Goal: Book appointment/travel/reservation

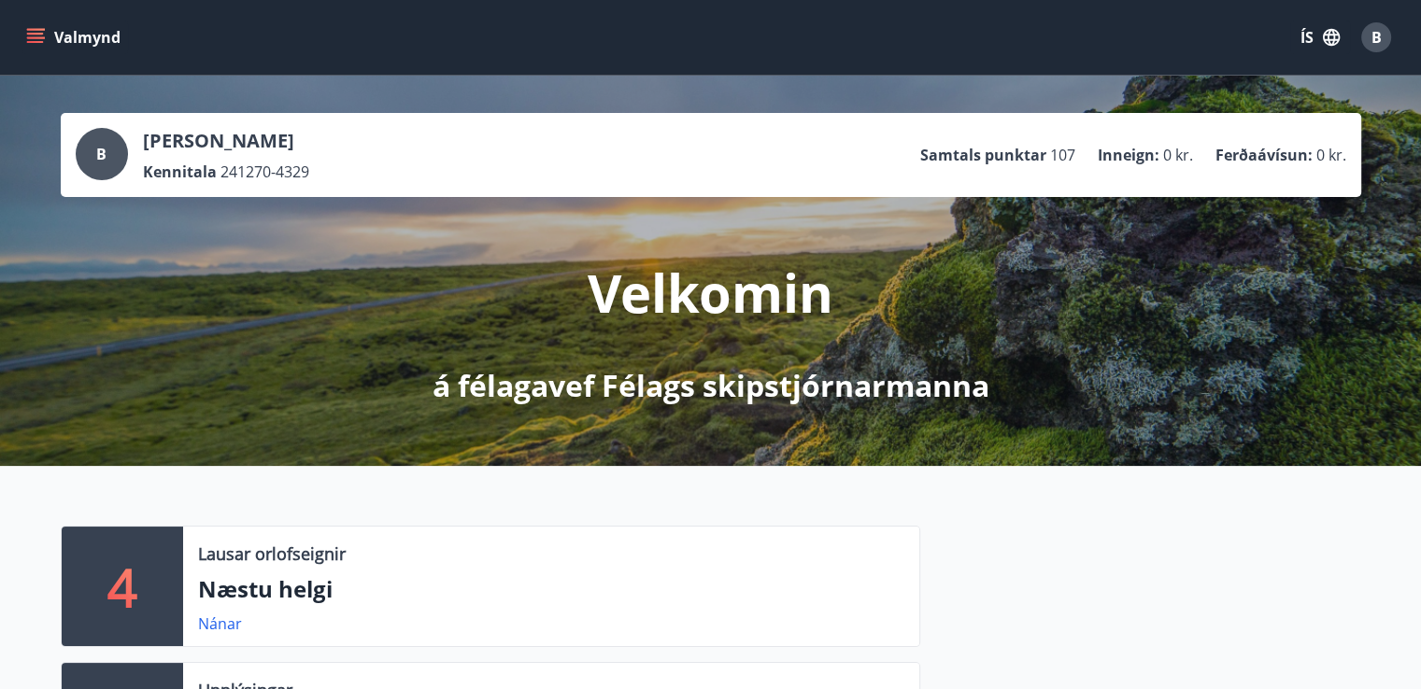
click at [75, 46] on button "Valmynd" at bounding box center [75, 38] width 106 height 34
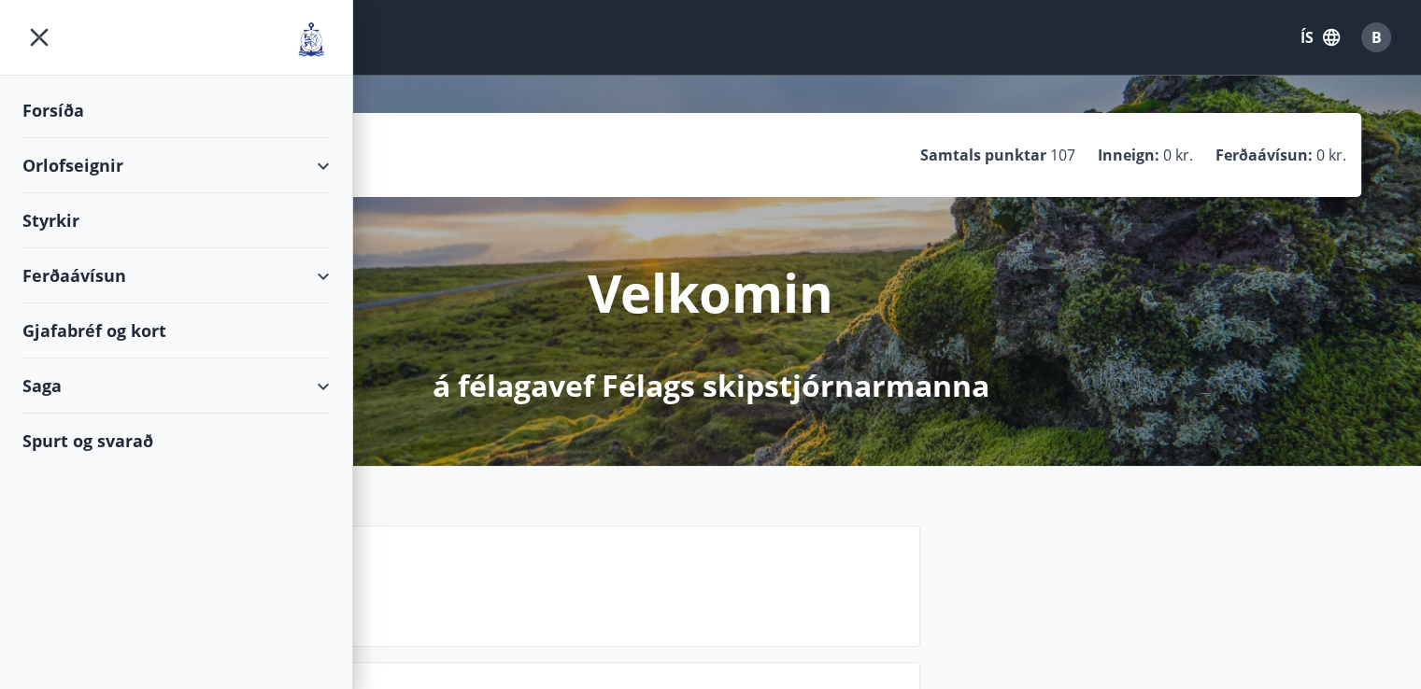
click at [321, 162] on div "Orlofseignir" at bounding box center [175, 165] width 307 height 55
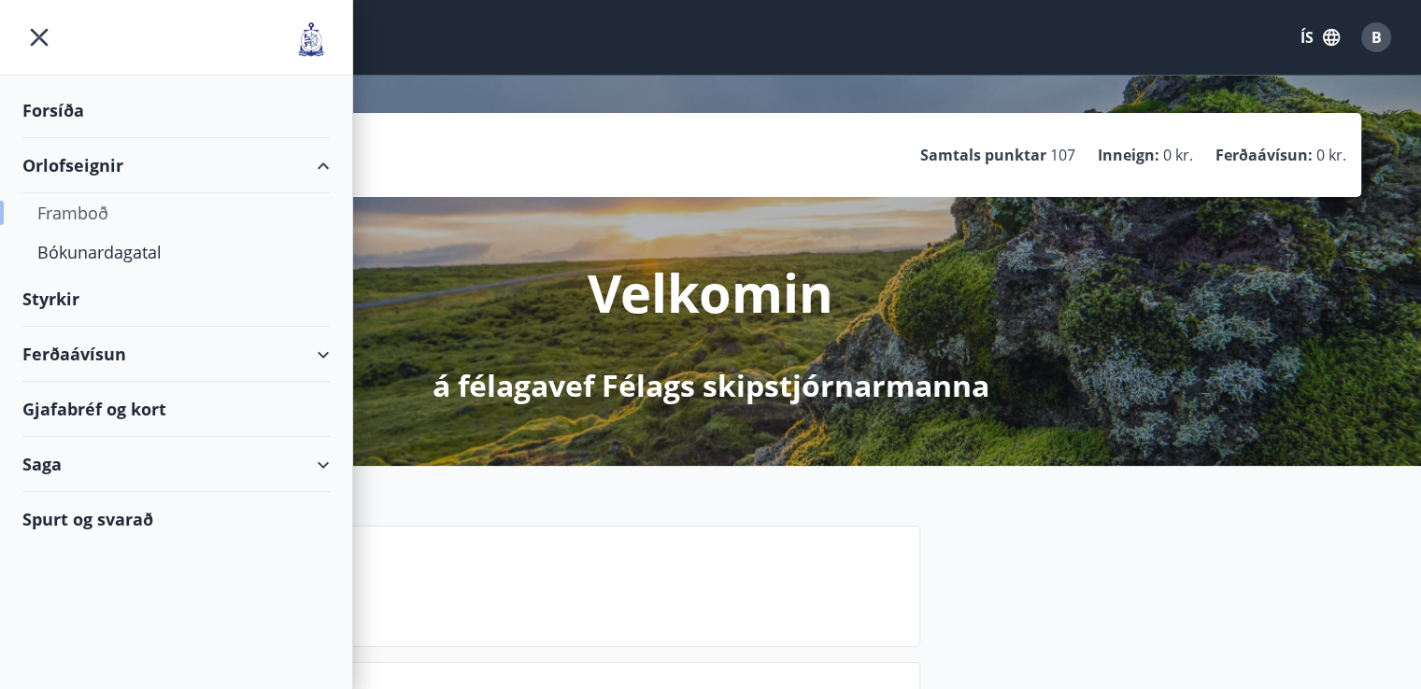
click at [98, 212] on div "Framboð" at bounding box center [175, 212] width 277 height 39
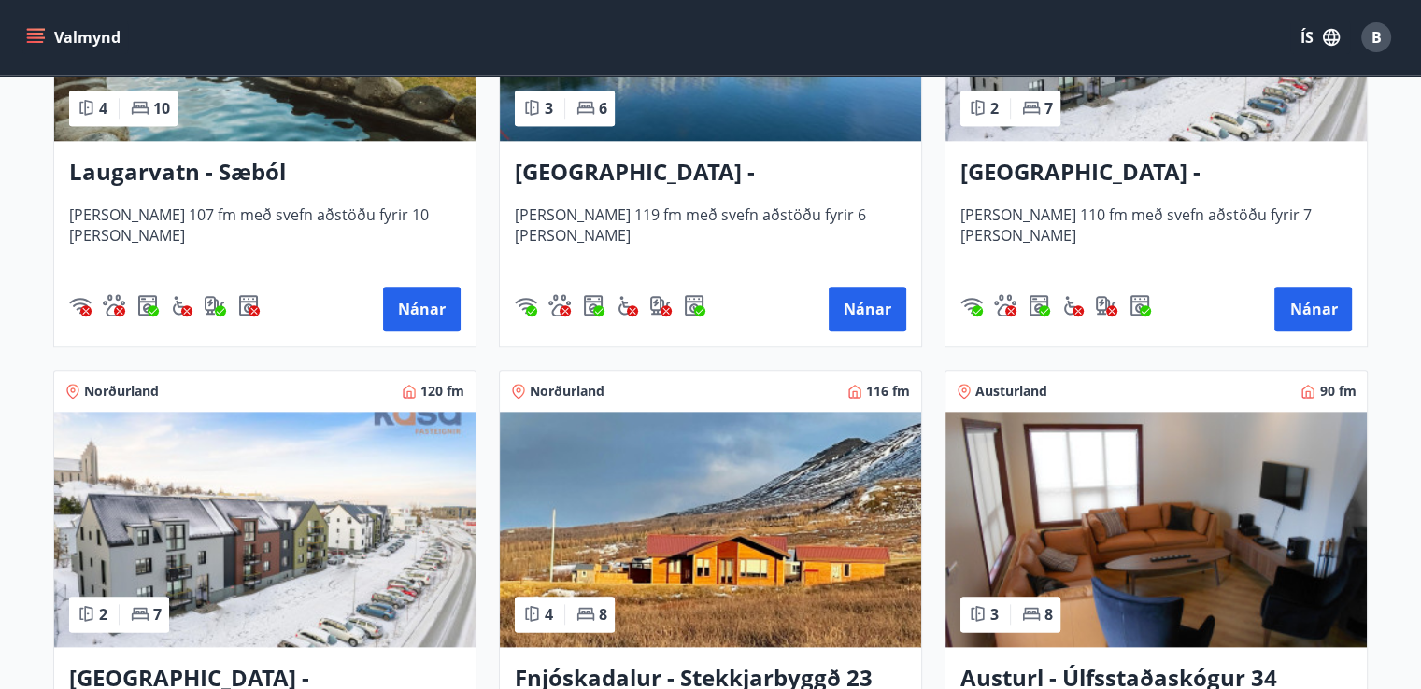
scroll to position [2138, 0]
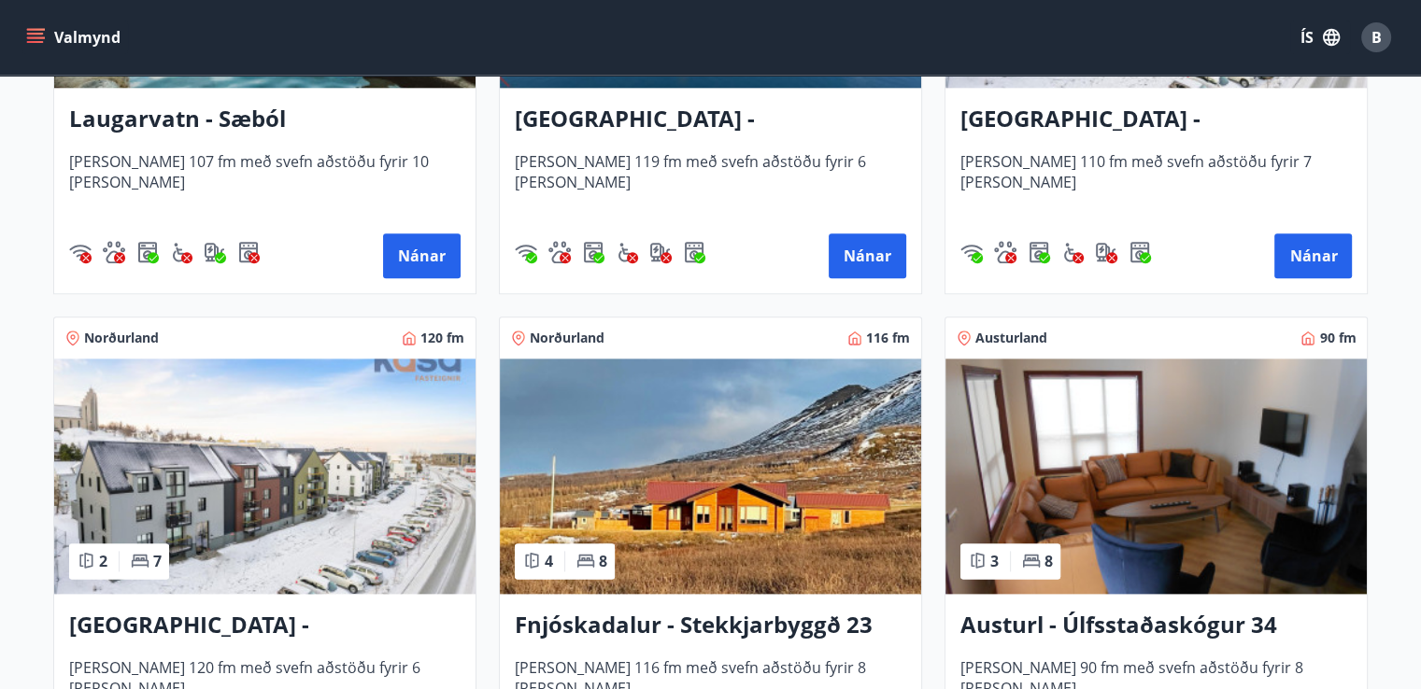
click at [1173, 152] on span "[PERSON_NAME] 110 fm með svefn aðstöðu fyrir 7 [PERSON_NAME]" at bounding box center [1155, 182] width 391 height 62
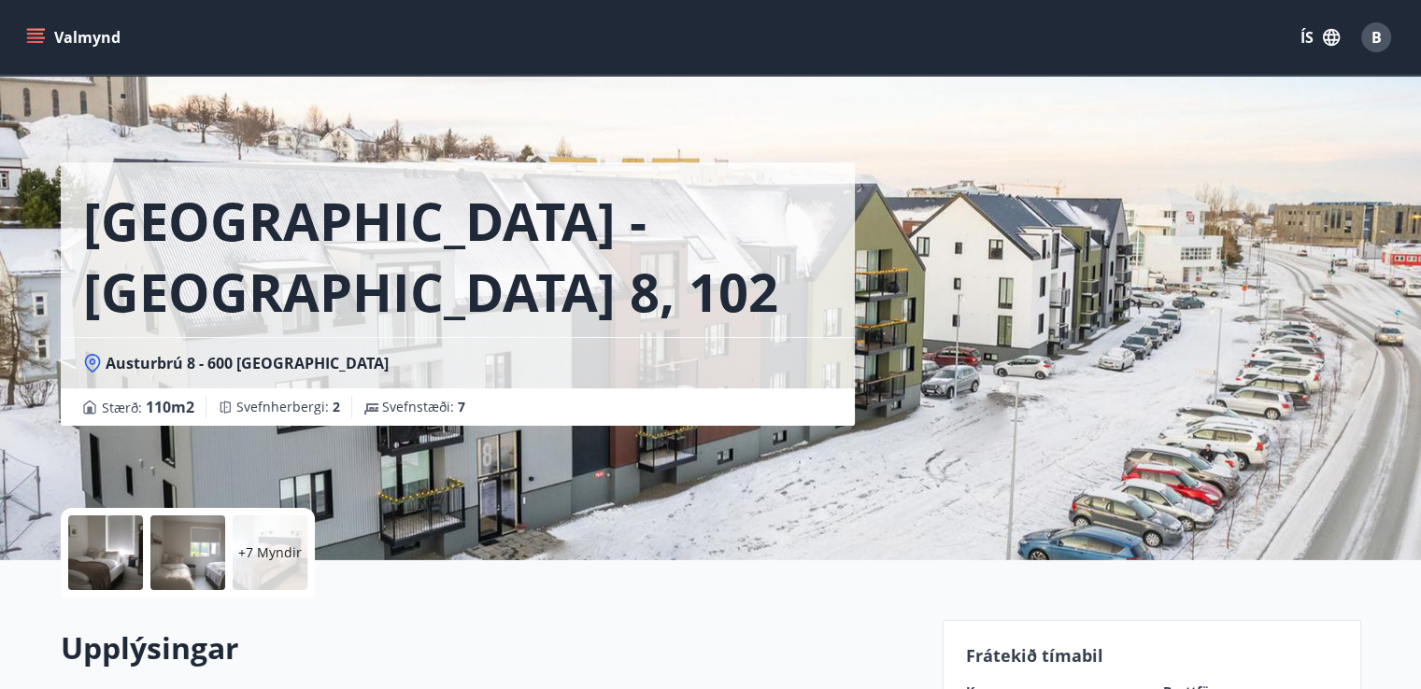
click at [276, 554] on p "+7 Myndir" at bounding box center [270, 553] width 64 height 19
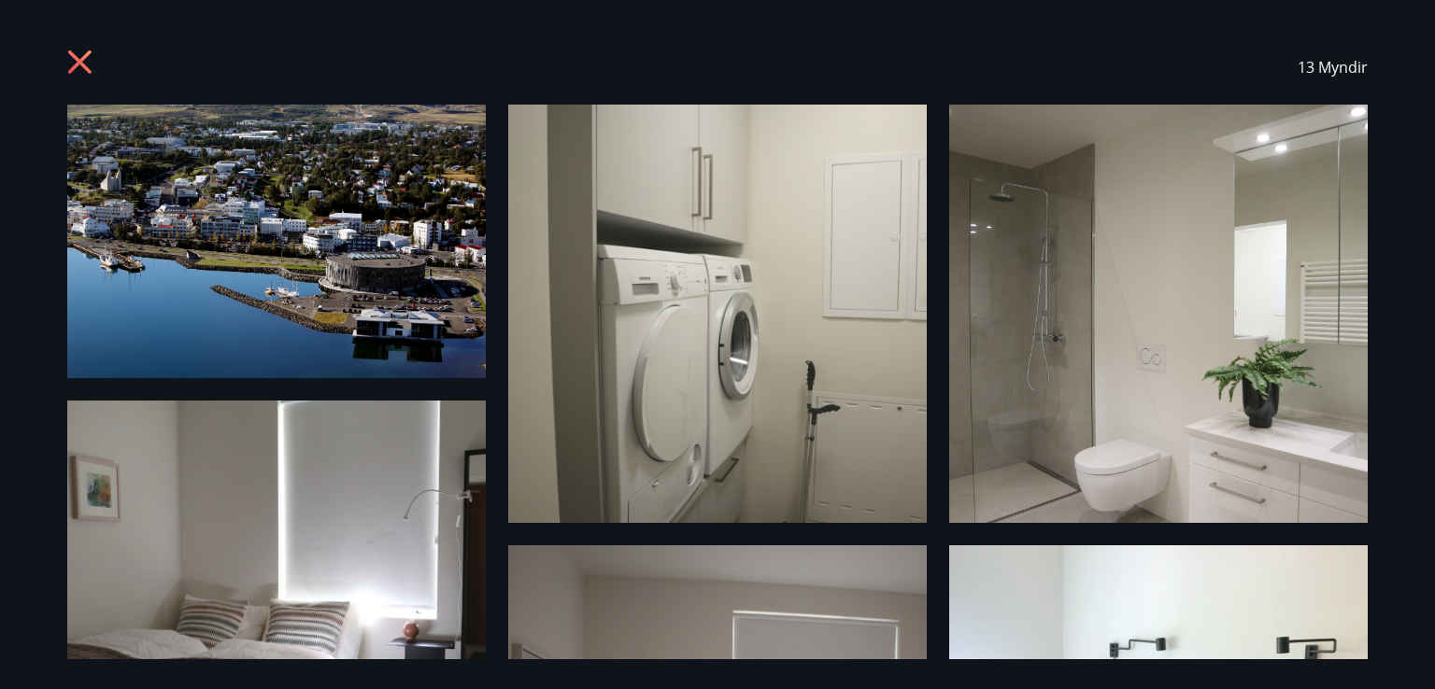
click at [78, 64] on icon at bounding box center [79, 61] width 23 height 23
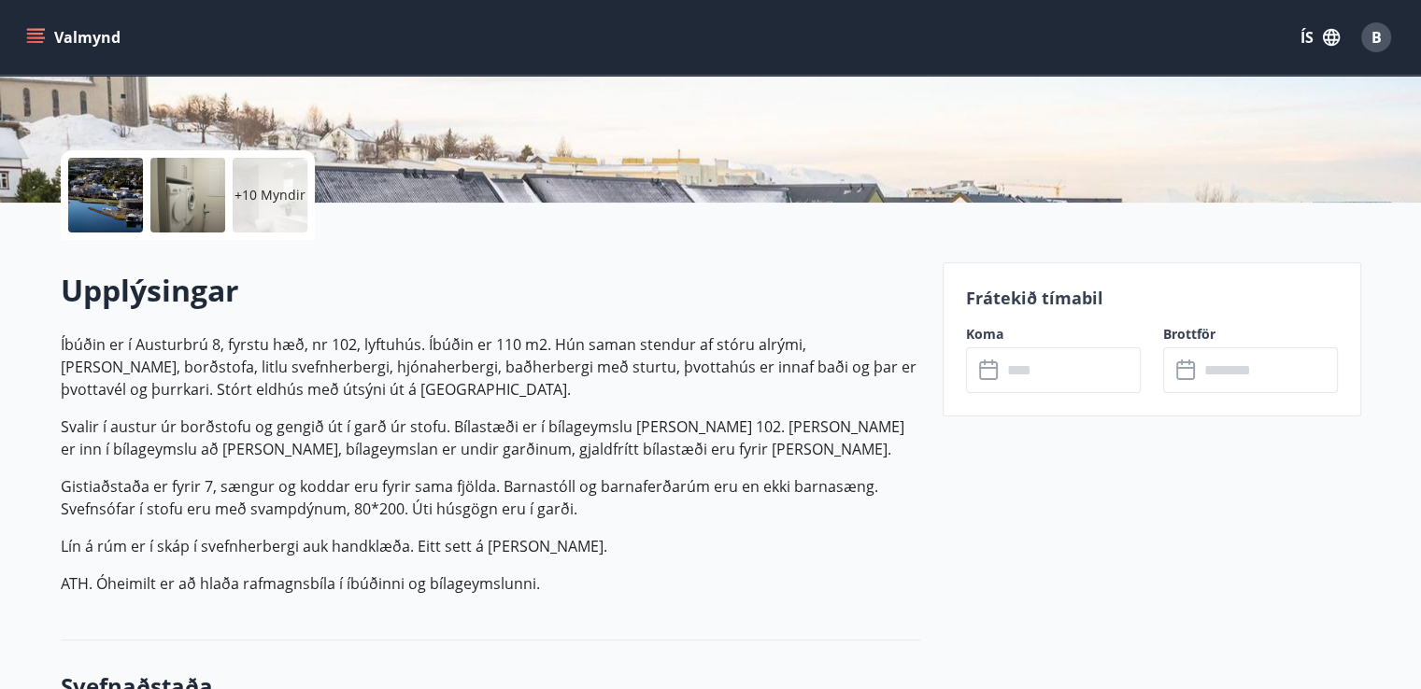
scroll to position [359, 0]
click at [1031, 374] on input "text" at bounding box center [1070, 370] width 139 height 46
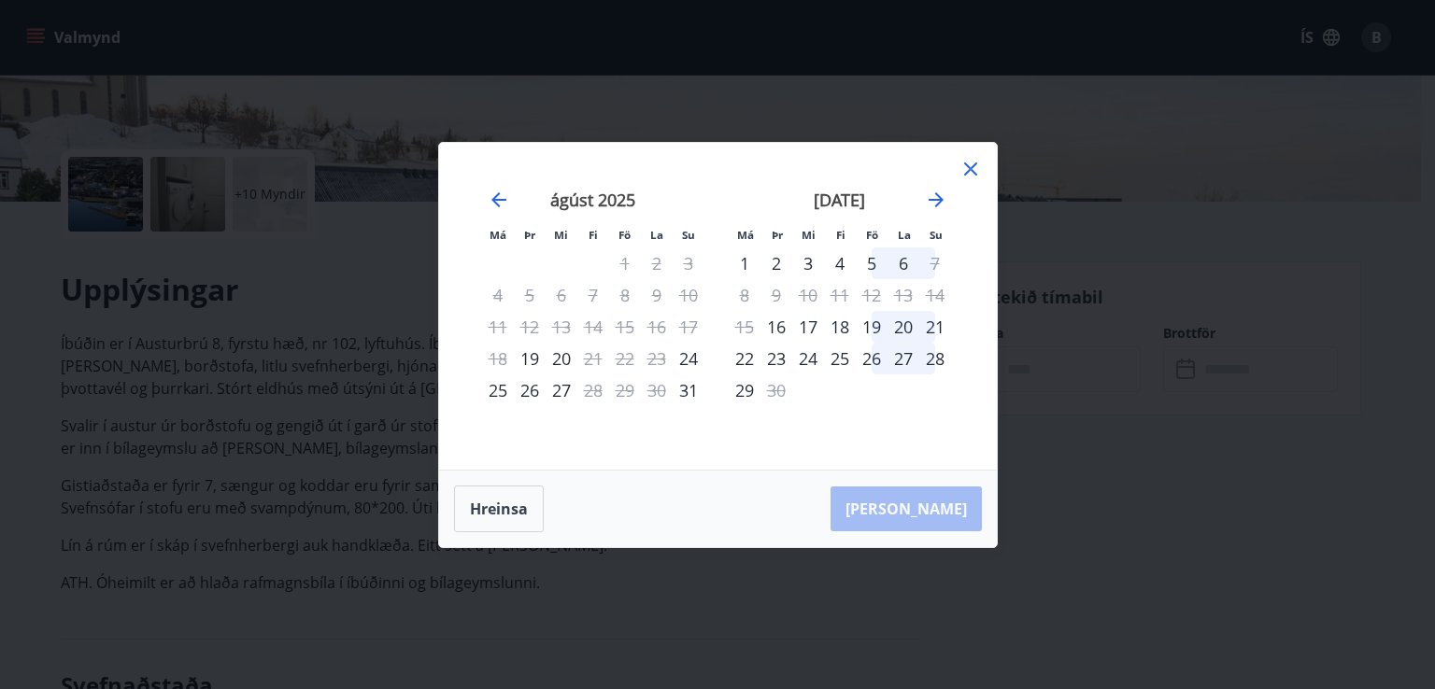
click at [968, 162] on icon at bounding box center [970, 169] width 22 height 22
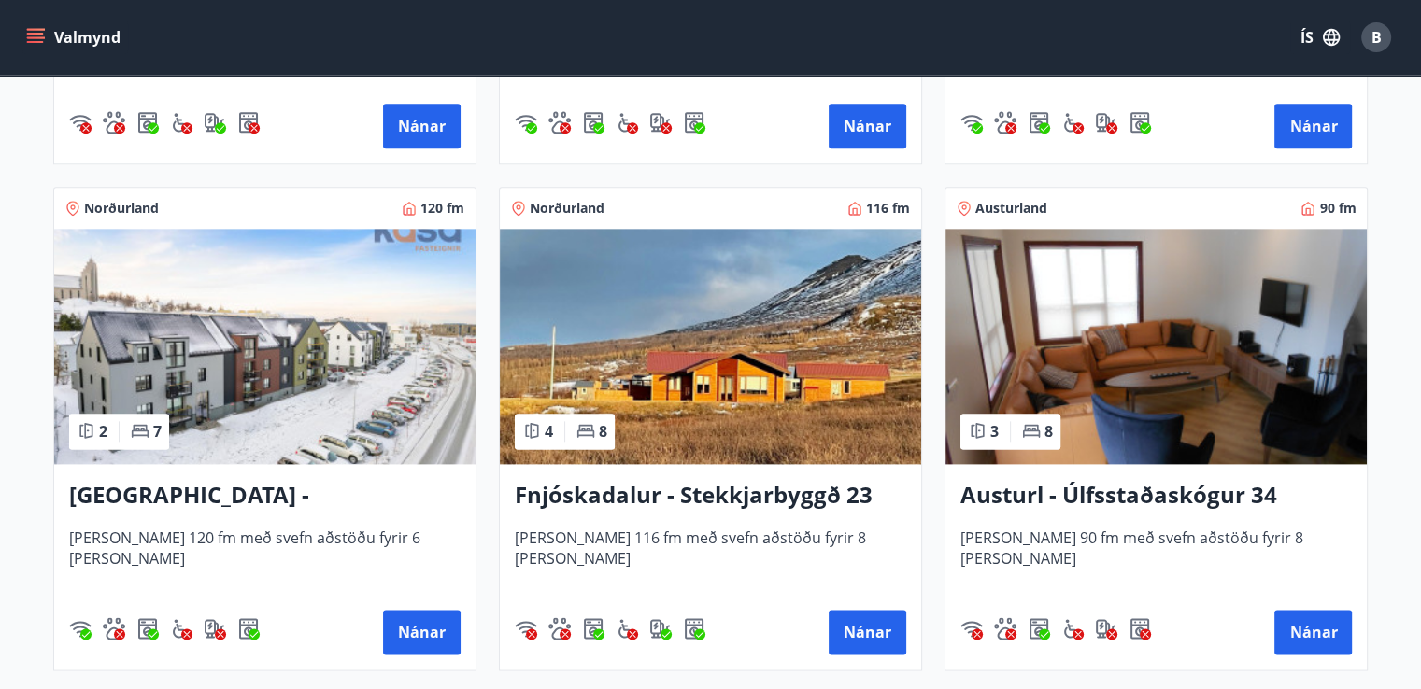
scroll to position [2308, 0]
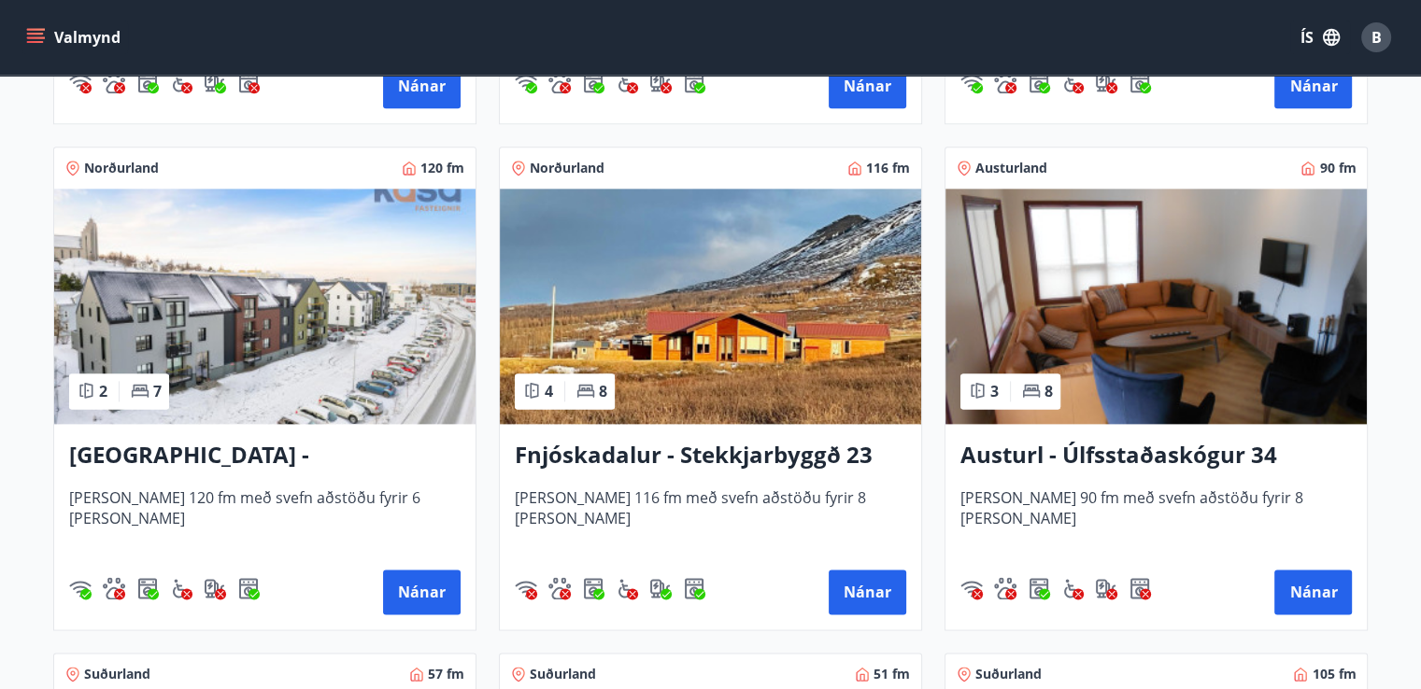
click at [254, 332] on img at bounding box center [264, 306] width 421 height 235
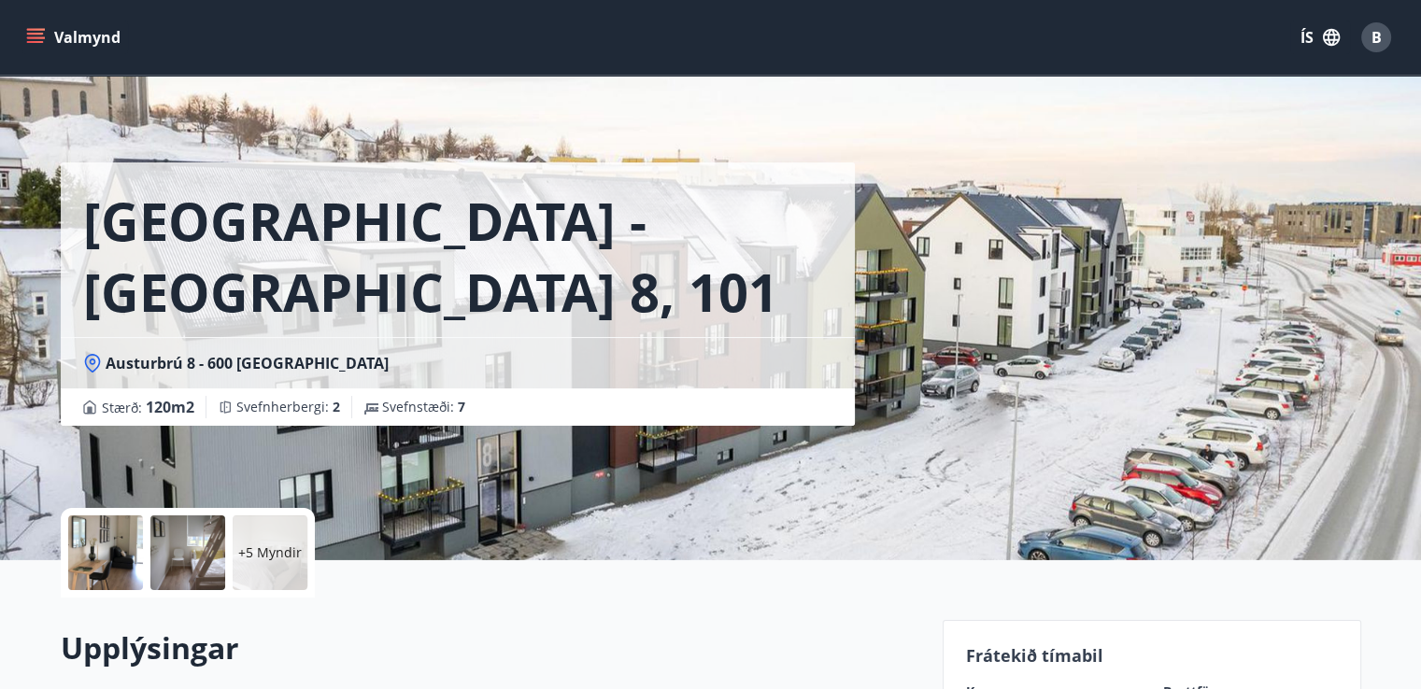
click at [255, 554] on p "+5 Myndir" at bounding box center [270, 553] width 64 height 19
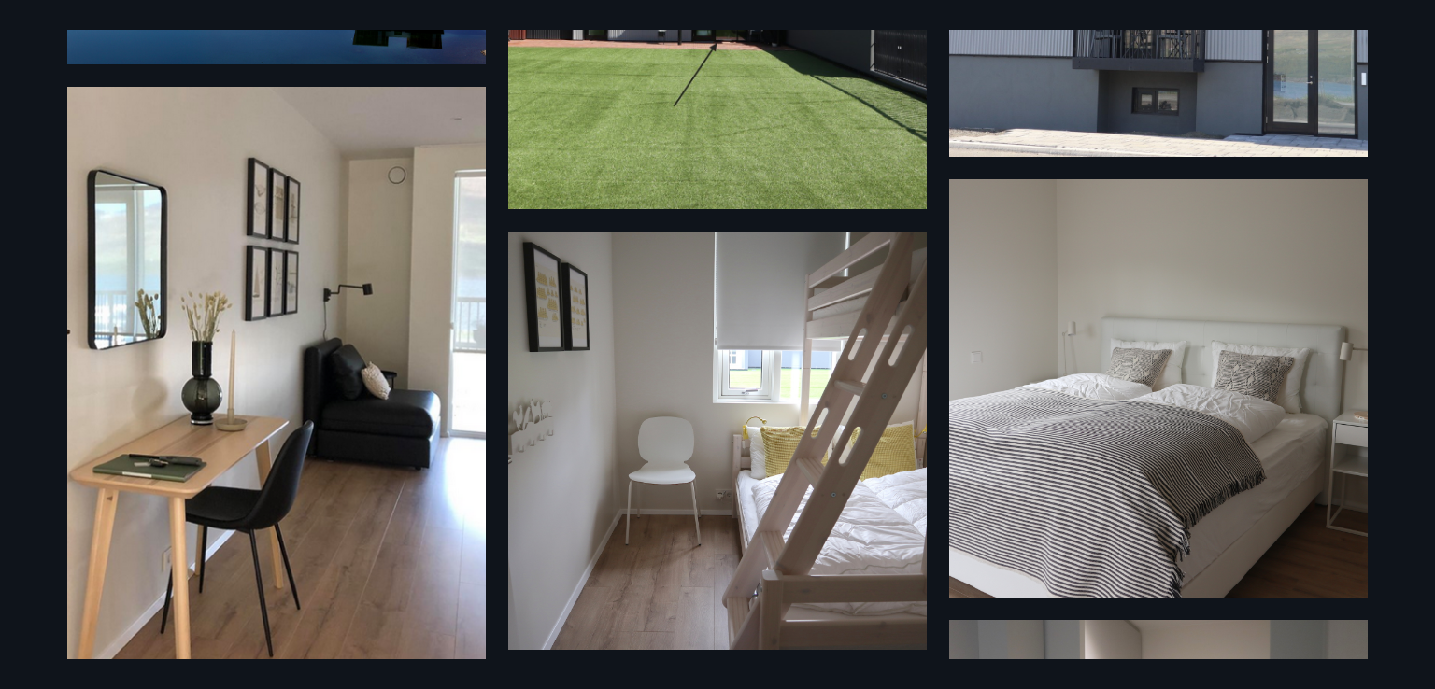
scroll to position [321, 0]
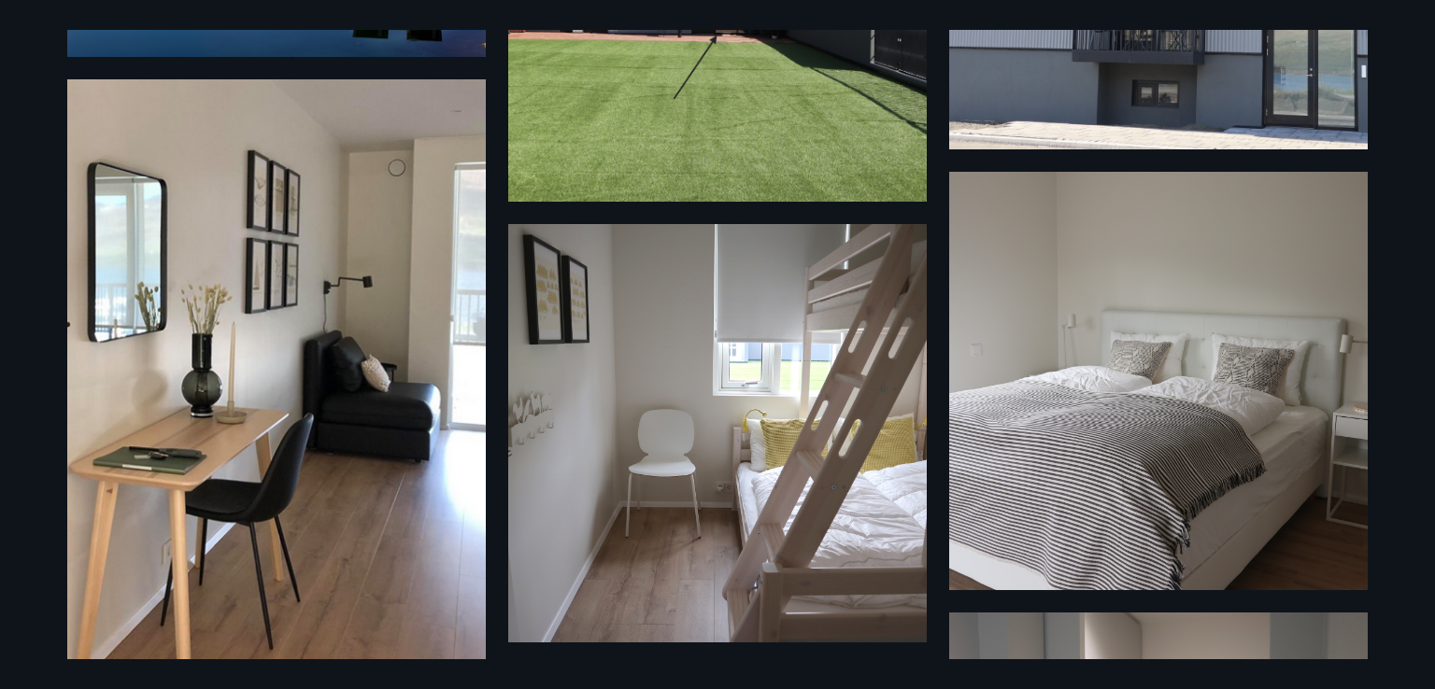
click at [518, 458] on img at bounding box center [717, 433] width 419 height 419
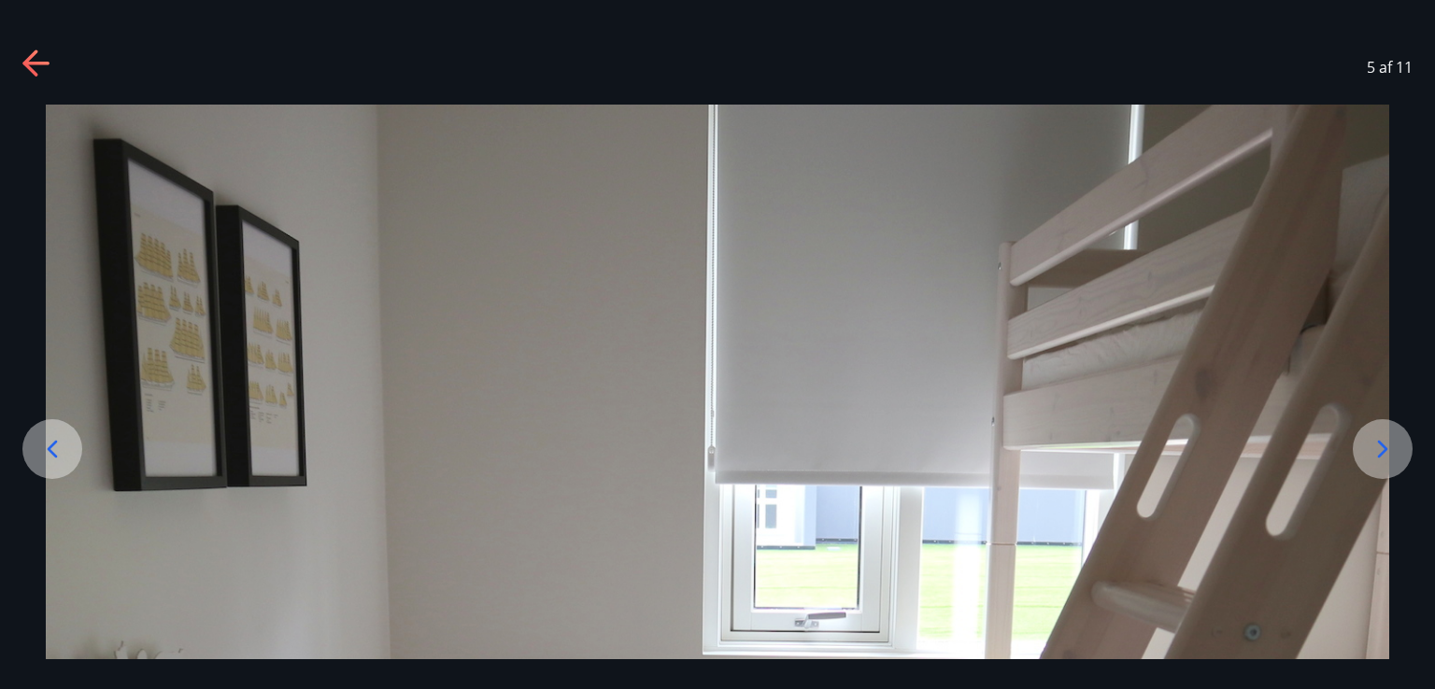
click at [35, 64] on icon at bounding box center [37, 65] width 30 height 30
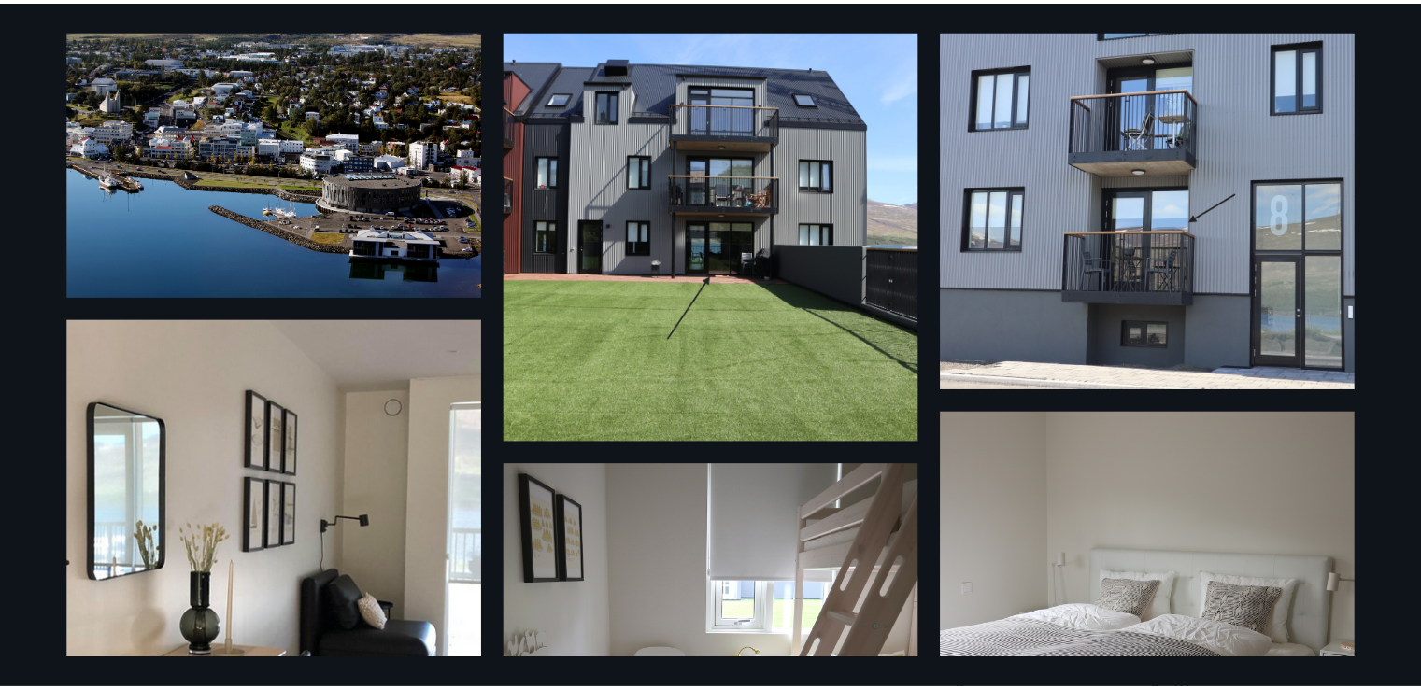
scroll to position [0, 0]
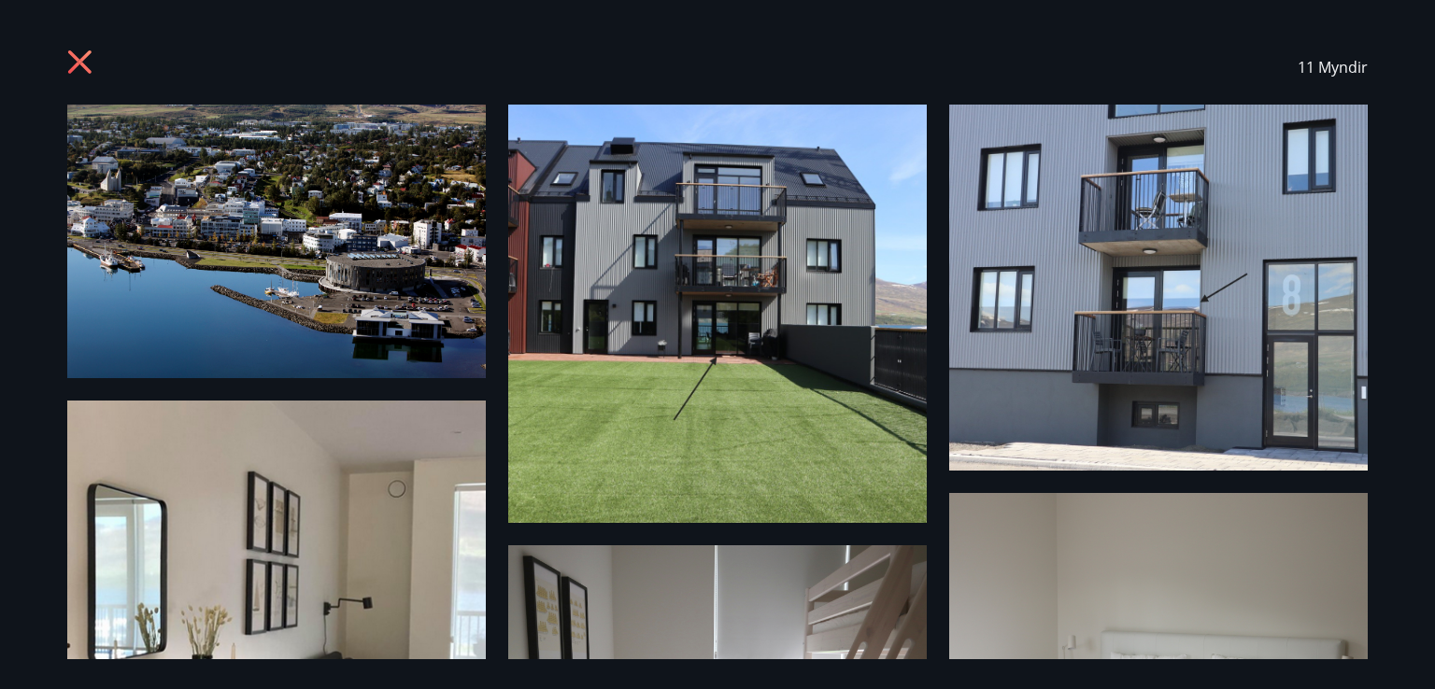
click at [37, 78] on div "11 Myndir" at bounding box center [717, 344] width 1435 height 689
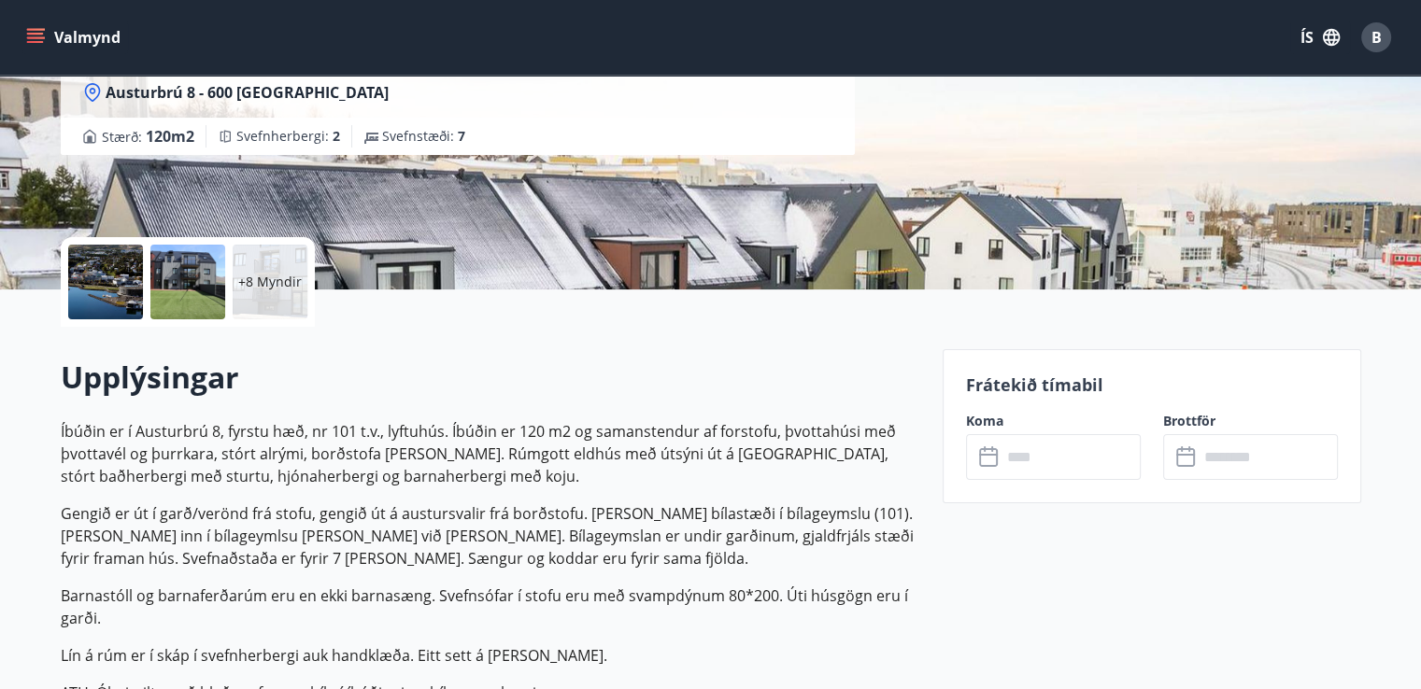
scroll to position [277, 0]
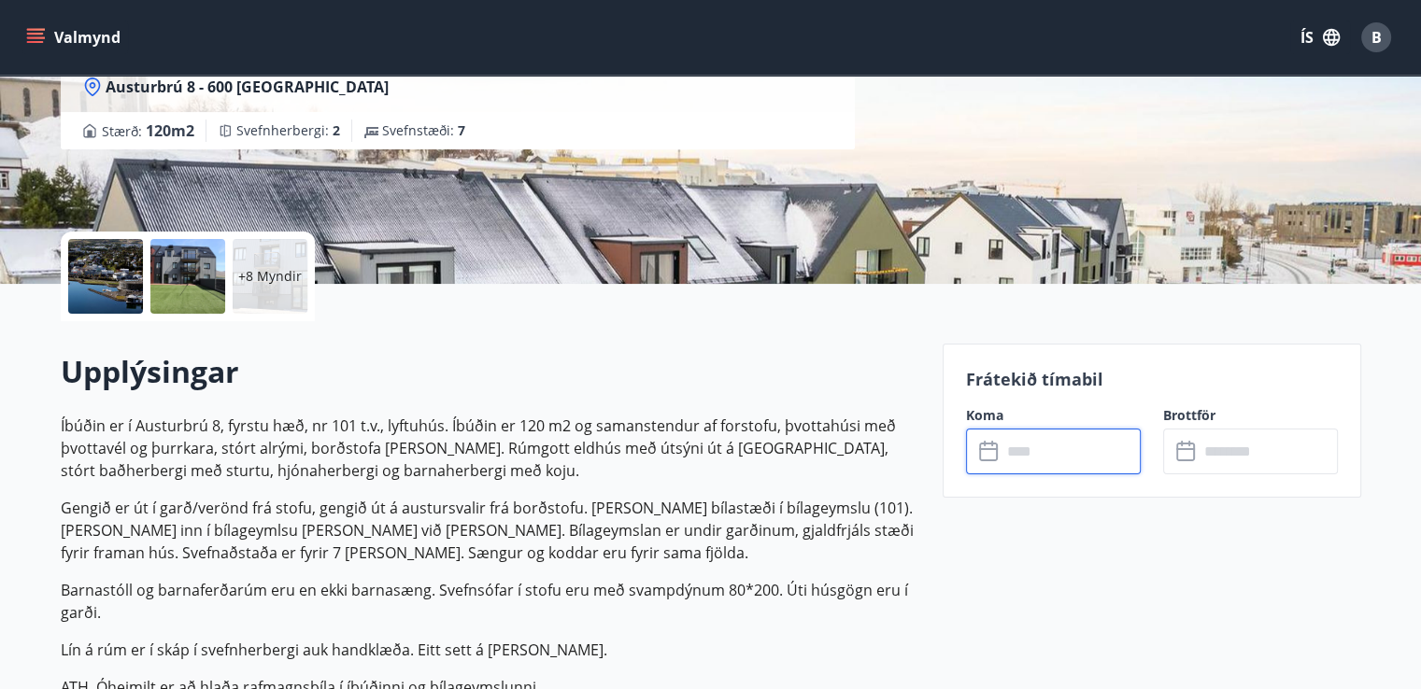
click at [1053, 440] on input "text" at bounding box center [1070, 452] width 139 height 46
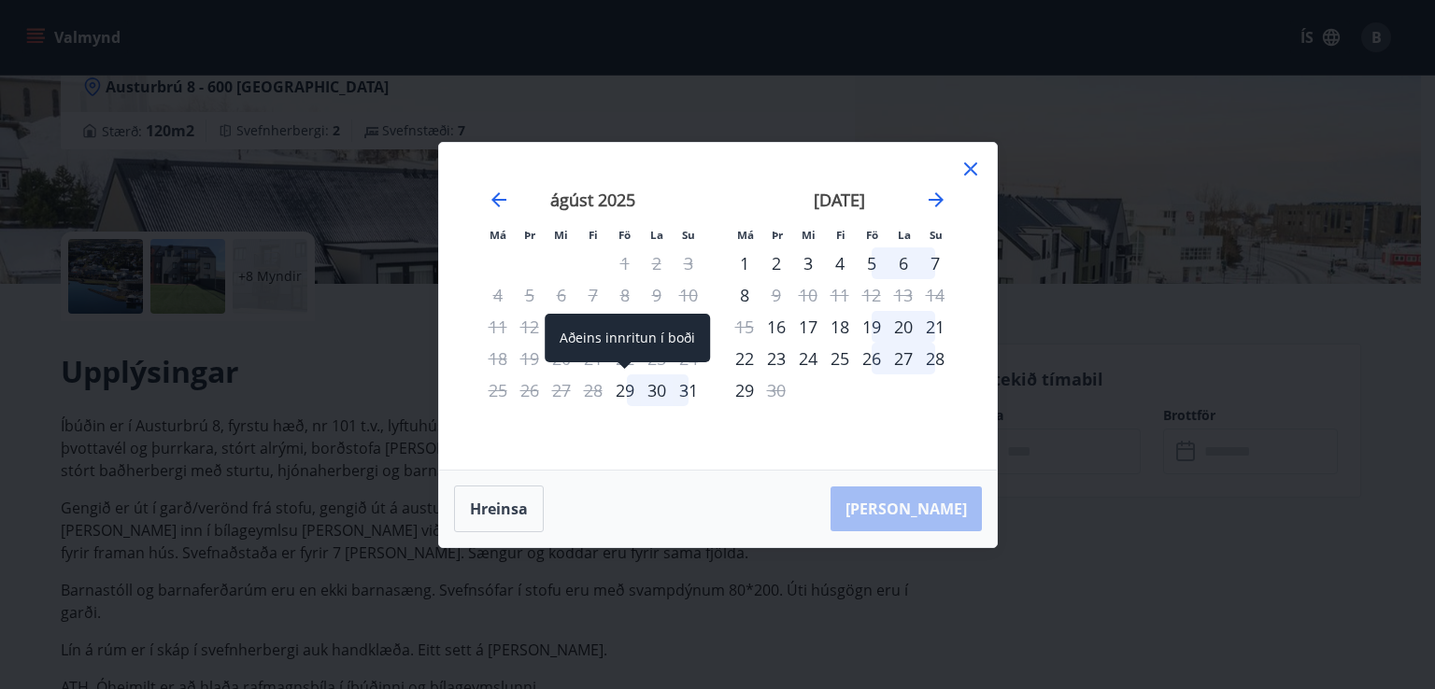
click at [624, 386] on div "29" at bounding box center [625, 391] width 32 height 32
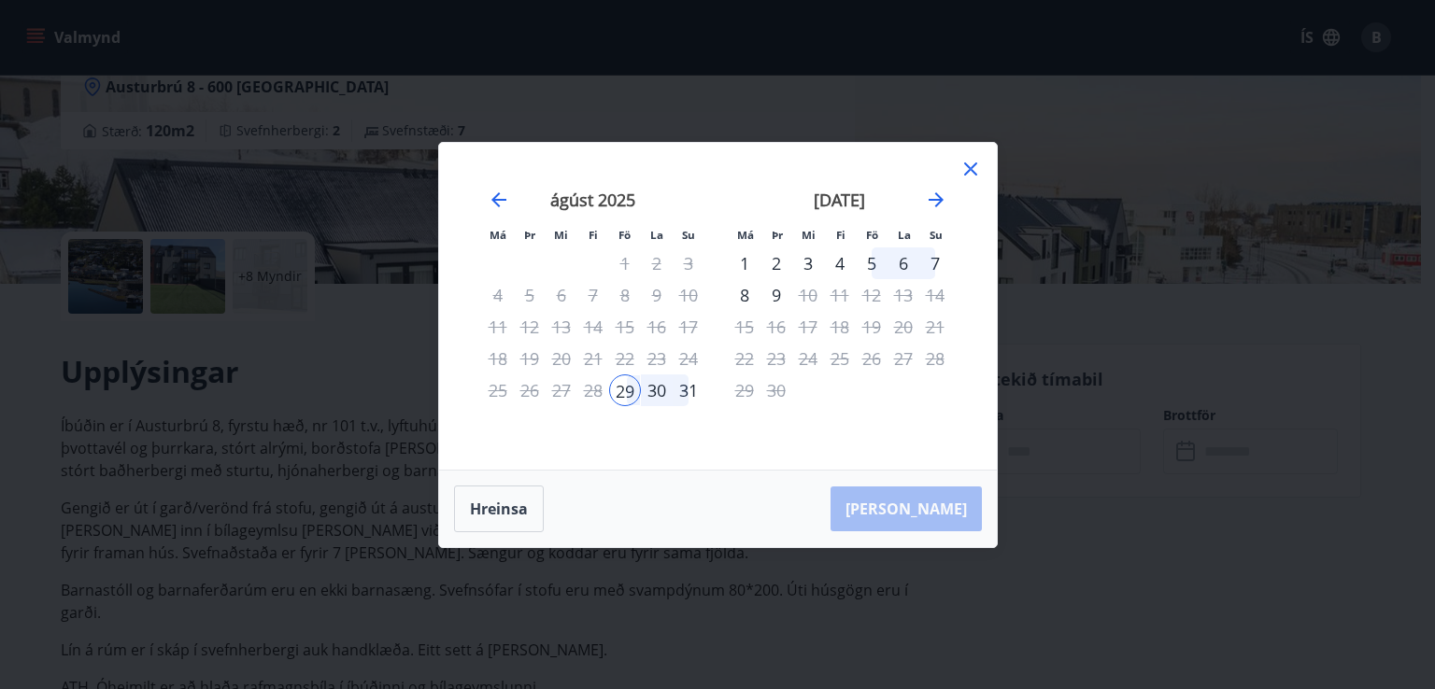
click at [695, 391] on div "31" at bounding box center [689, 391] width 32 height 32
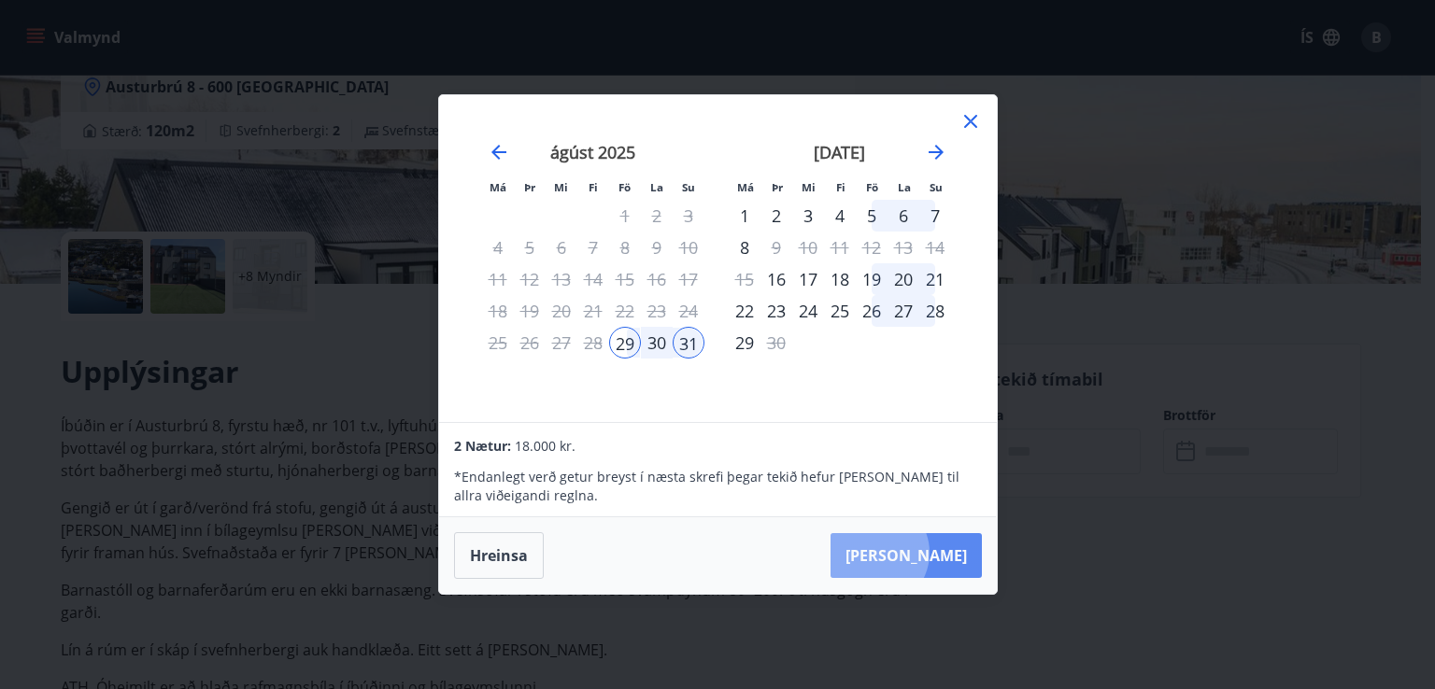
click at [933, 553] on button "[PERSON_NAME]" at bounding box center [906, 555] width 151 height 45
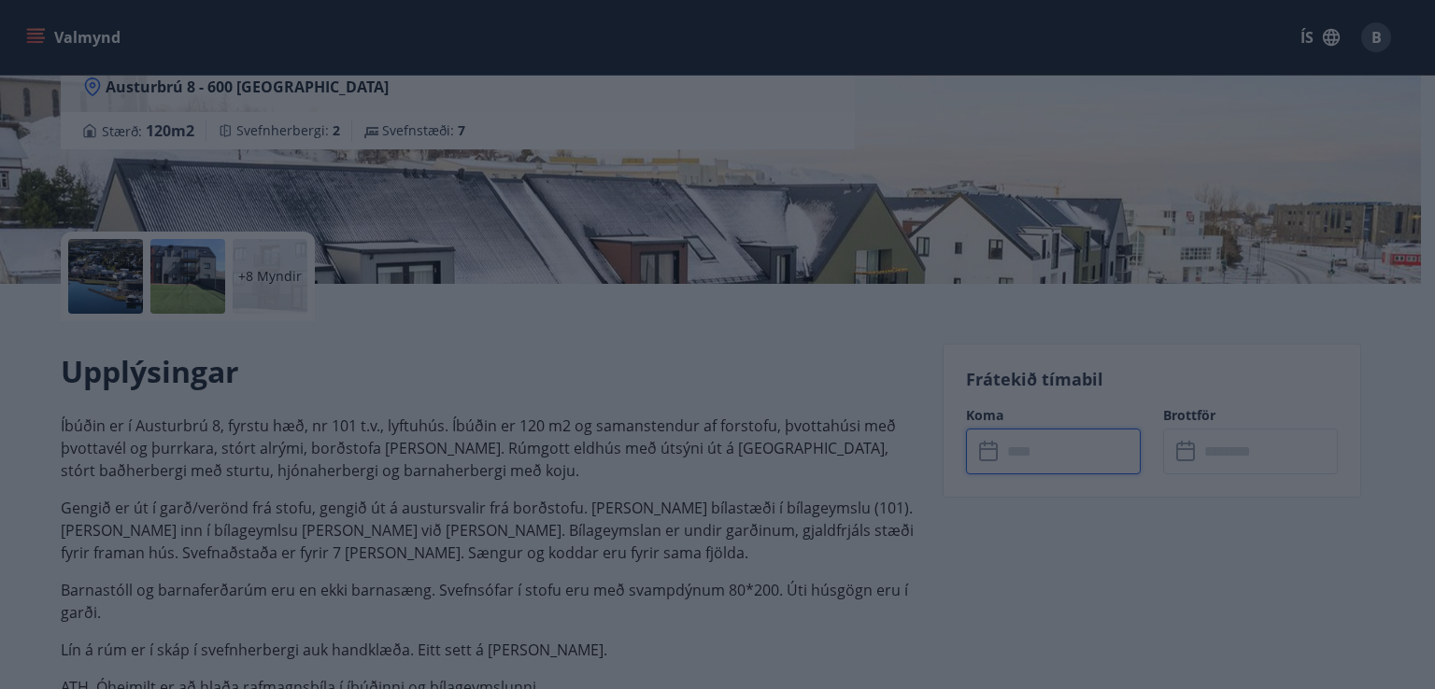
type input "******"
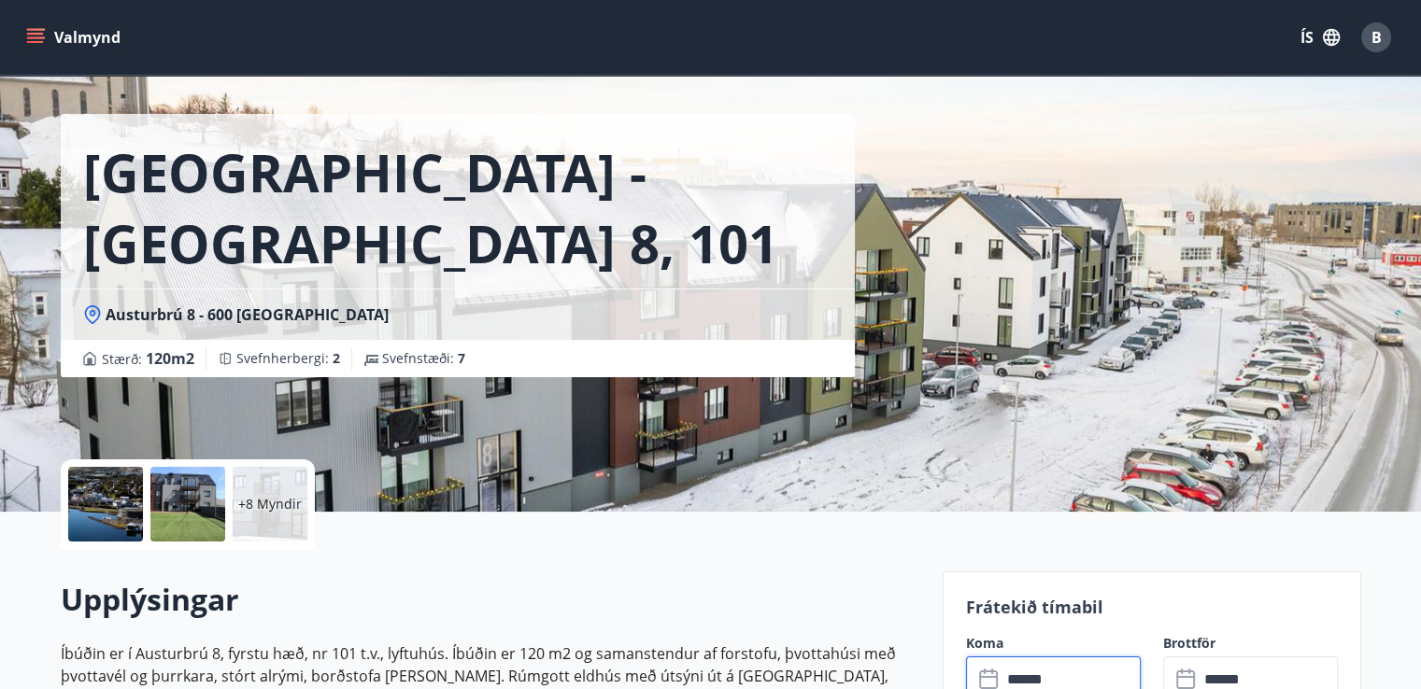
scroll to position [0, 0]
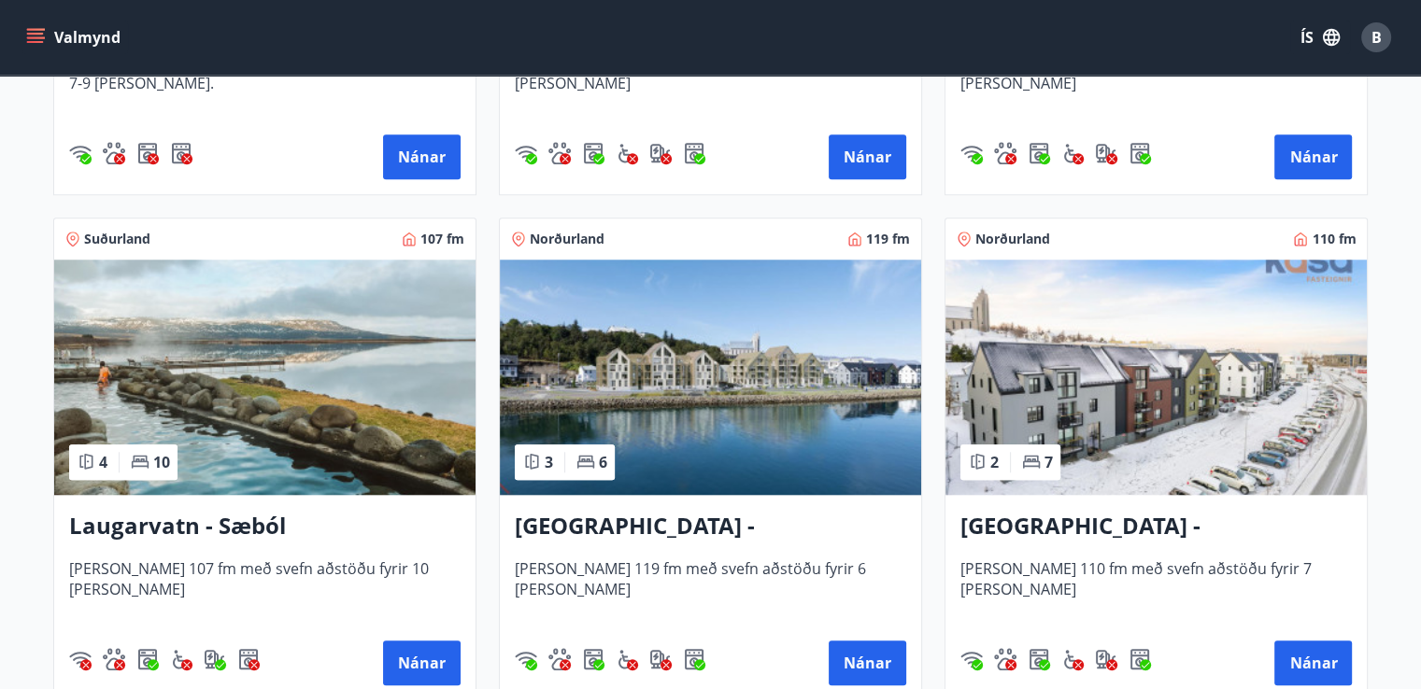
scroll to position [1741, 0]
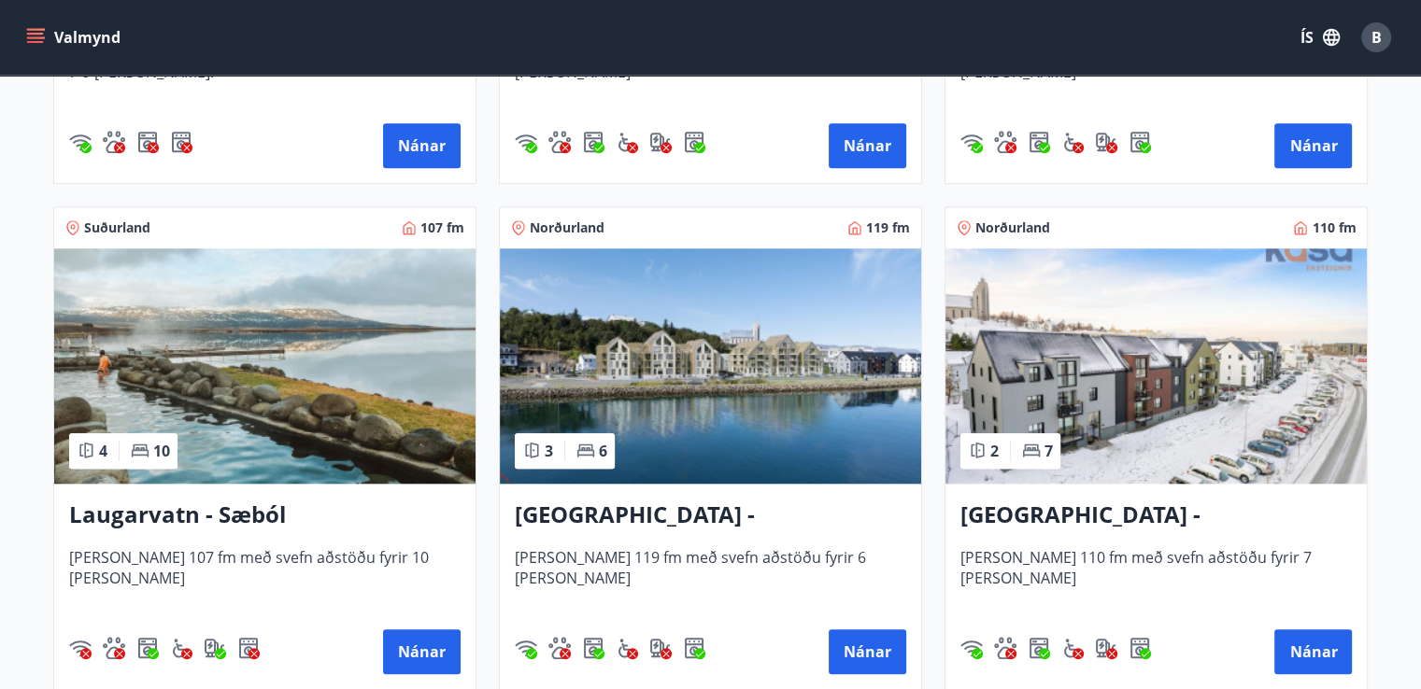
click at [718, 399] on img at bounding box center [710, 366] width 421 height 235
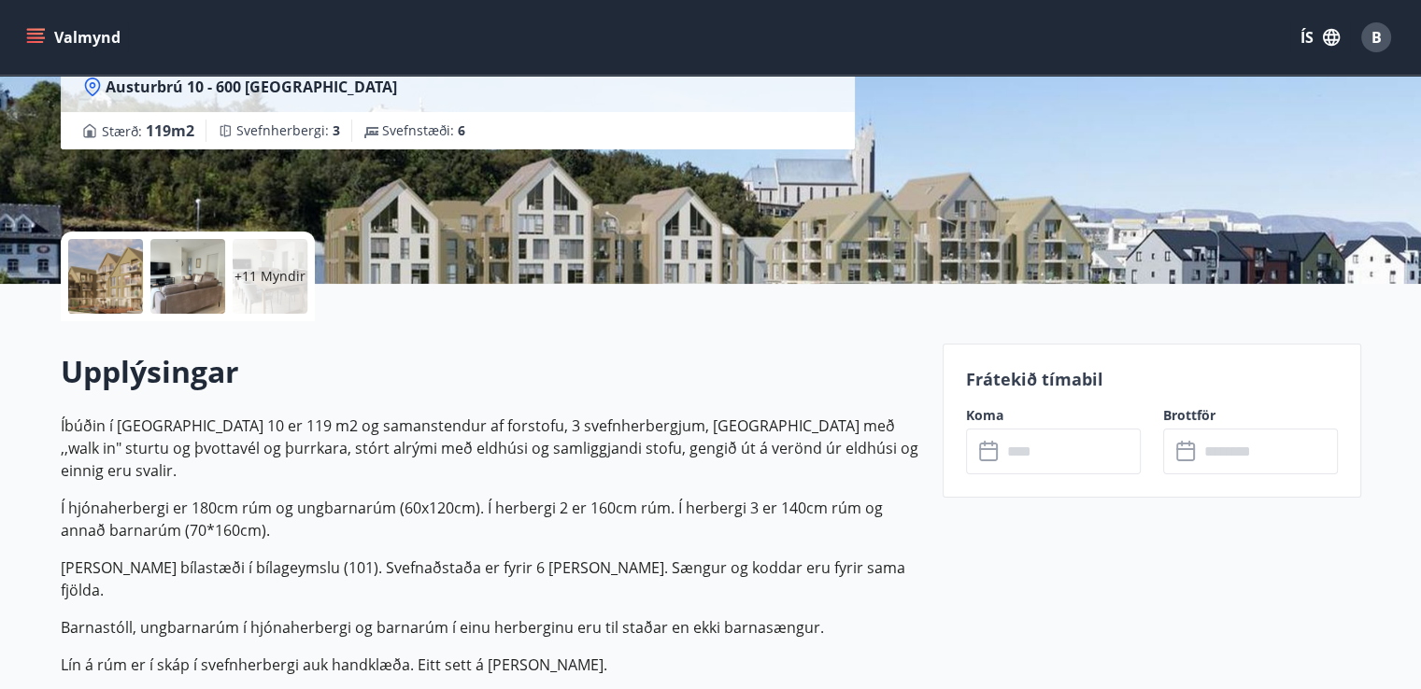
scroll to position [299, 0]
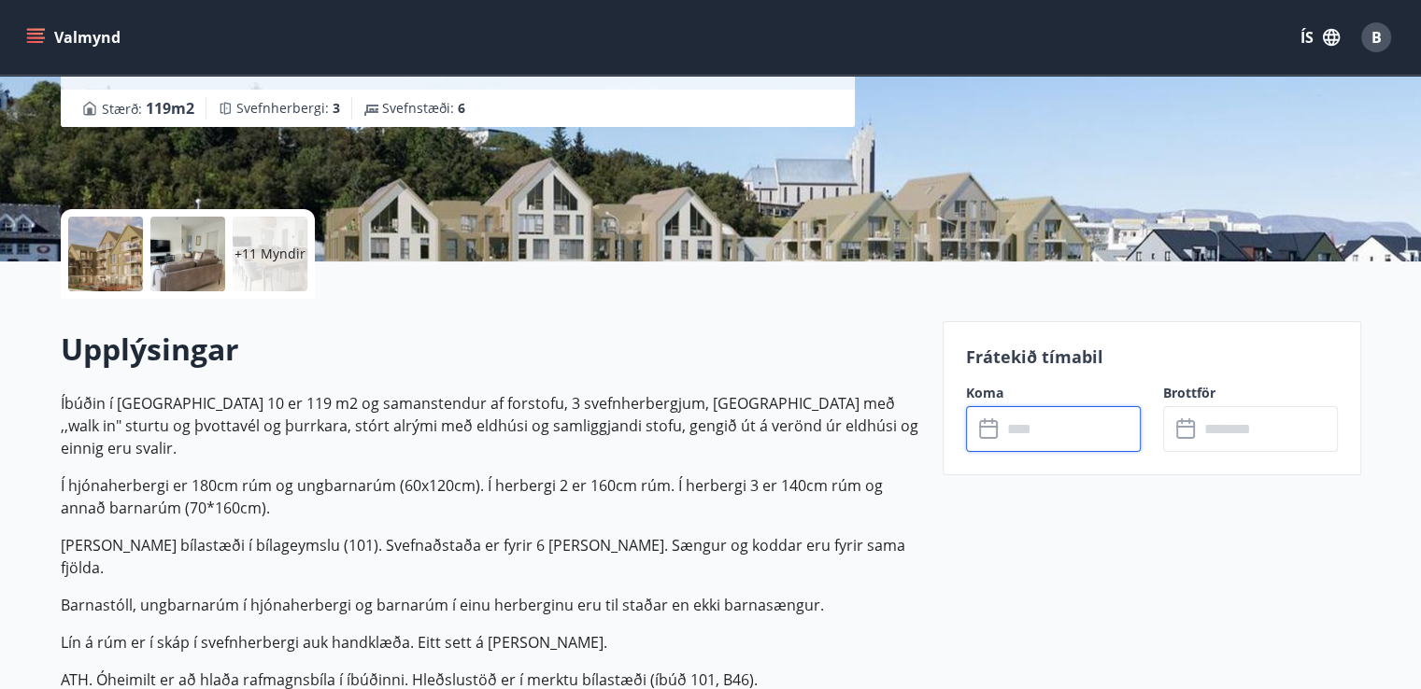
click at [1012, 421] on input "text" at bounding box center [1070, 429] width 139 height 46
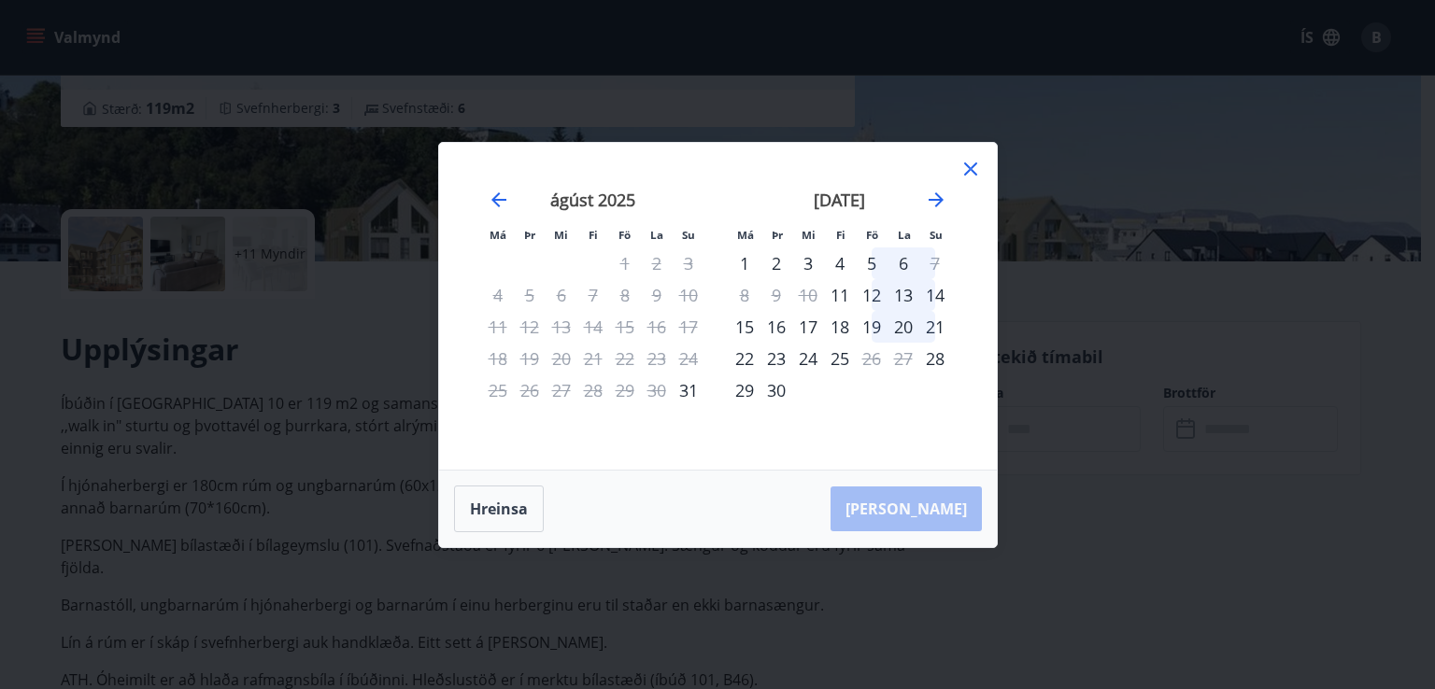
click at [974, 173] on icon at bounding box center [970, 169] width 13 height 13
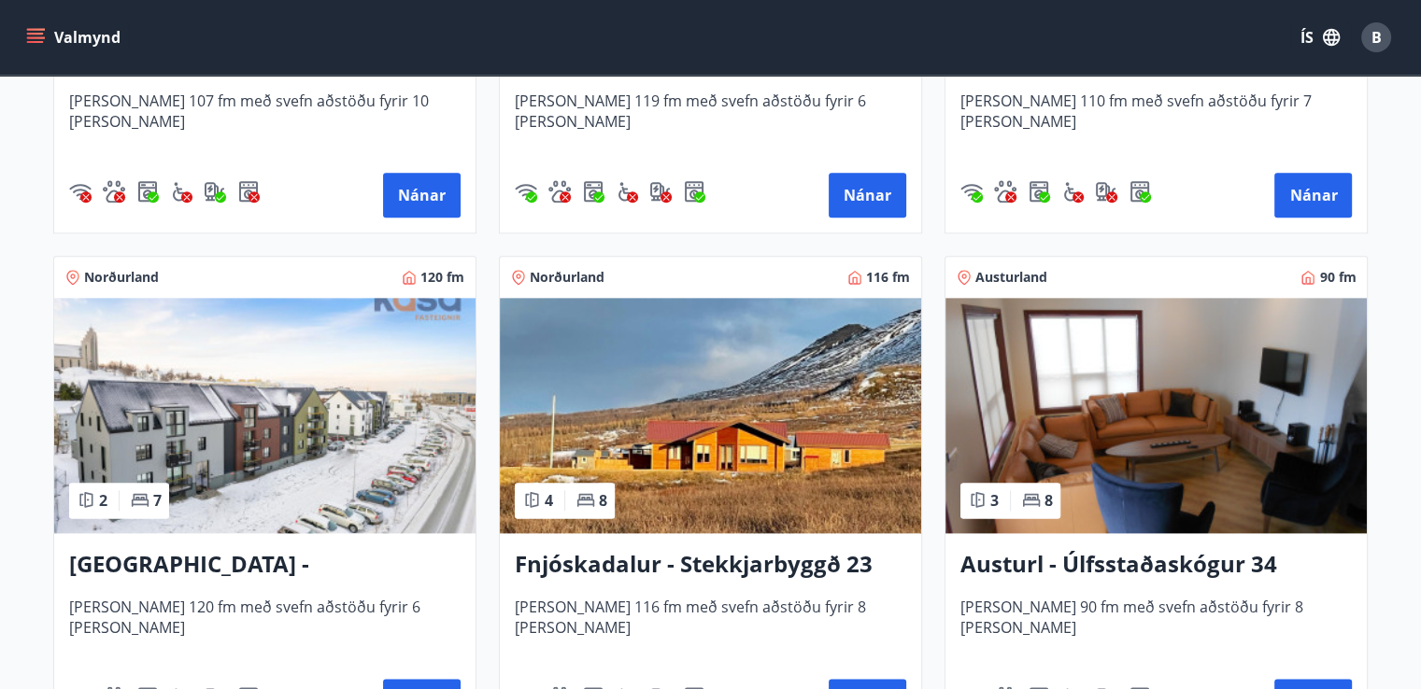
scroll to position [2196, 0]
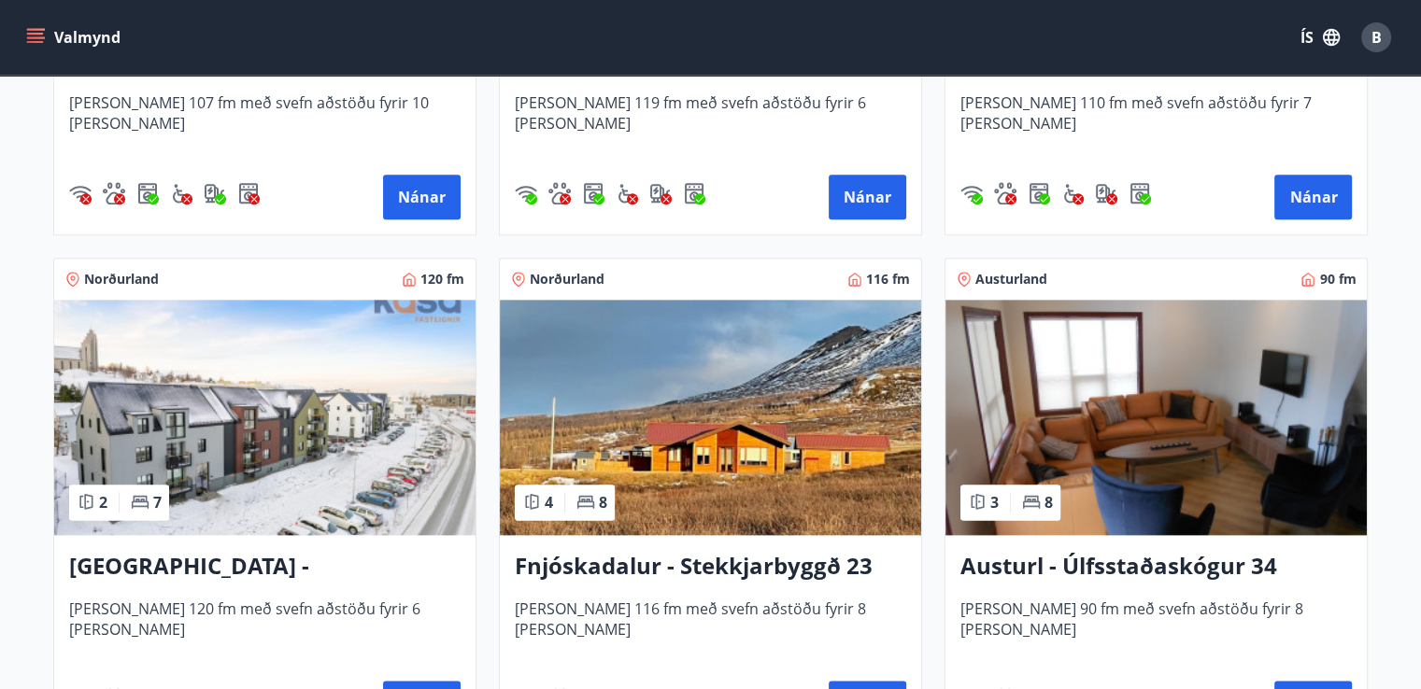
click at [206, 514] on img at bounding box center [264, 417] width 421 height 235
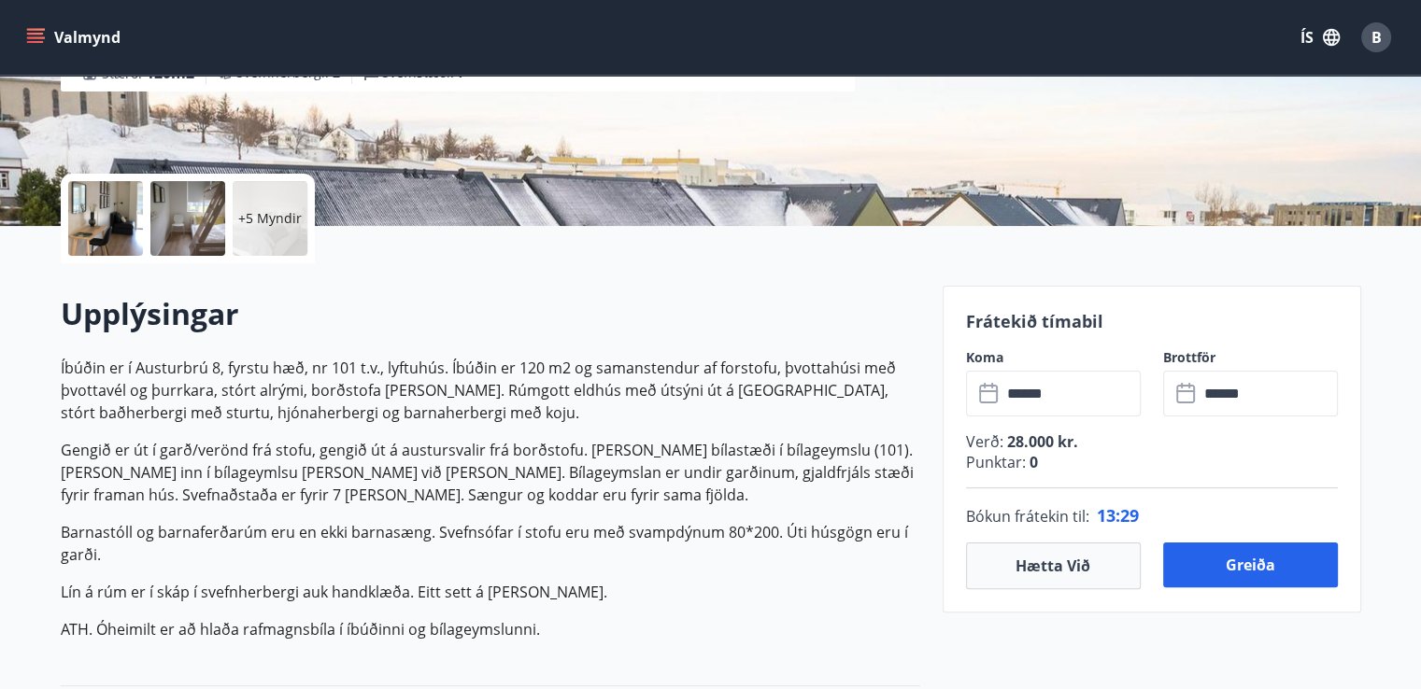
scroll to position [335, 0]
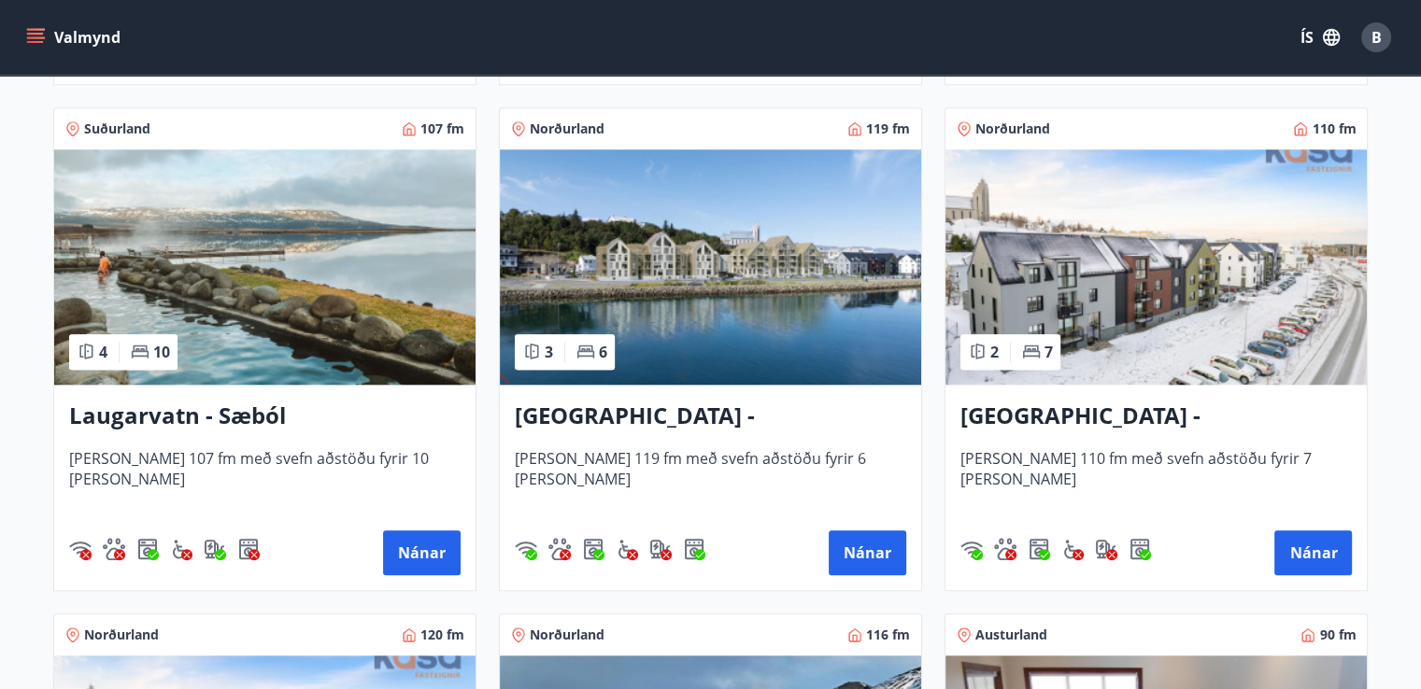
scroll to position [1842, 0]
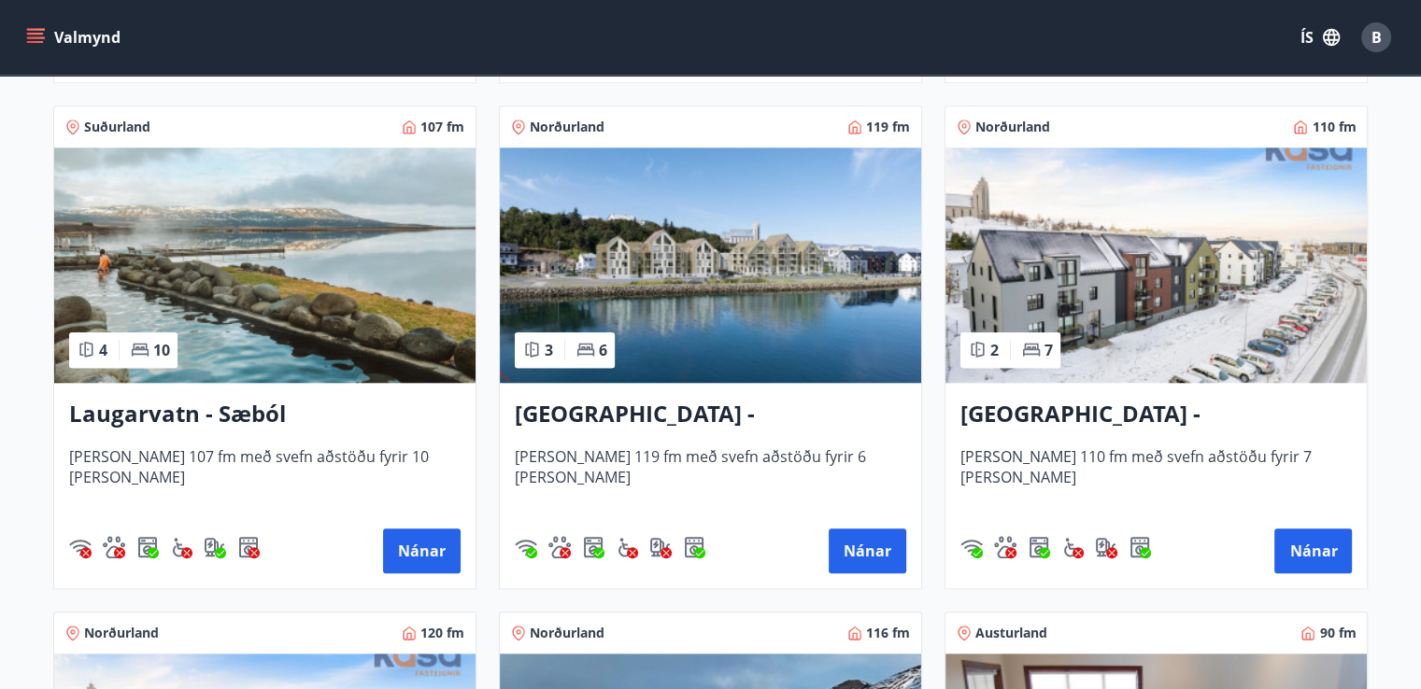
click at [1237, 299] on img at bounding box center [1155, 265] width 421 height 235
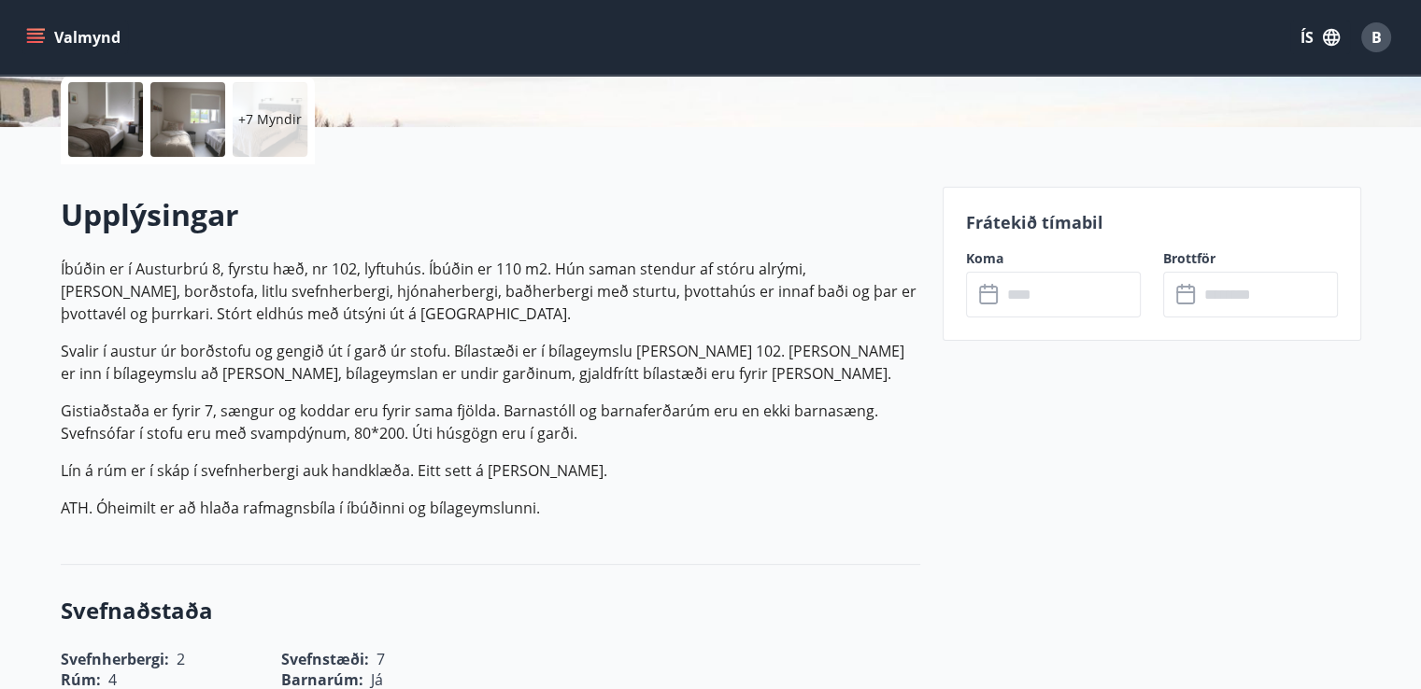
scroll to position [435, 0]
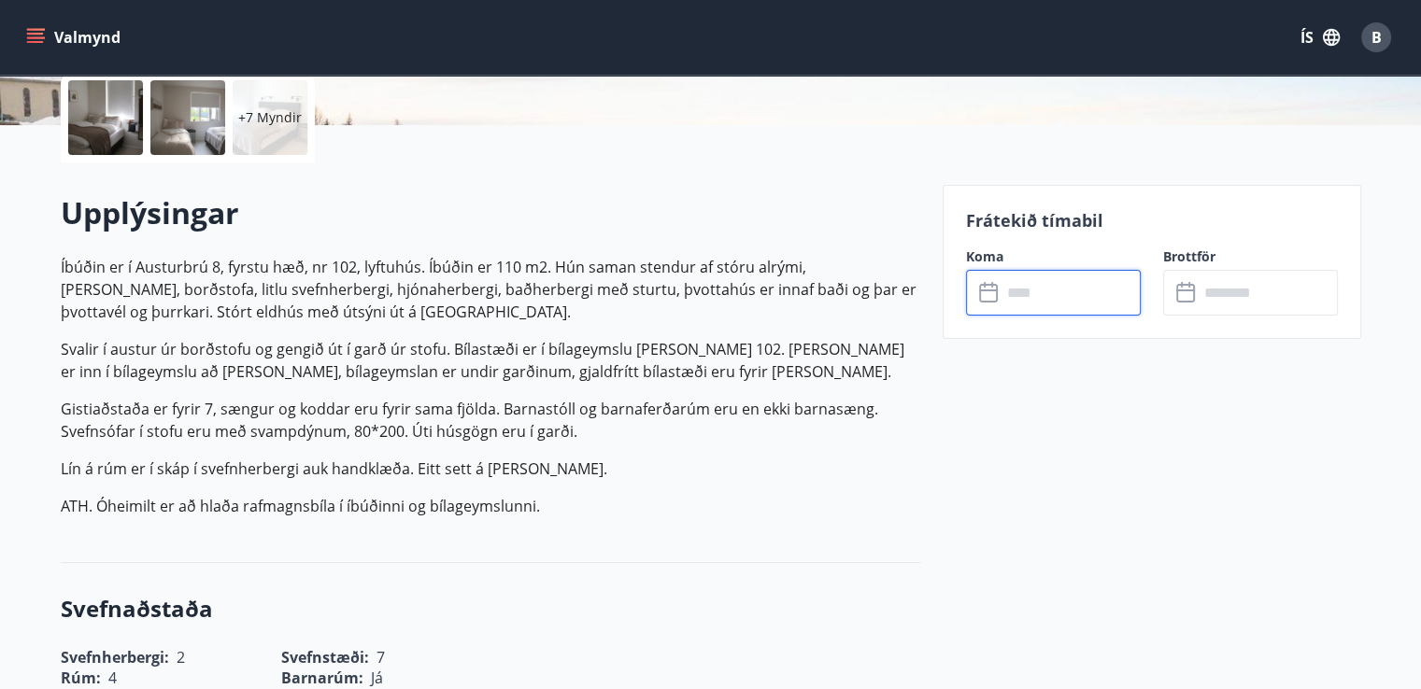
click at [1058, 300] on input "text" at bounding box center [1070, 293] width 139 height 46
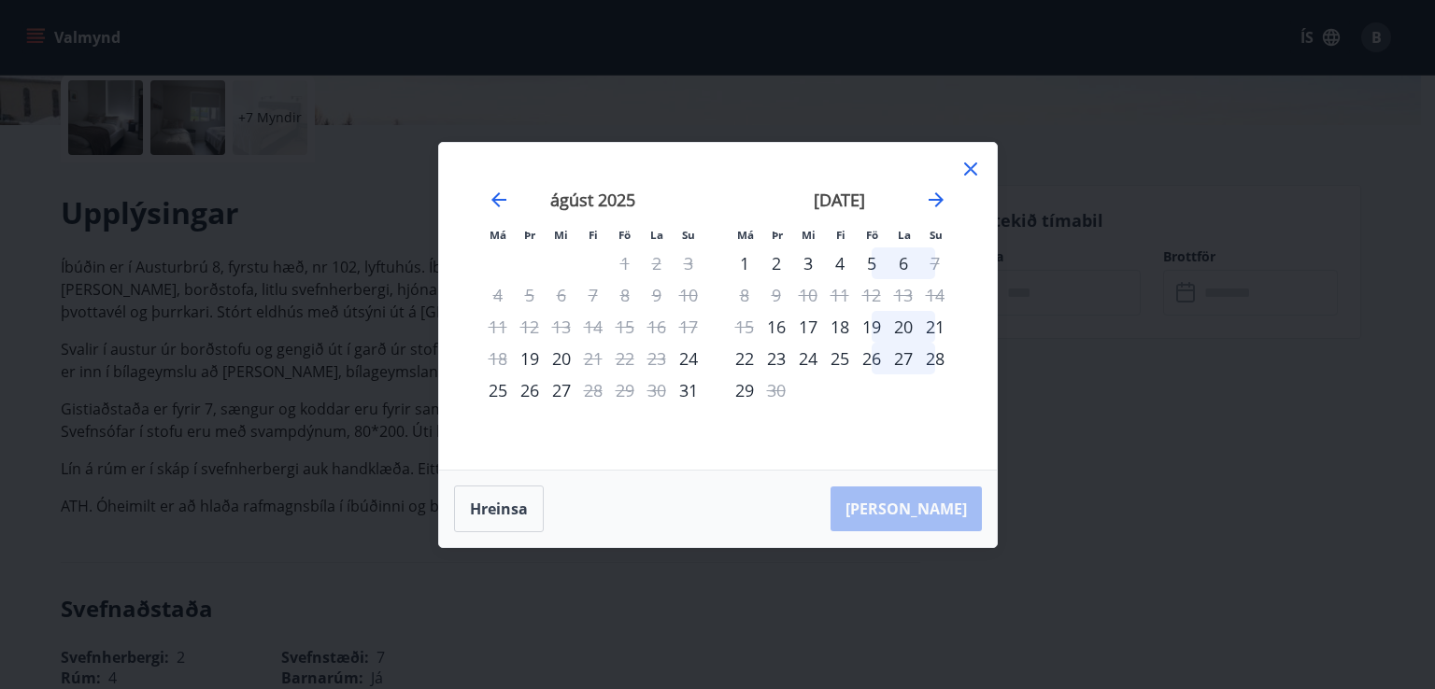
click at [868, 259] on div "5" at bounding box center [872, 264] width 32 height 32
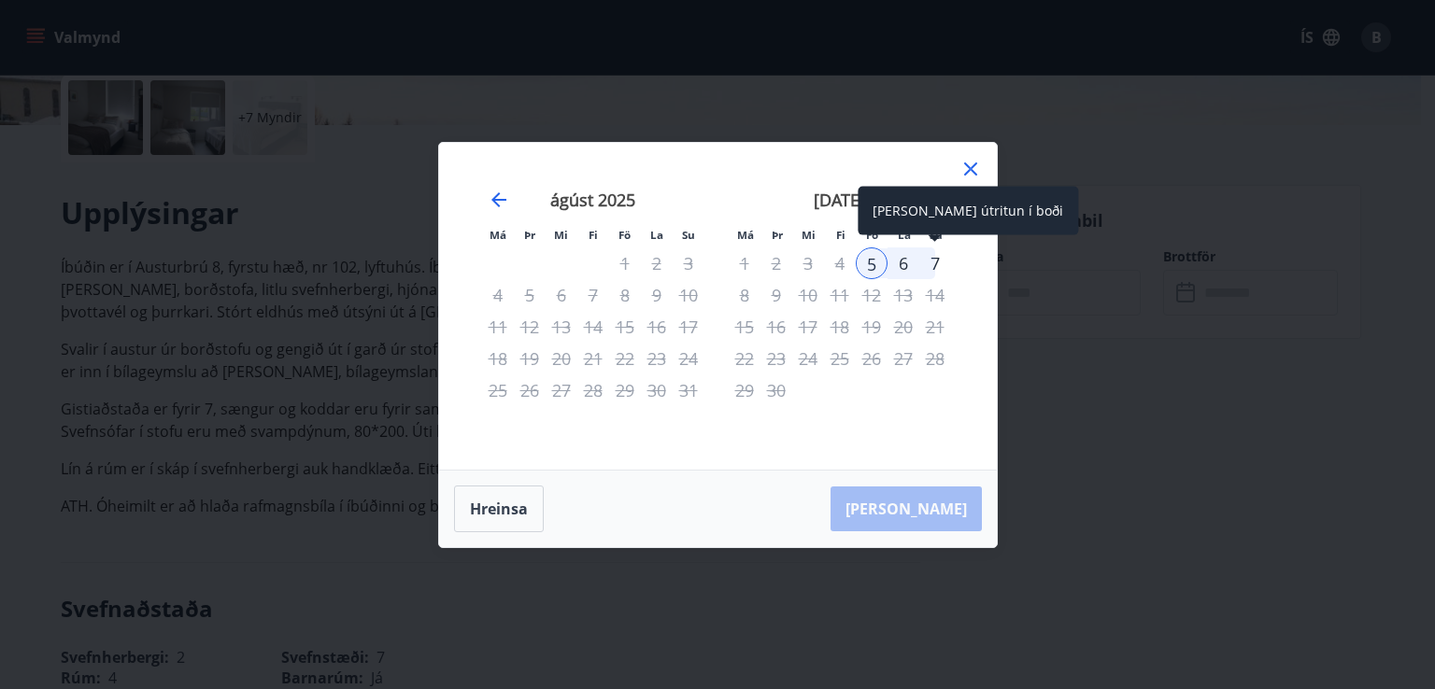
click at [934, 258] on div "7" at bounding box center [935, 264] width 32 height 32
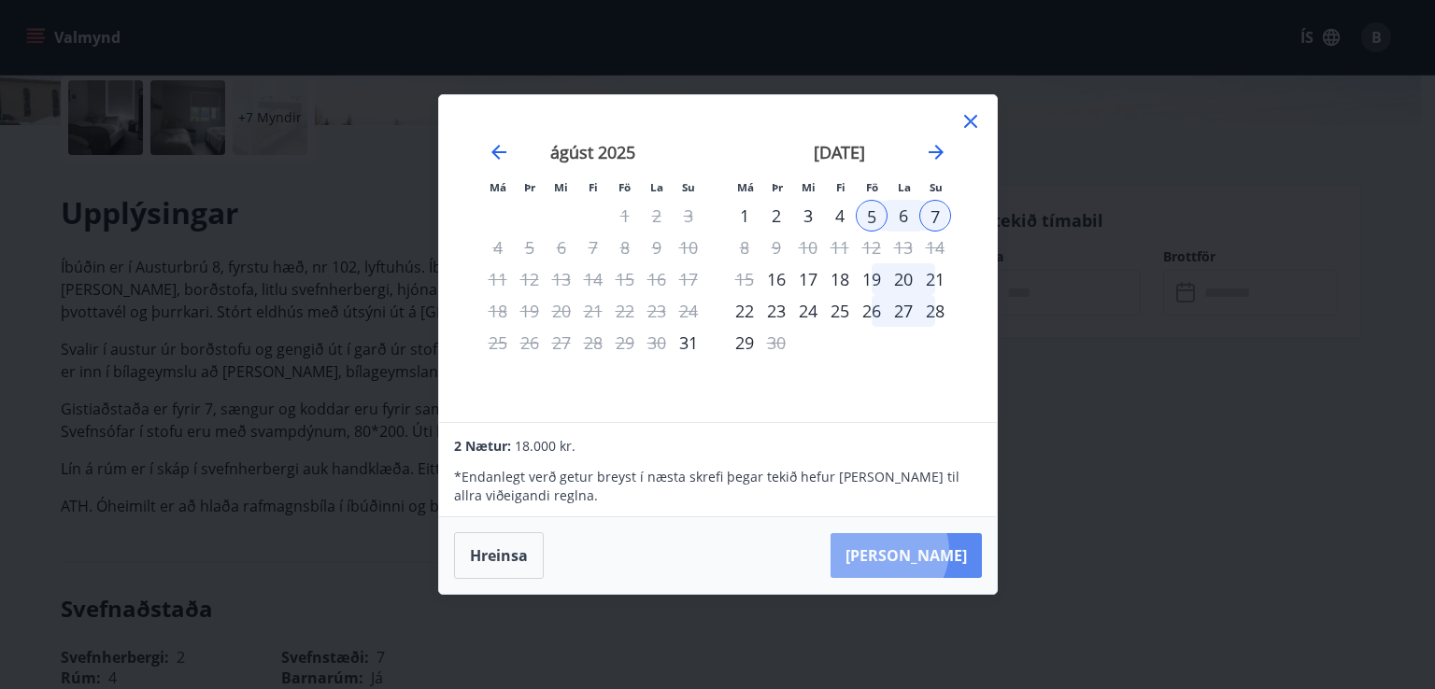
click at [945, 551] on button "[PERSON_NAME]" at bounding box center [906, 555] width 151 height 45
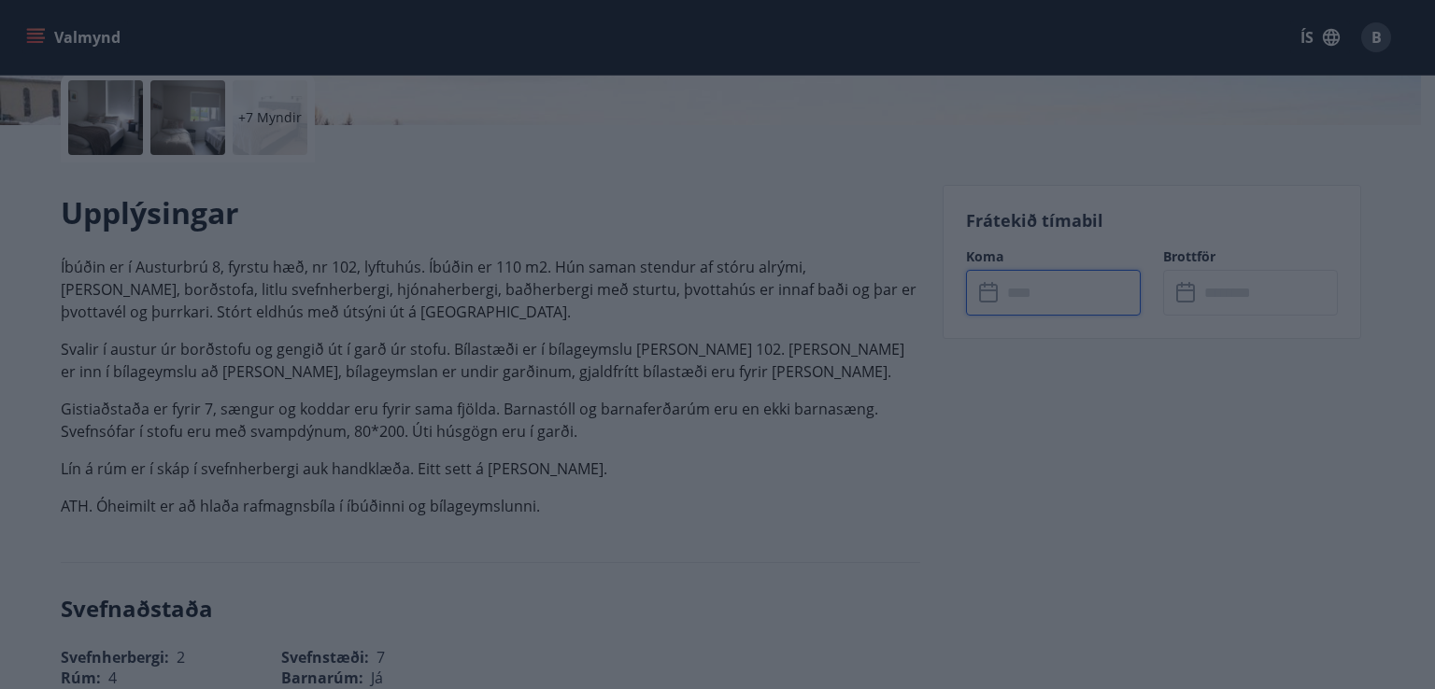
type input "******"
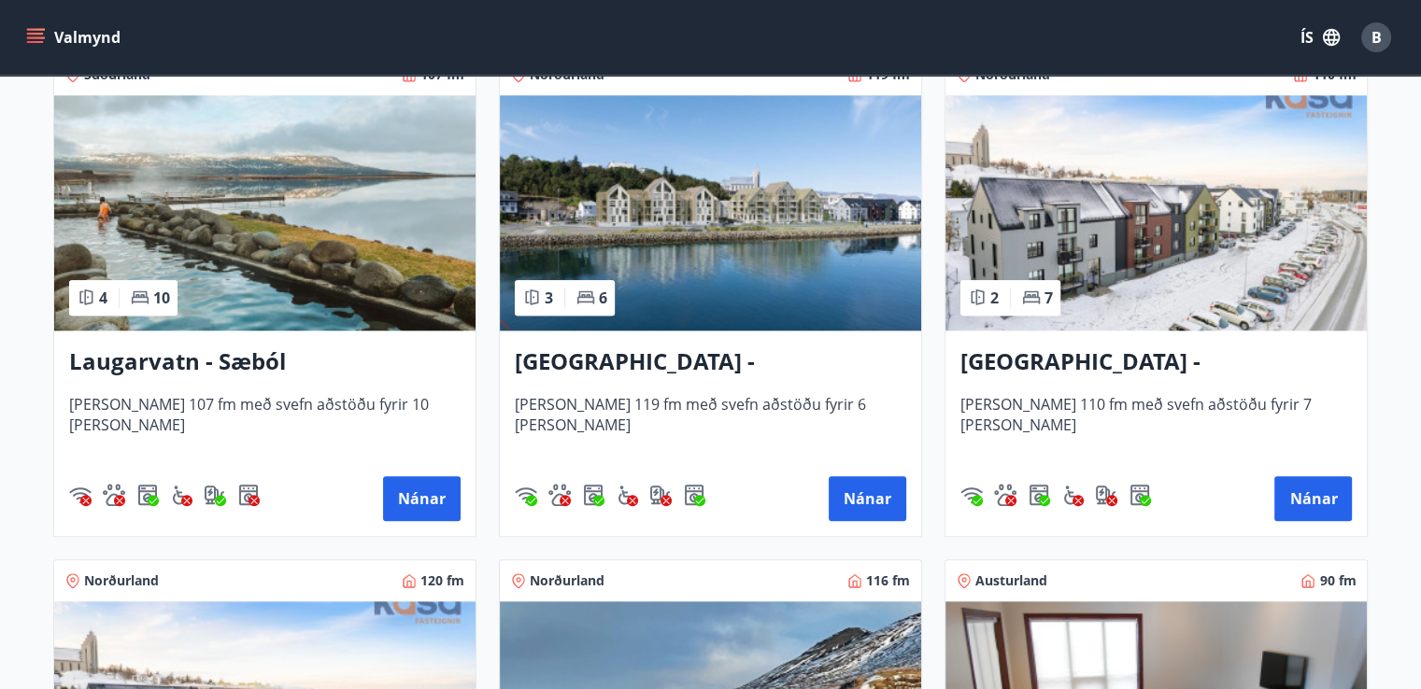
scroll to position [1895, 0]
click at [807, 318] on img at bounding box center [710, 212] width 421 height 235
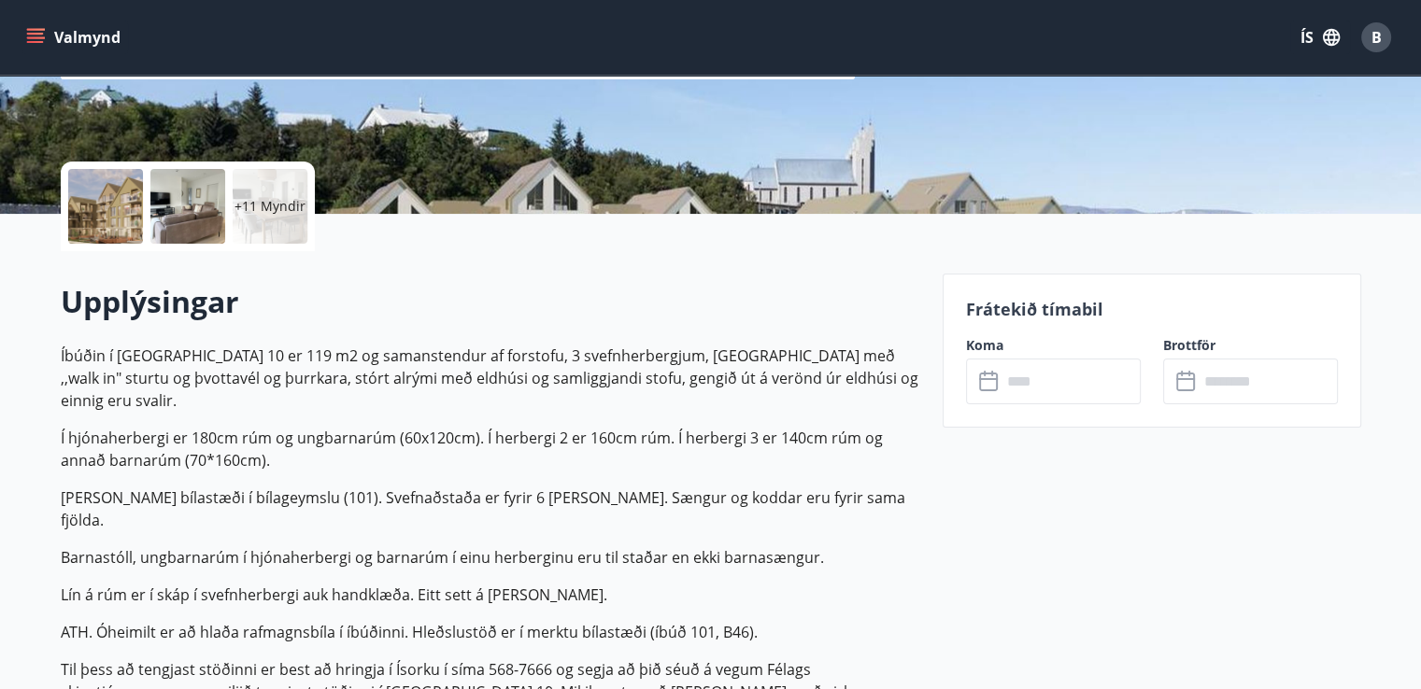
scroll to position [348, 0]
click at [1028, 381] on input "text" at bounding box center [1070, 381] width 139 height 46
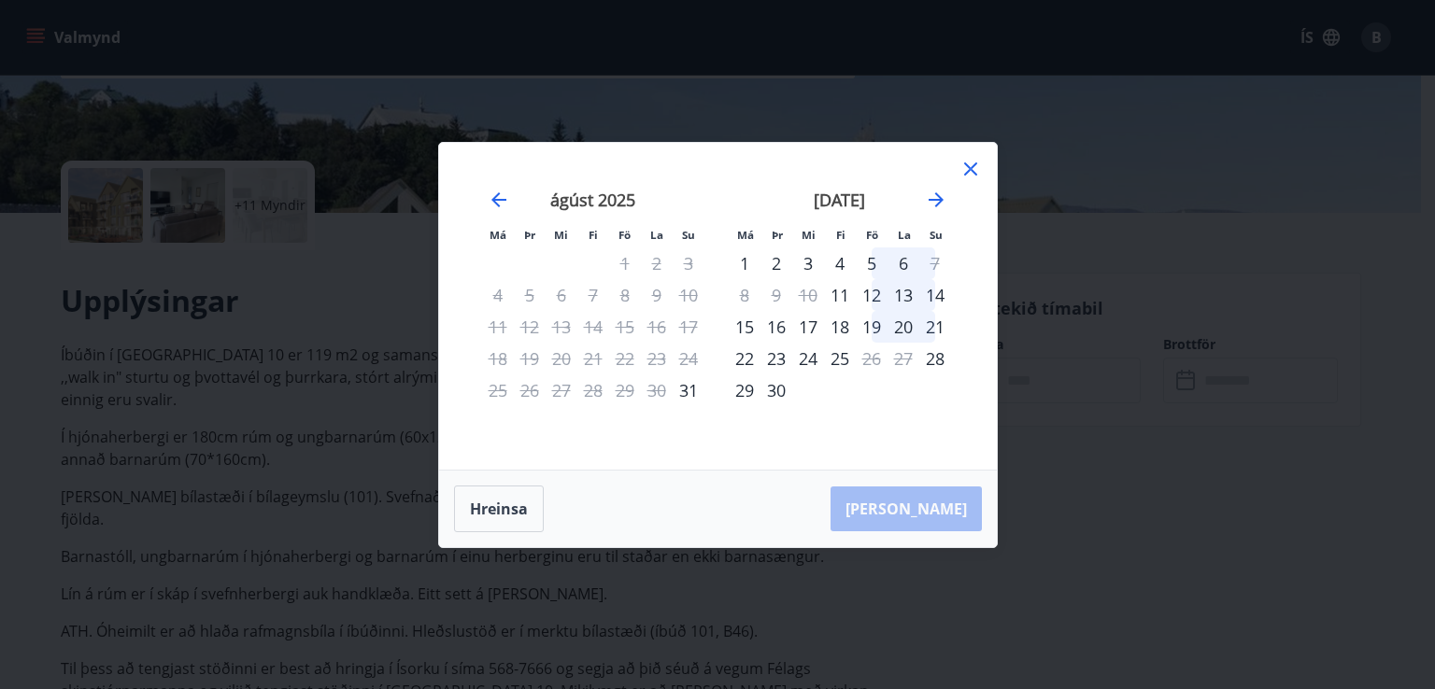
click at [975, 171] on icon at bounding box center [970, 169] width 22 height 22
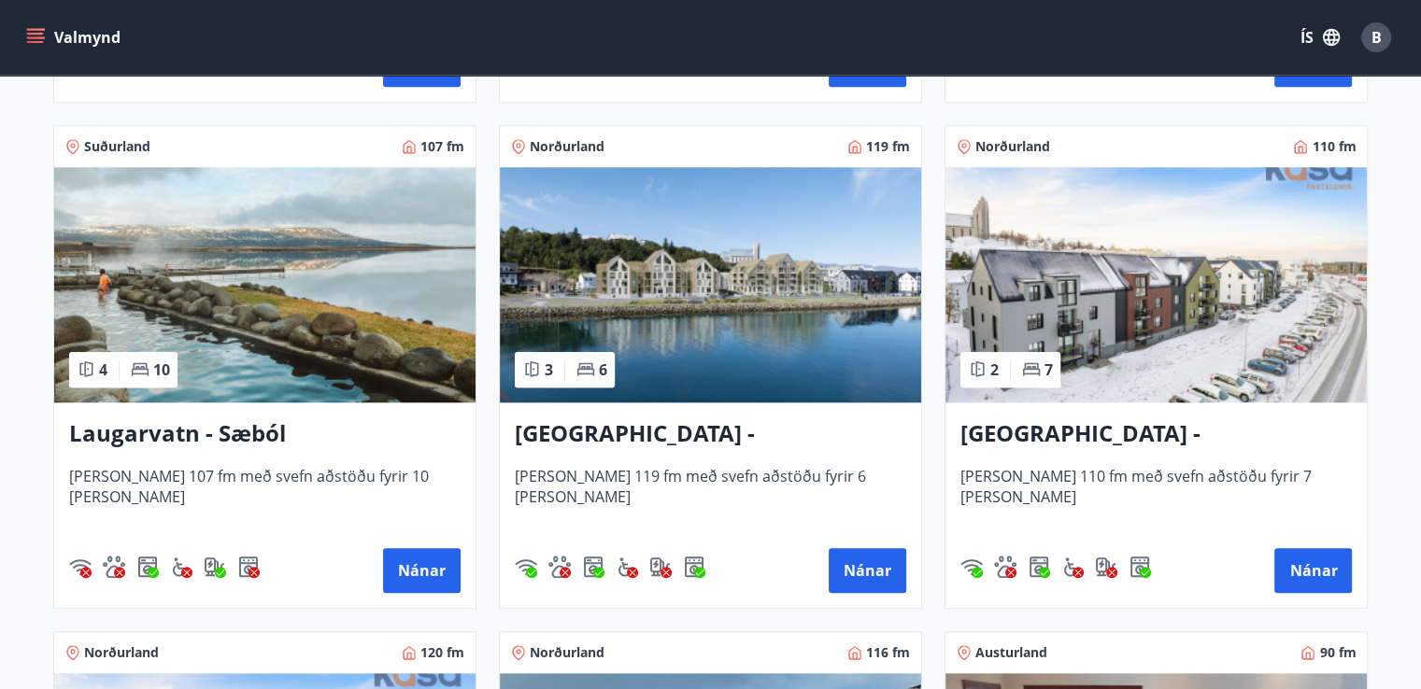
scroll to position [1820, 0]
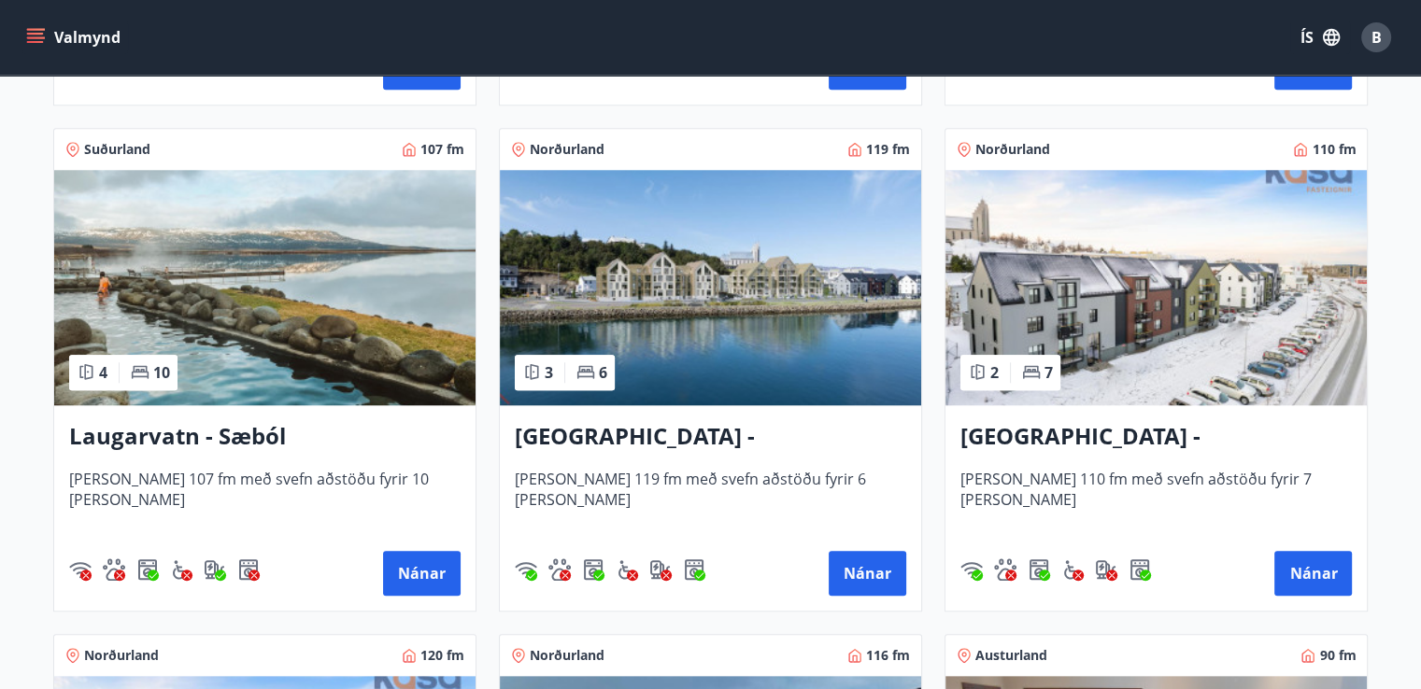
click at [787, 375] on img at bounding box center [710, 287] width 421 height 235
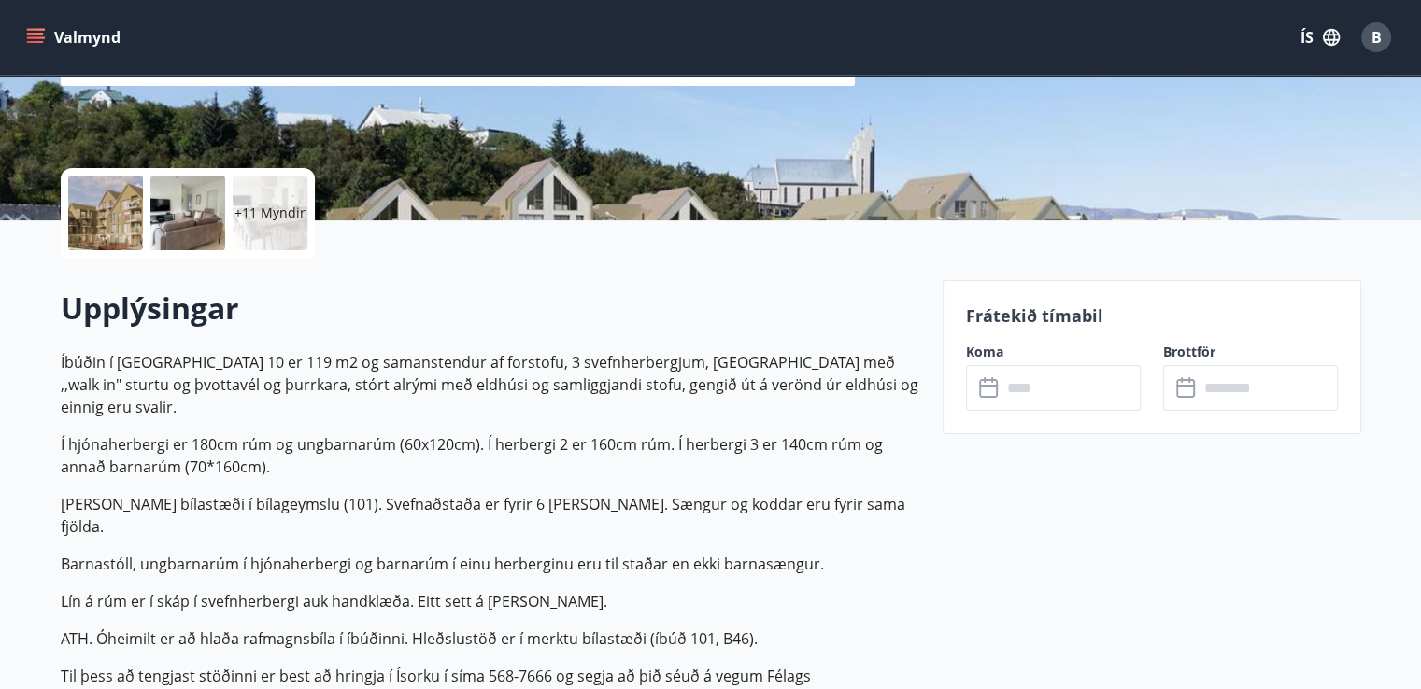
scroll to position [342, 0]
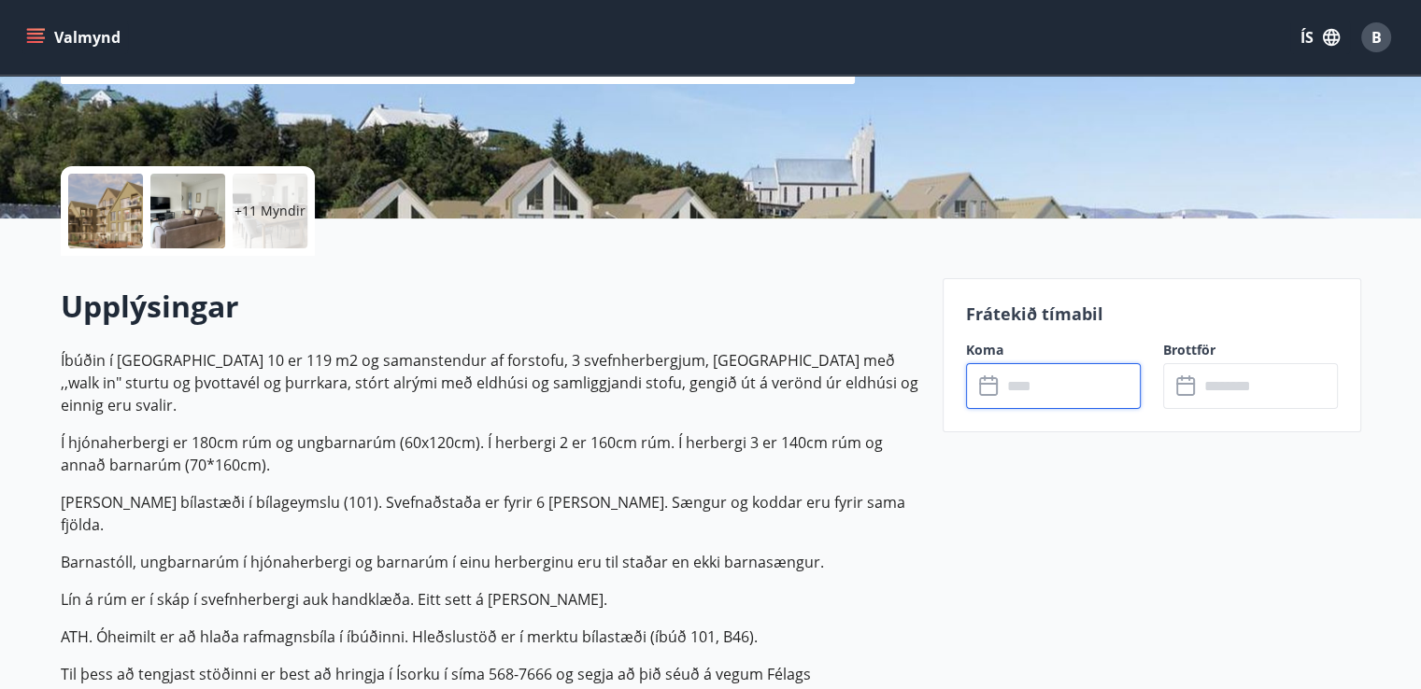
click at [1028, 384] on input "text" at bounding box center [1070, 386] width 139 height 46
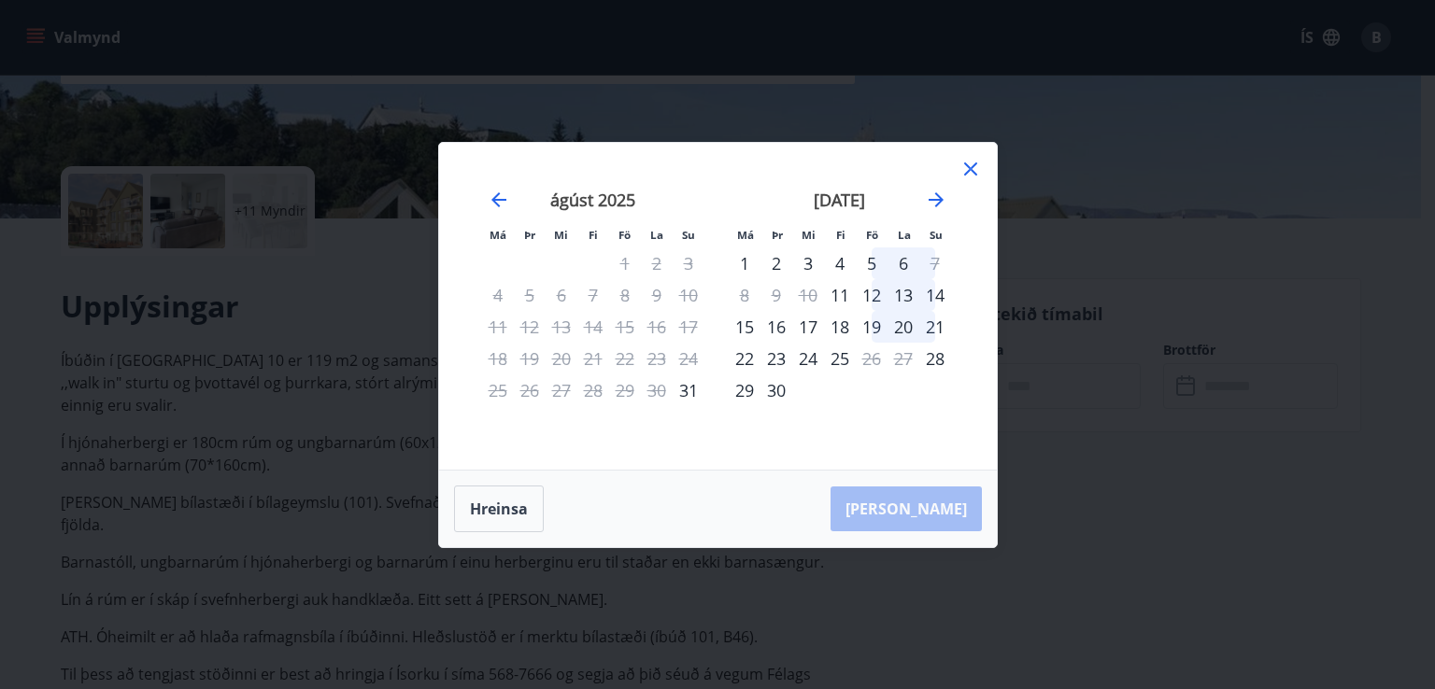
click at [867, 263] on div "5" at bounding box center [872, 264] width 32 height 32
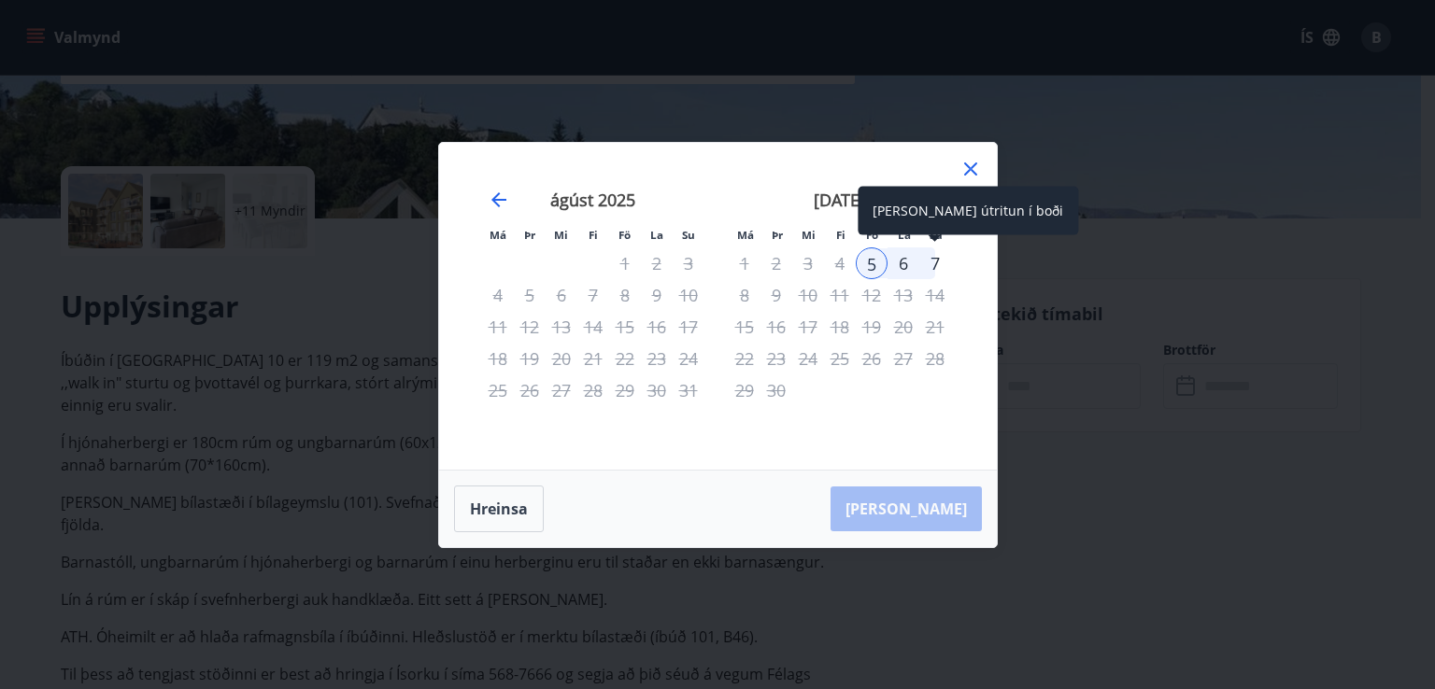
click at [930, 266] on div "7" at bounding box center [935, 264] width 32 height 32
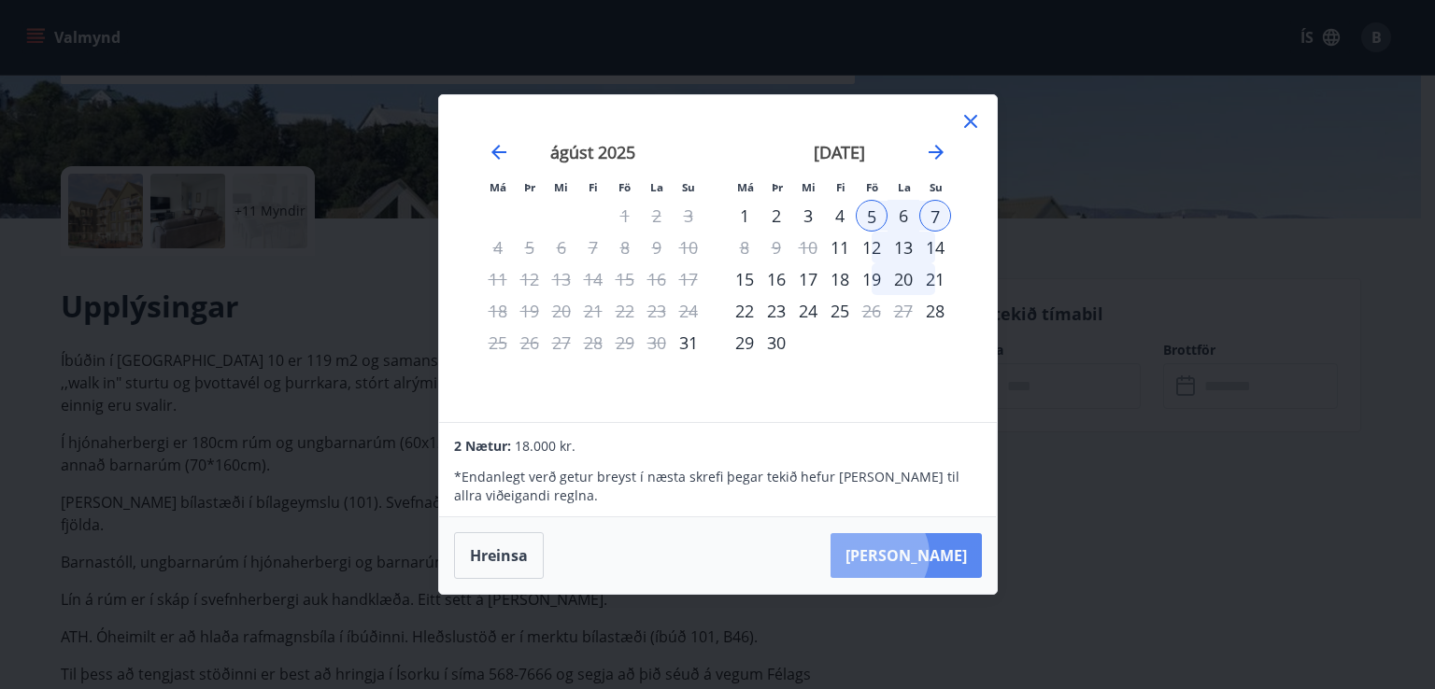
click at [933, 555] on button "[PERSON_NAME]" at bounding box center [906, 555] width 151 height 45
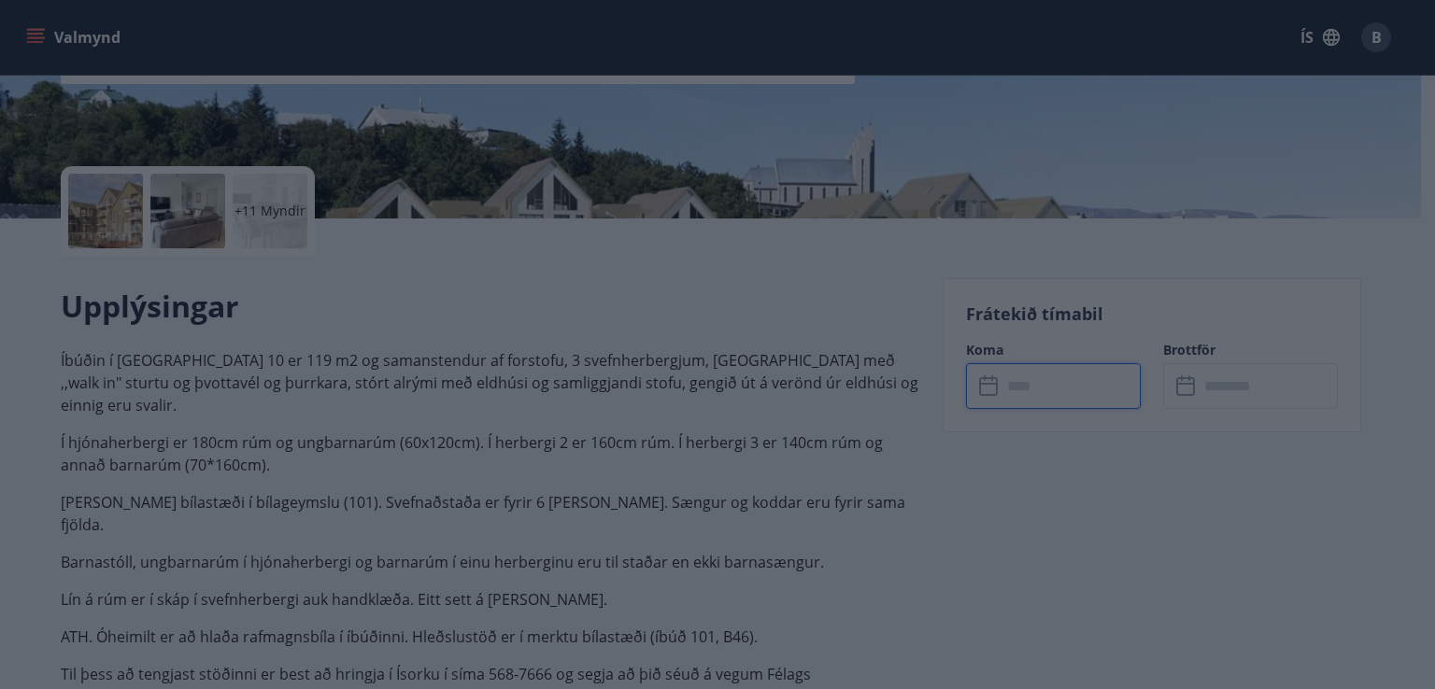
type input "******"
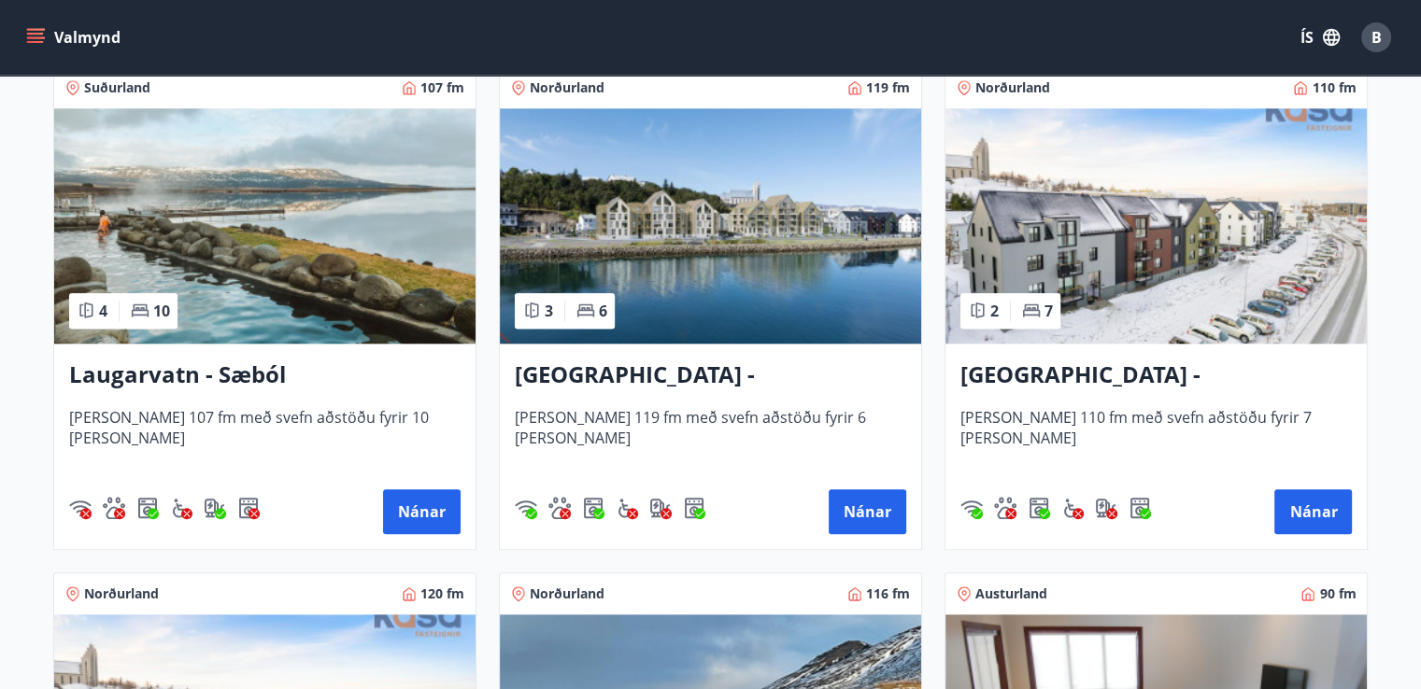
scroll to position [1898, 0]
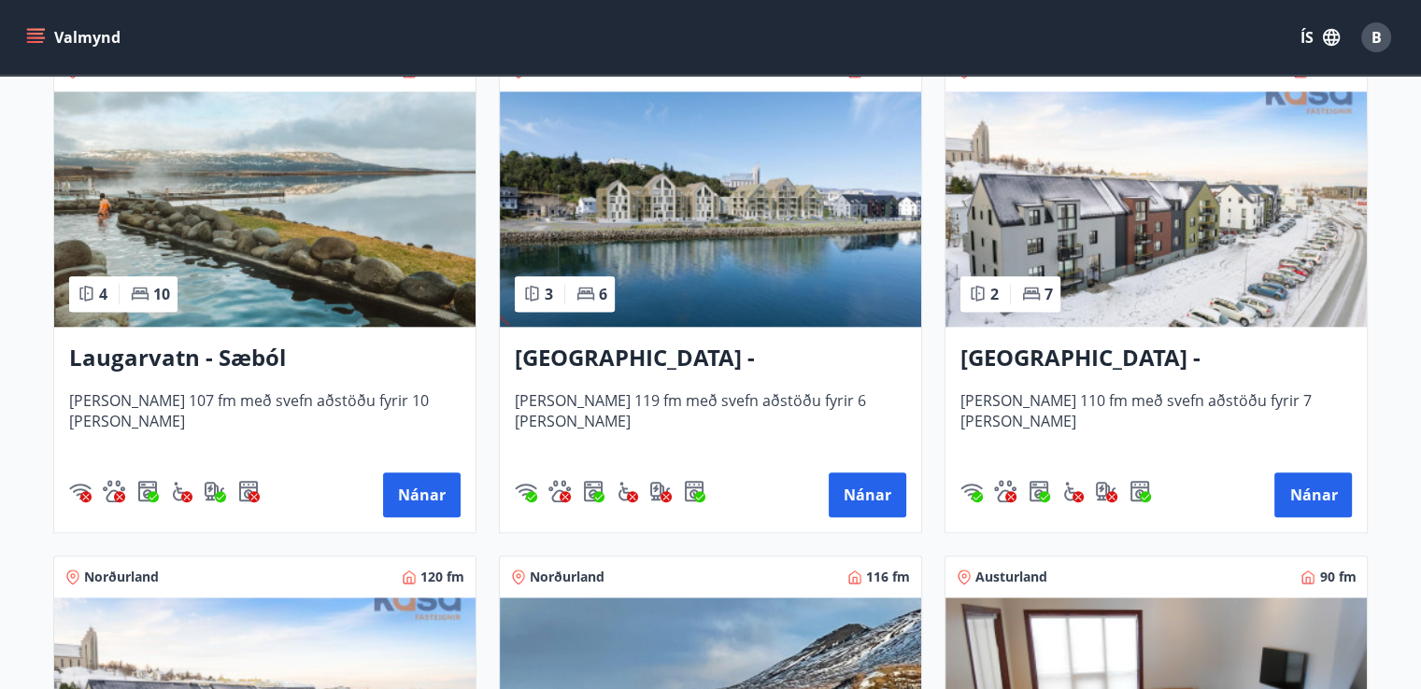
click at [712, 252] on img at bounding box center [710, 209] width 421 height 235
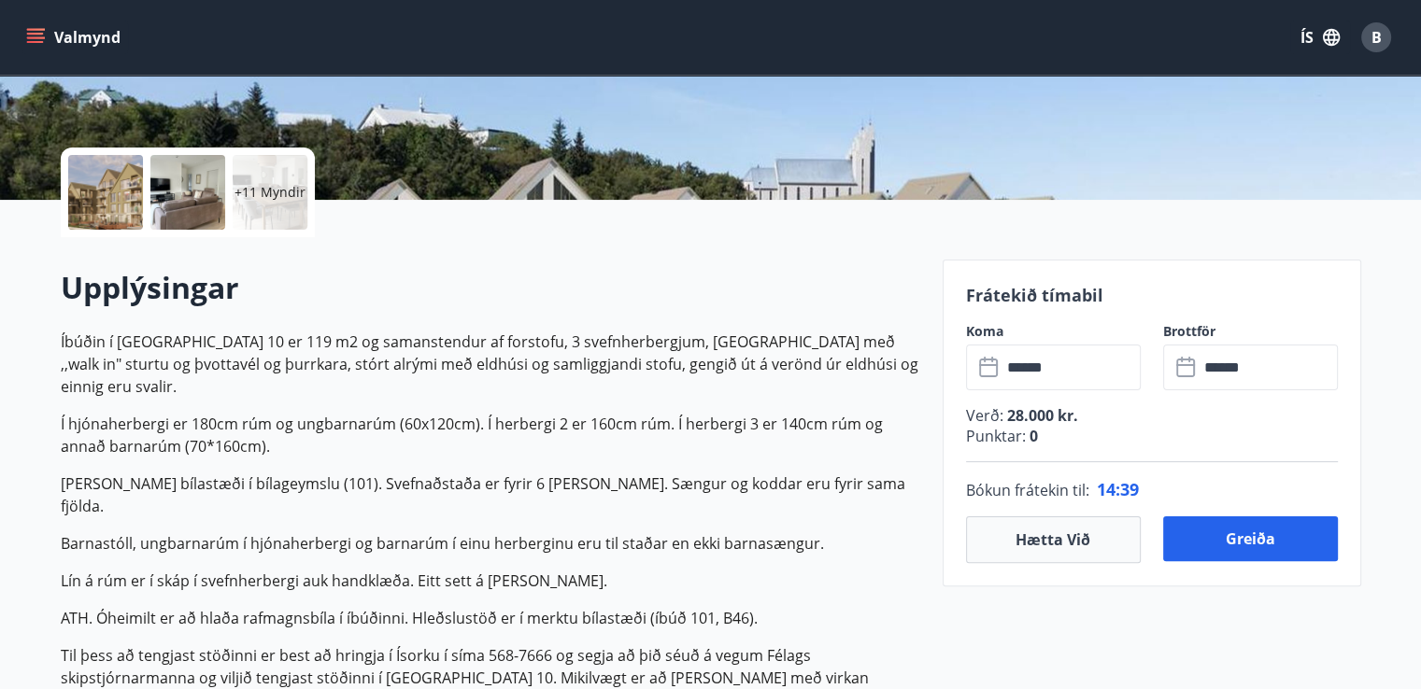
scroll to position [369, 0]
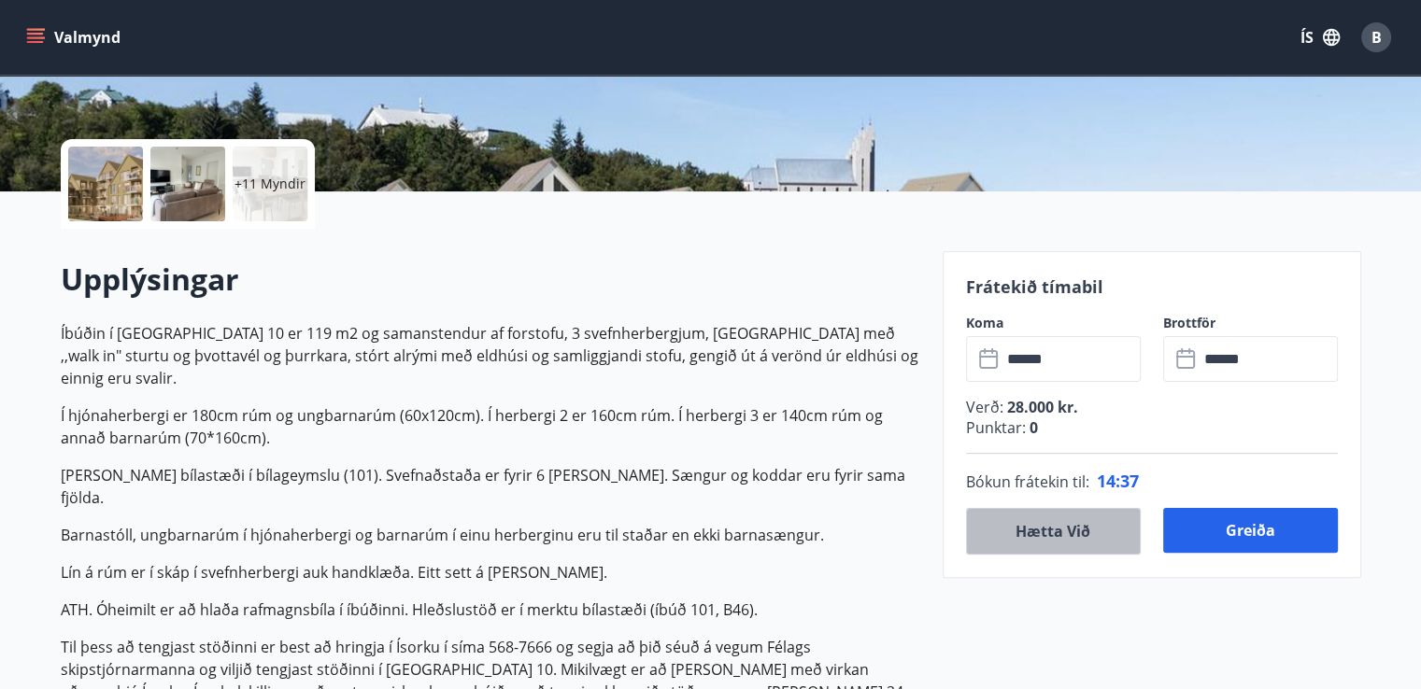
click at [1095, 548] on button "Hætta við" at bounding box center [1053, 531] width 175 height 47
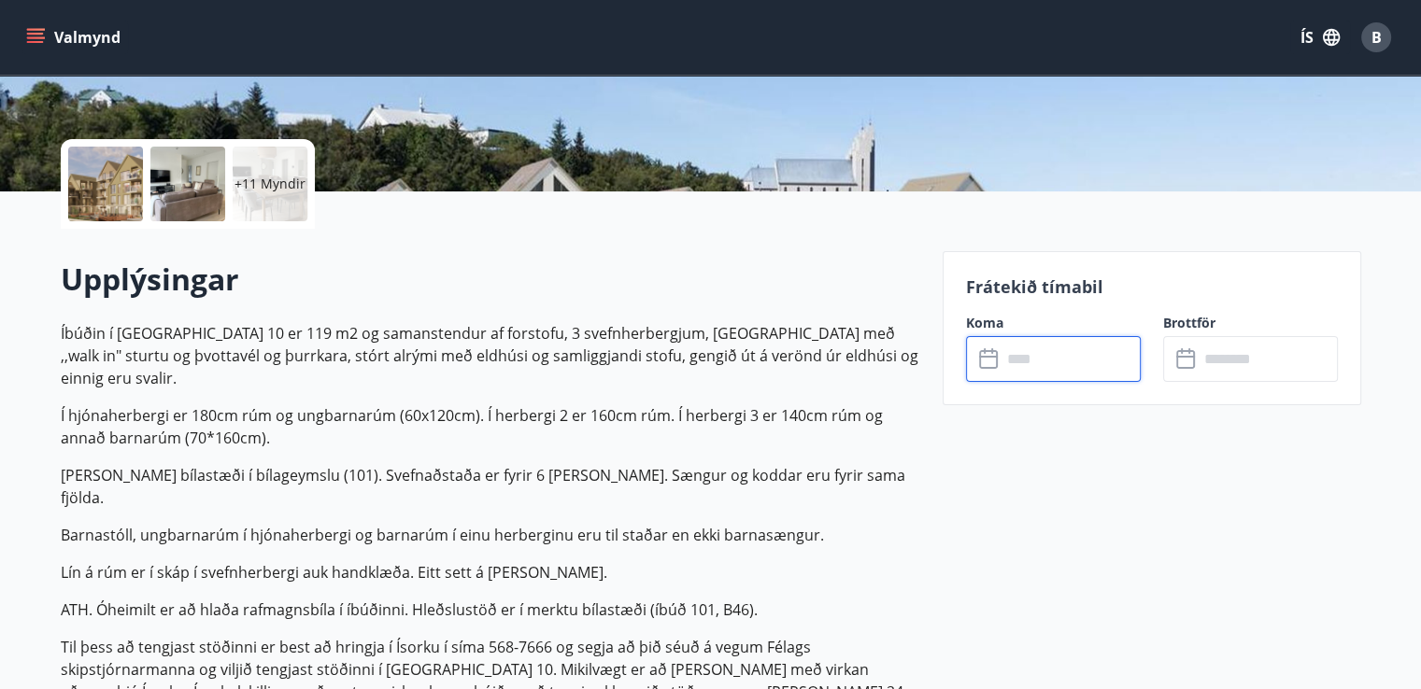
click at [1050, 370] on input "text" at bounding box center [1070, 359] width 139 height 46
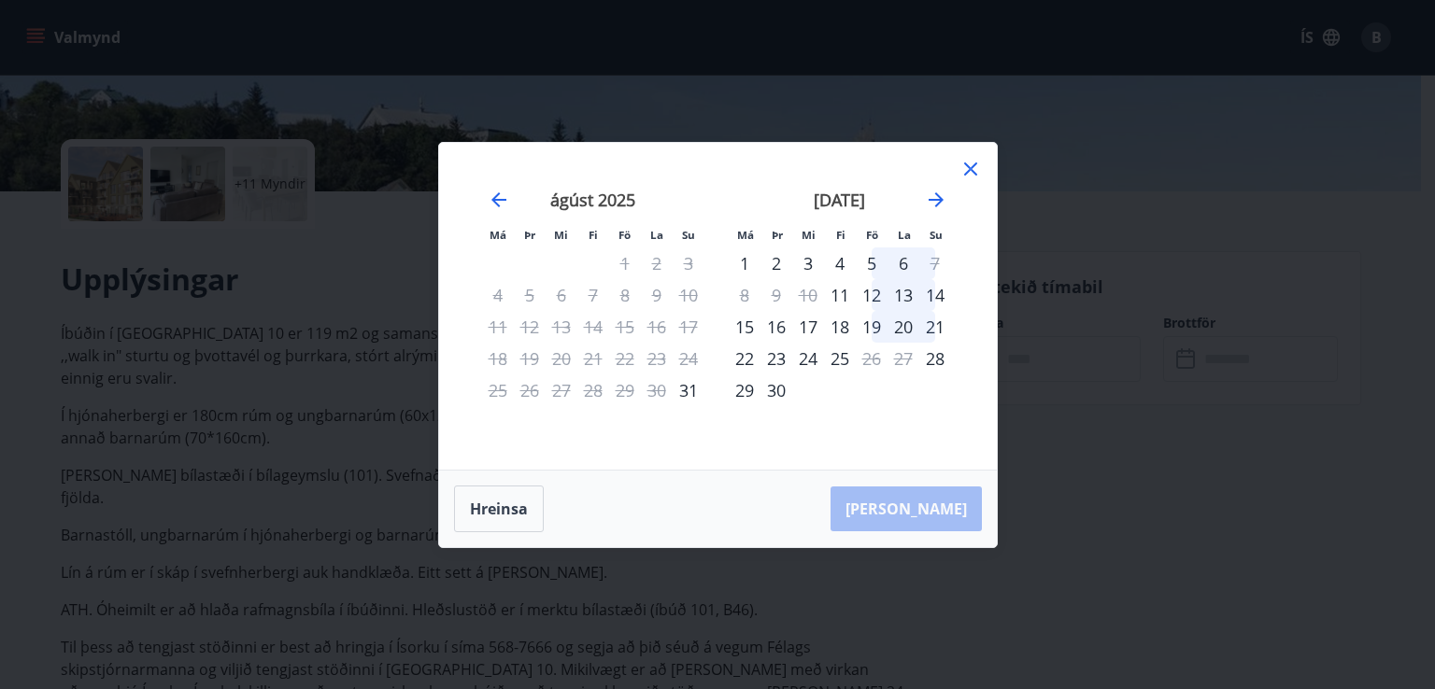
click at [869, 255] on div "5" at bounding box center [872, 264] width 32 height 32
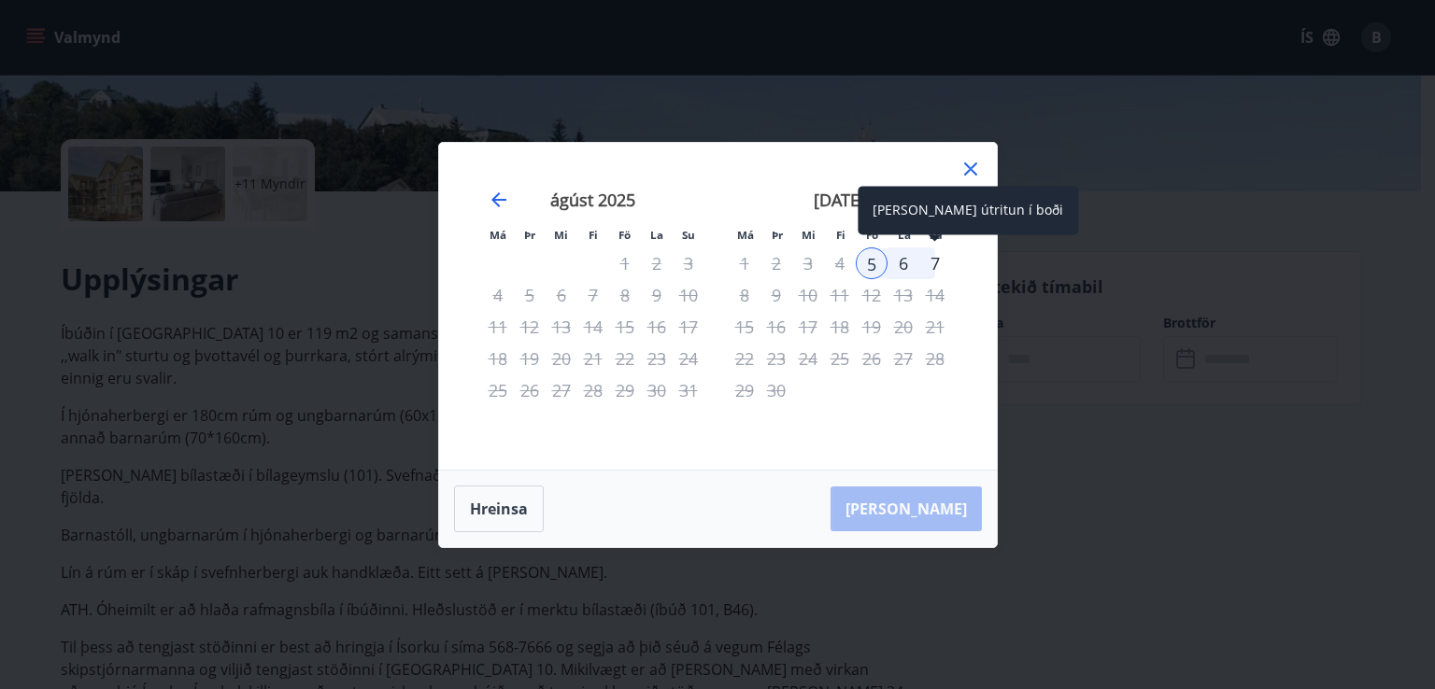
click at [930, 259] on div "7" at bounding box center [935, 264] width 32 height 32
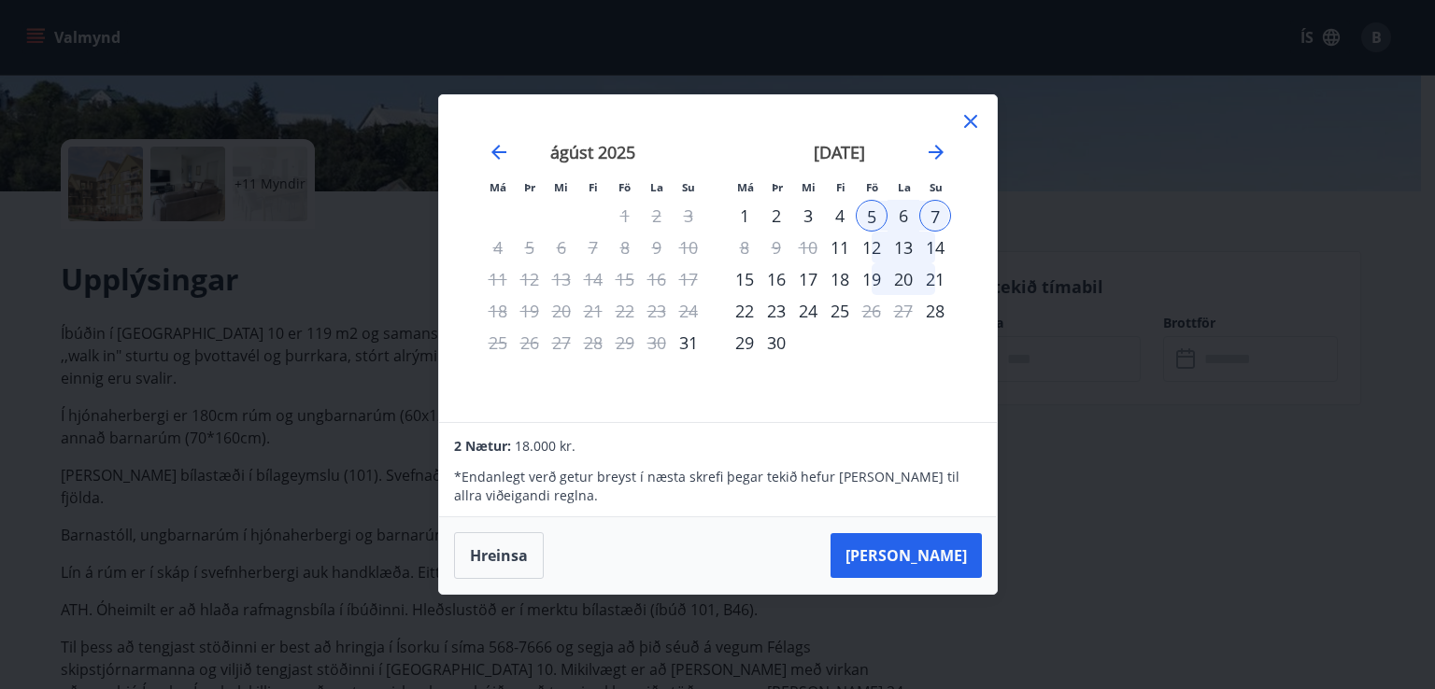
click at [743, 218] on div "1" at bounding box center [745, 216] width 32 height 32
click at [811, 213] on div "3" at bounding box center [808, 216] width 32 height 32
click at [811, 395] on div "[DATE] 1 2 3 4 5 6 7 8 9 10 11 12 13 14 15 16 17 18 19 20 21 22 23 24 25 26 27 …" at bounding box center [840, 271] width 247 height 306
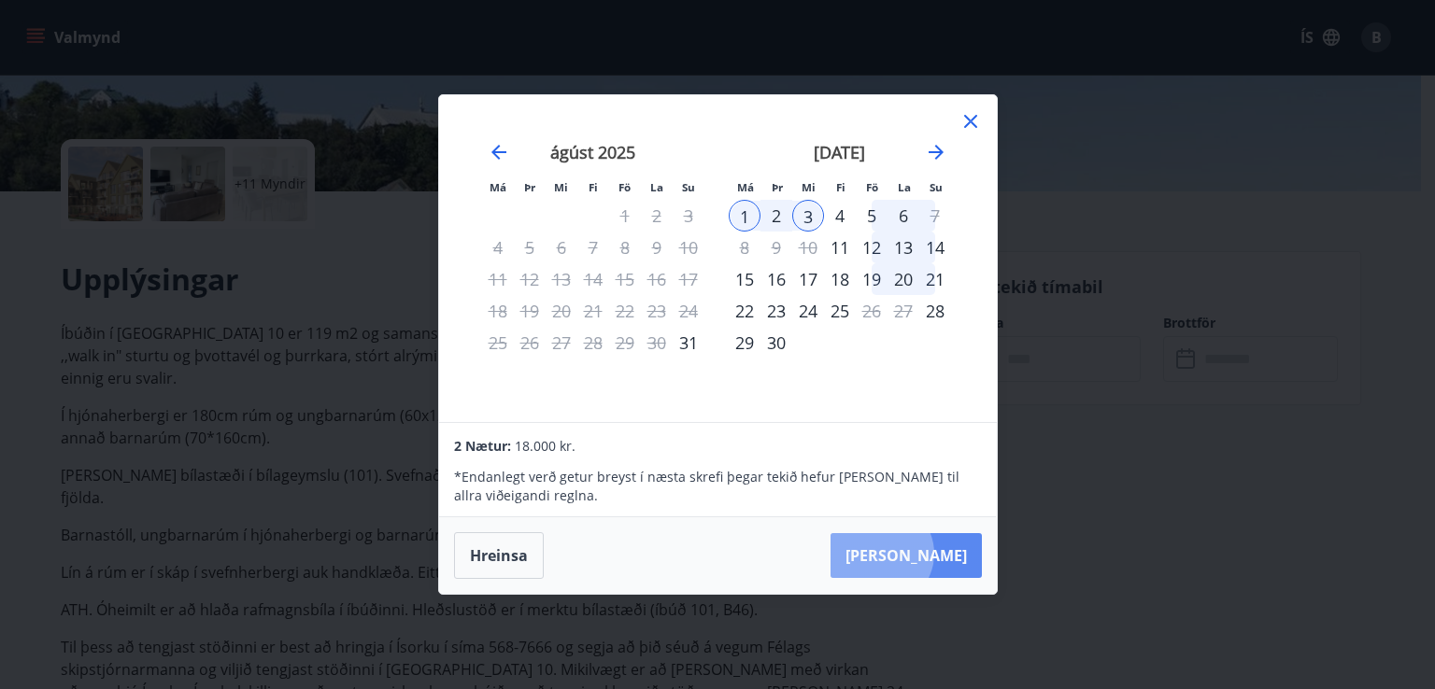
click at [938, 554] on button "[PERSON_NAME]" at bounding box center [906, 555] width 151 height 45
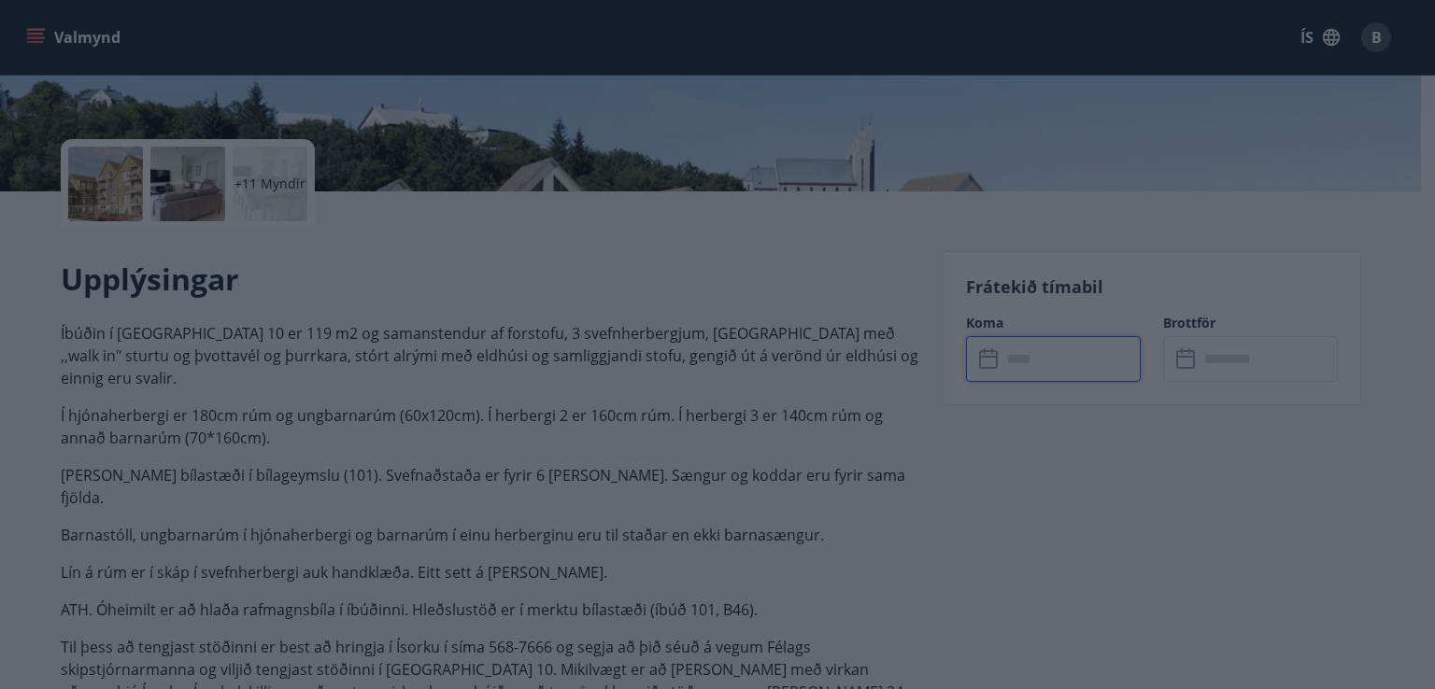
type input "******"
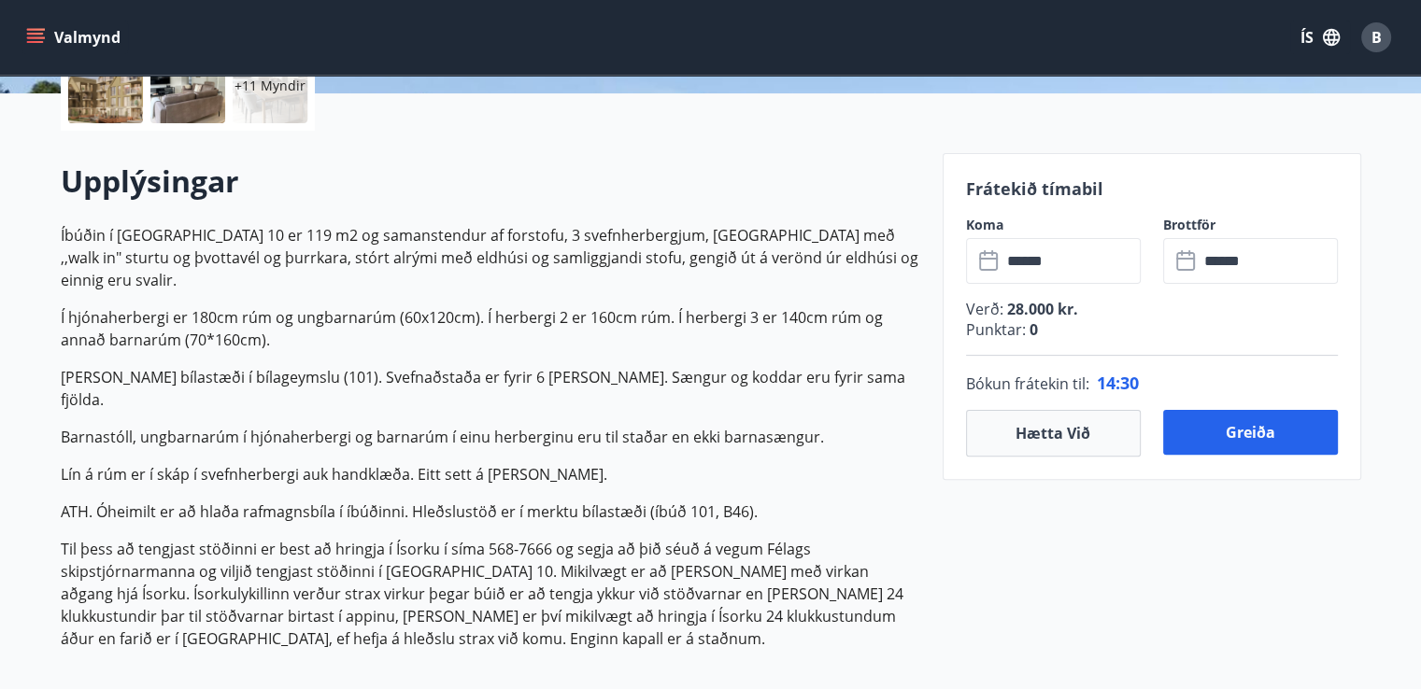
scroll to position [482, 0]
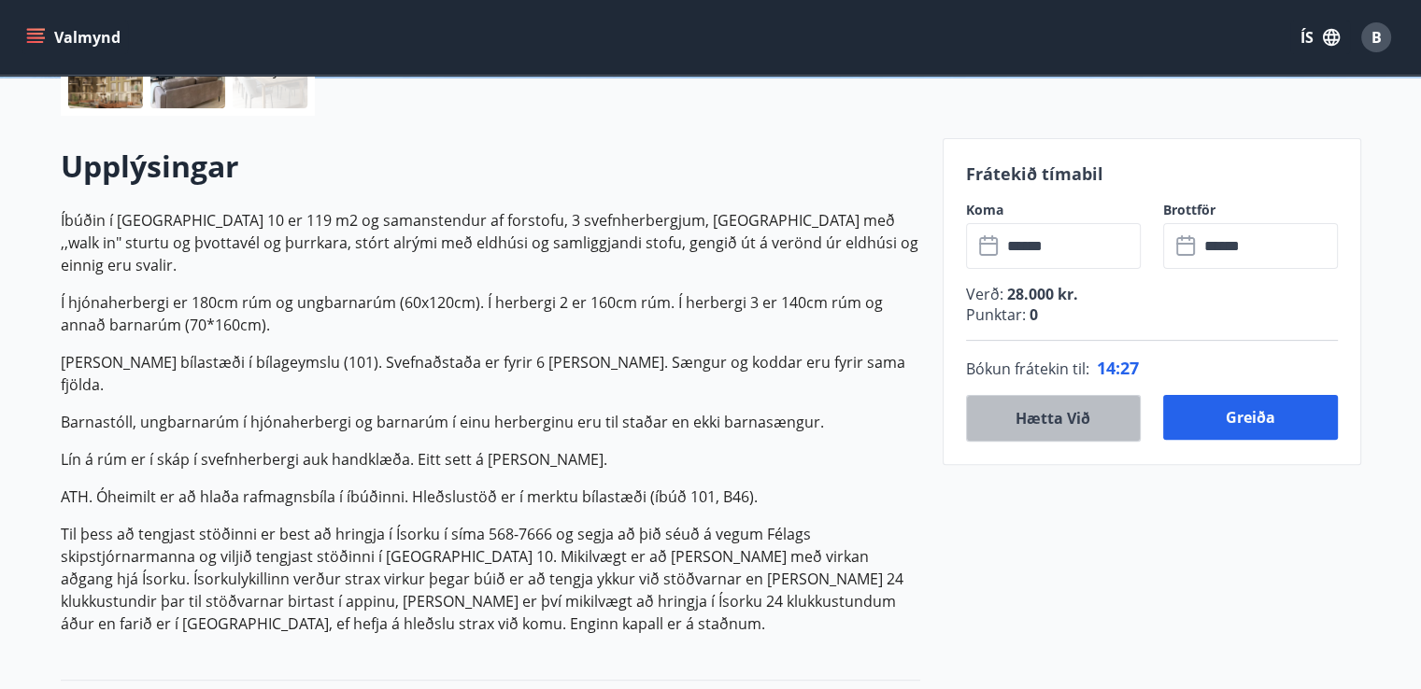
click at [1035, 415] on button "Hætta við" at bounding box center [1053, 418] width 175 height 47
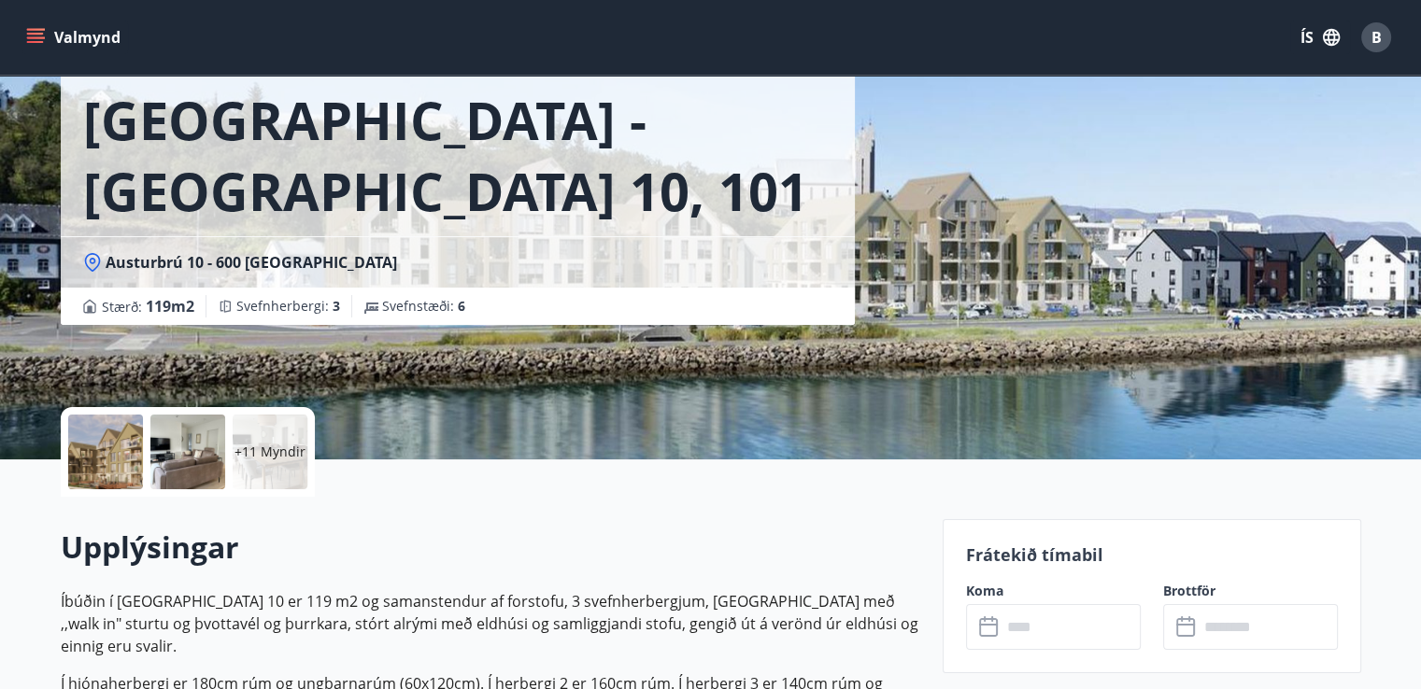
scroll to position [0, 0]
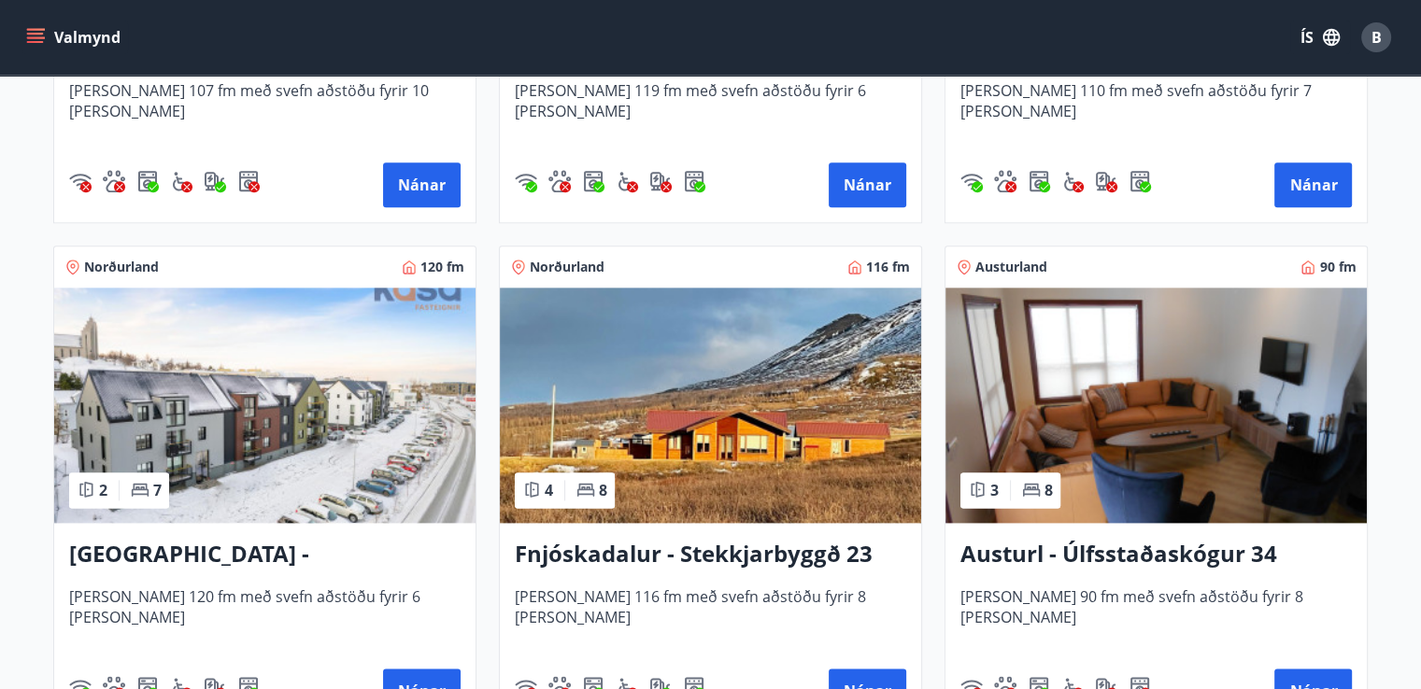
scroll to position [2216, 0]
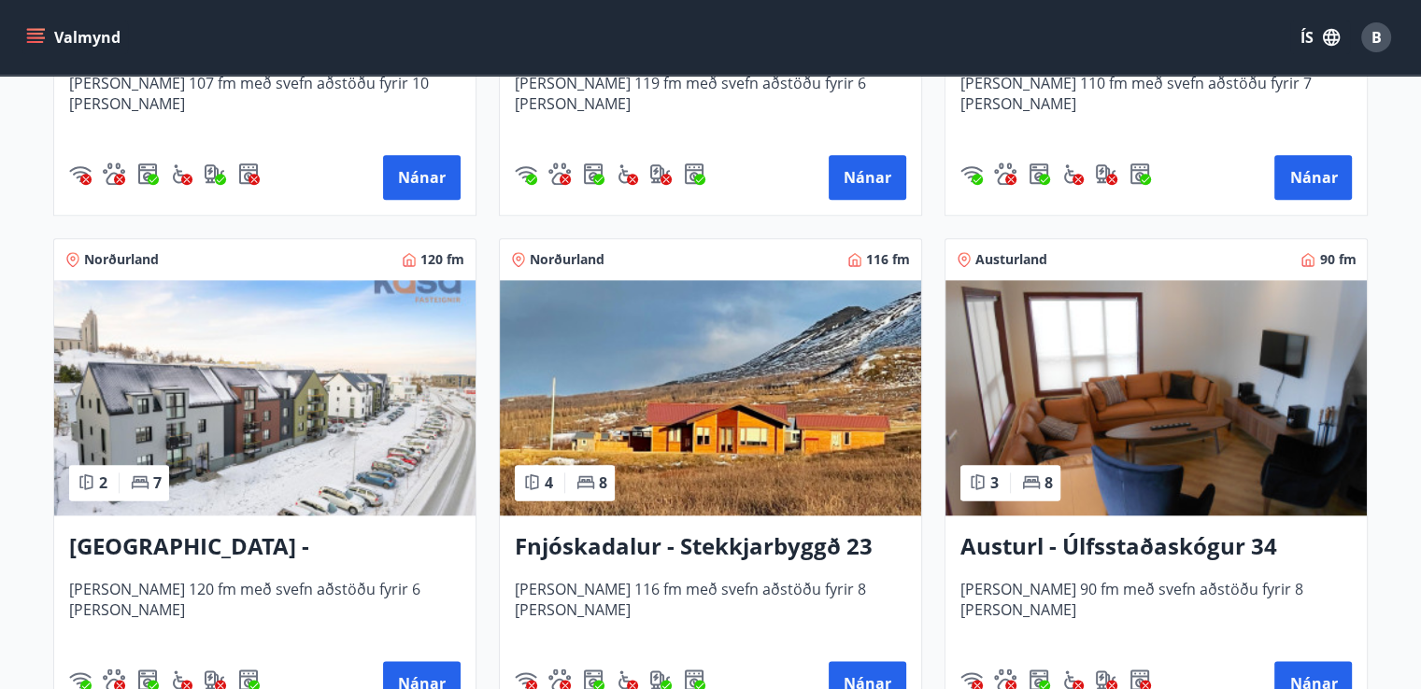
click at [310, 386] on img at bounding box center [264, 397] width 421 height 235
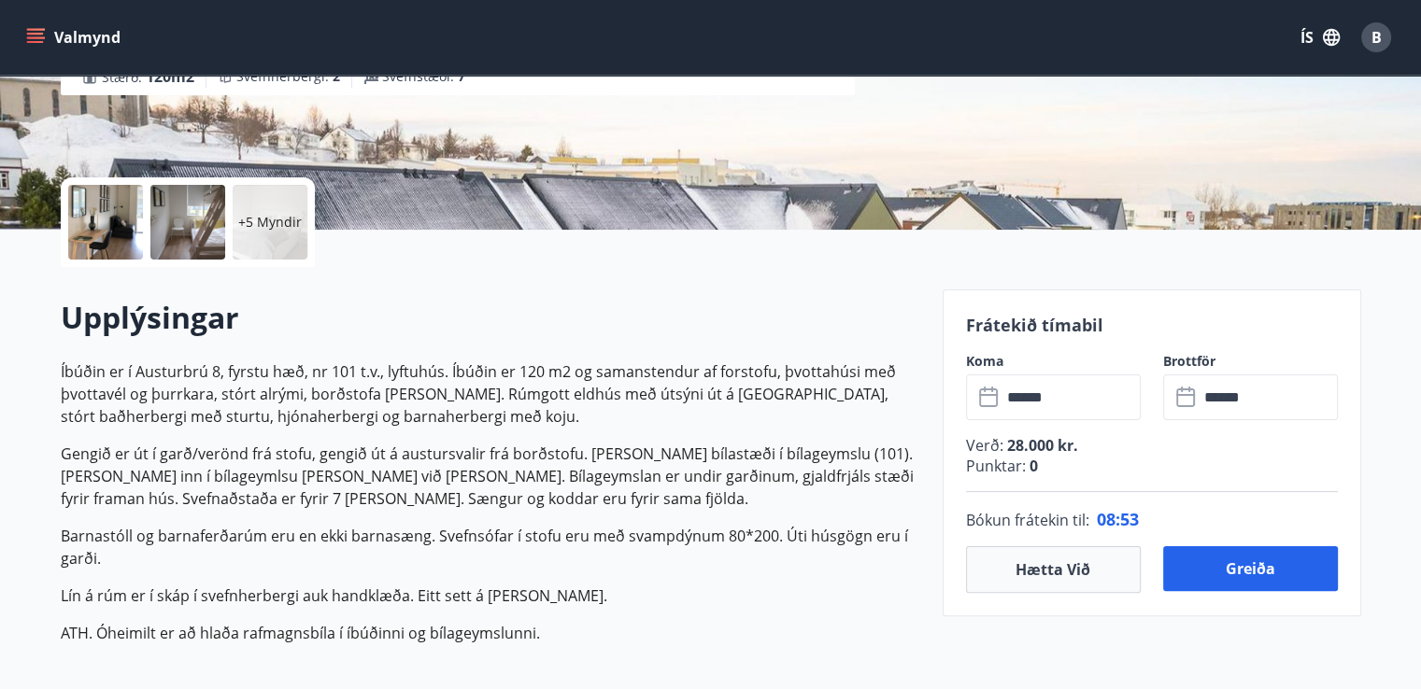
scroll to position [333, 0]
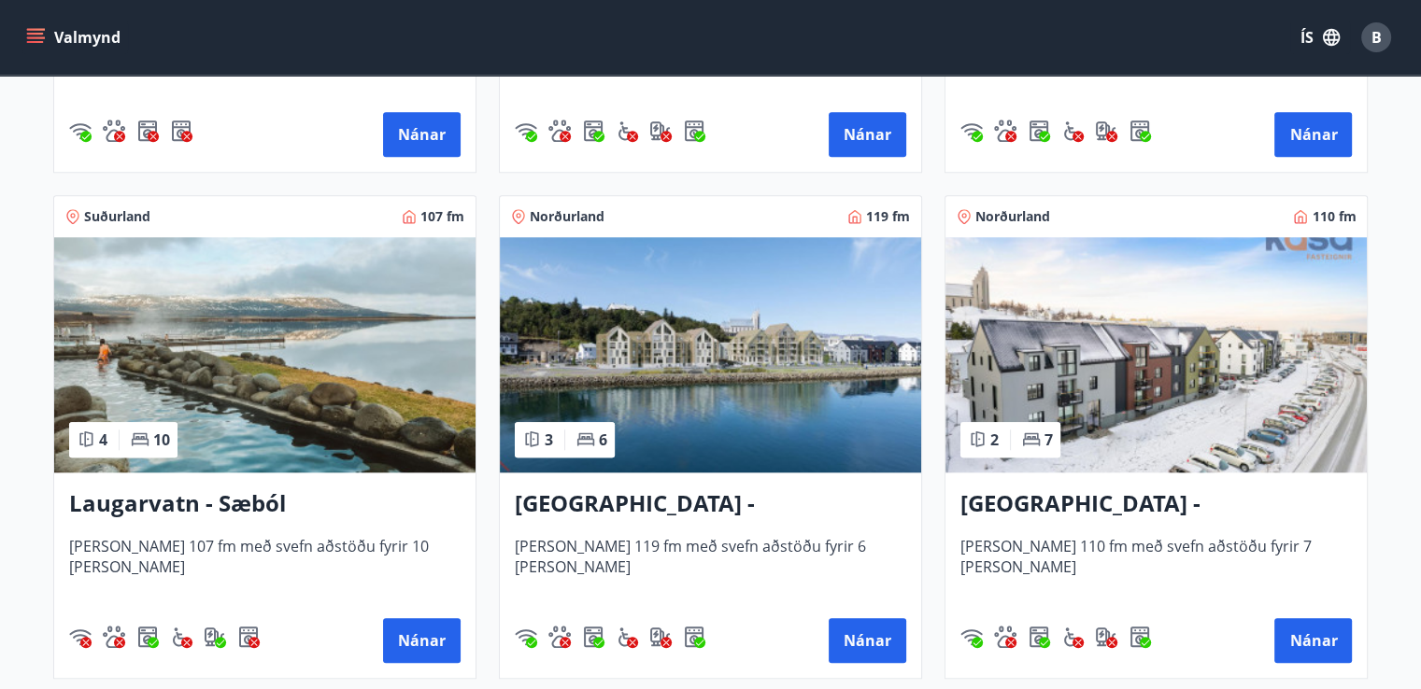
scroll to position [1754, 0]
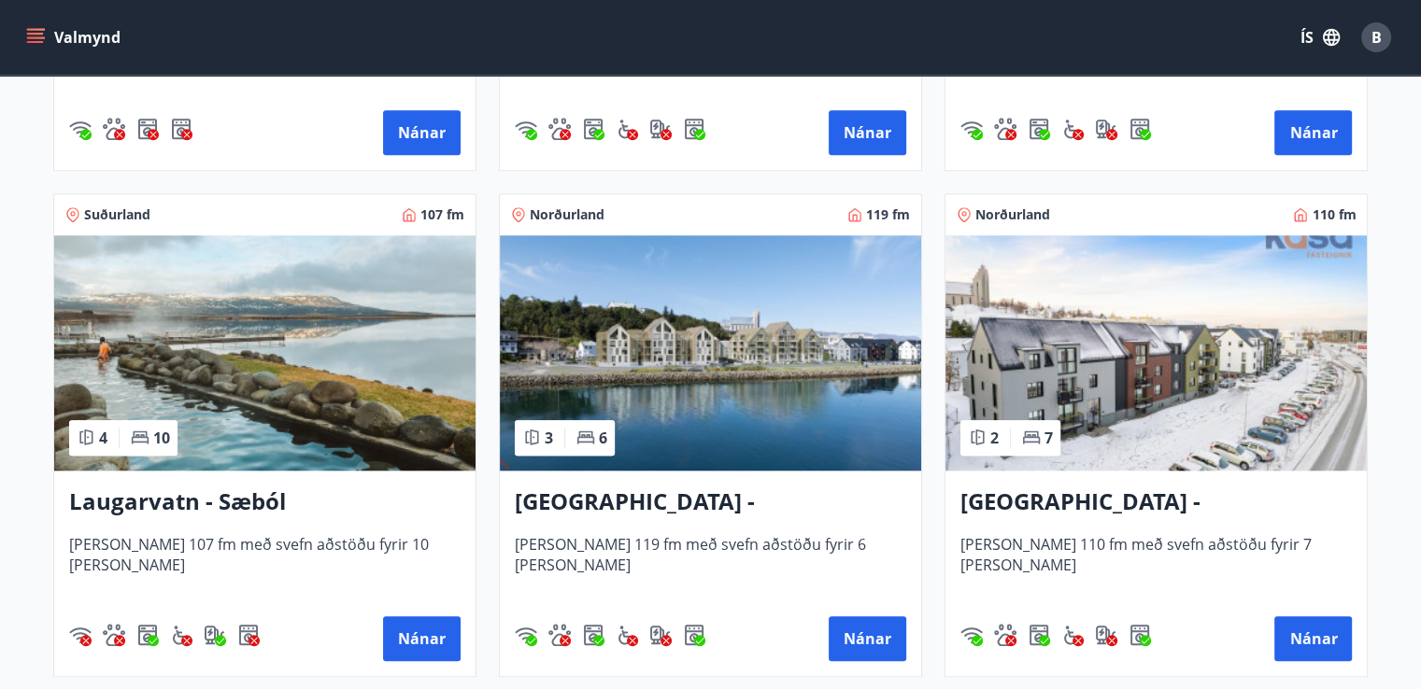
click at [1039, 383] on img at bounding box center [1155, 352] width 421 height 235
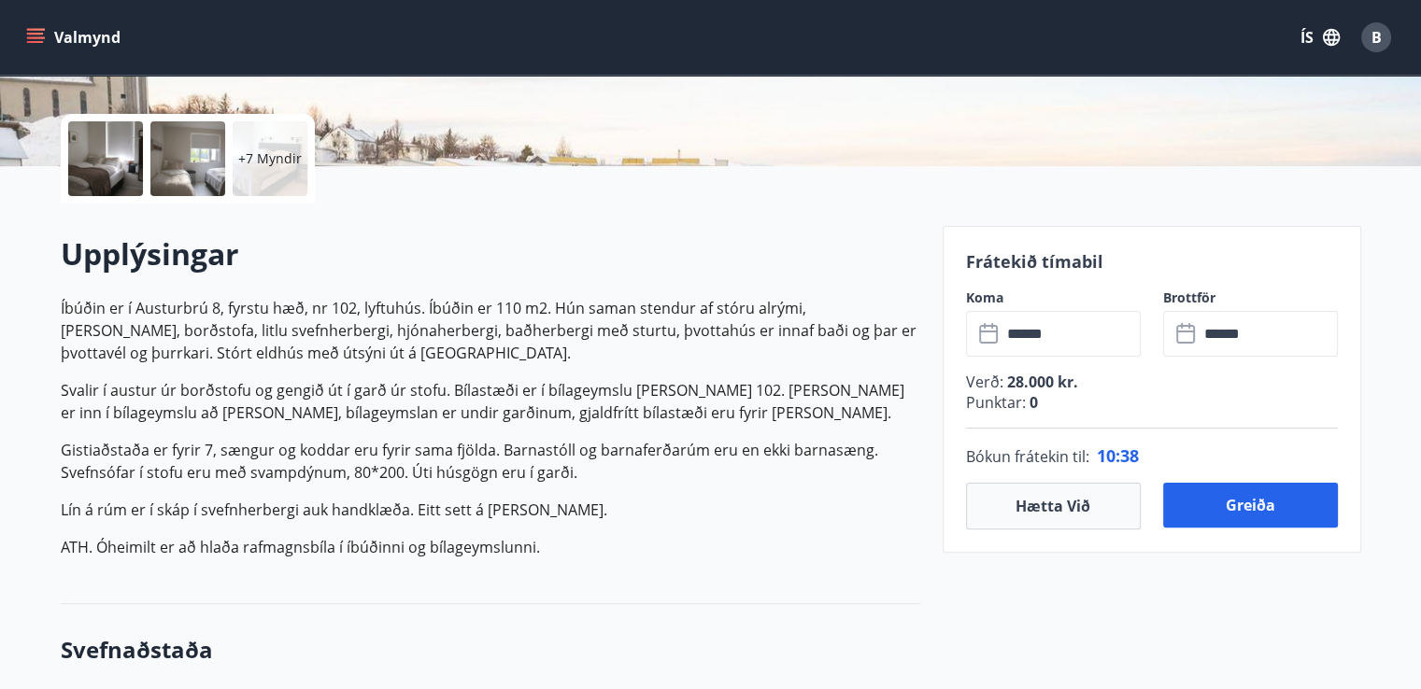
scroll to position [398, 0]
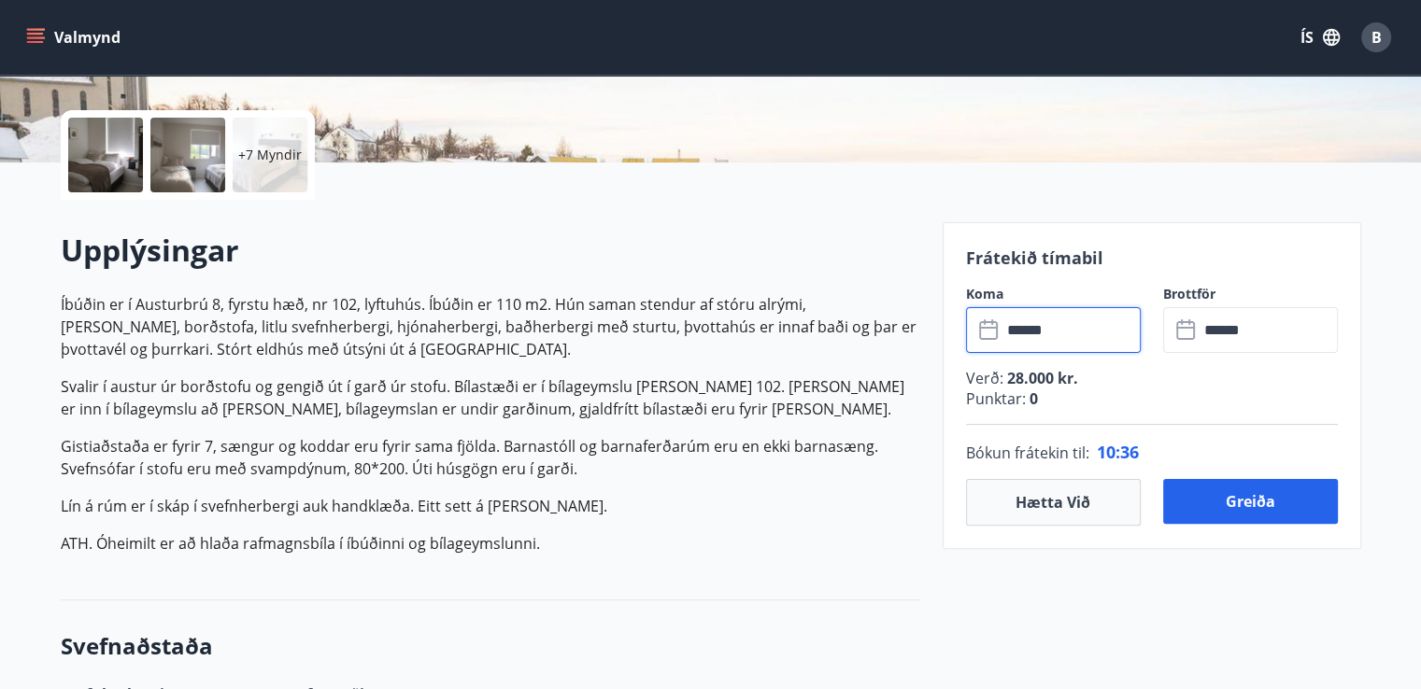
click at [1018, 320] on input "******" at bounding box center [1070, 330] width 139 height 46
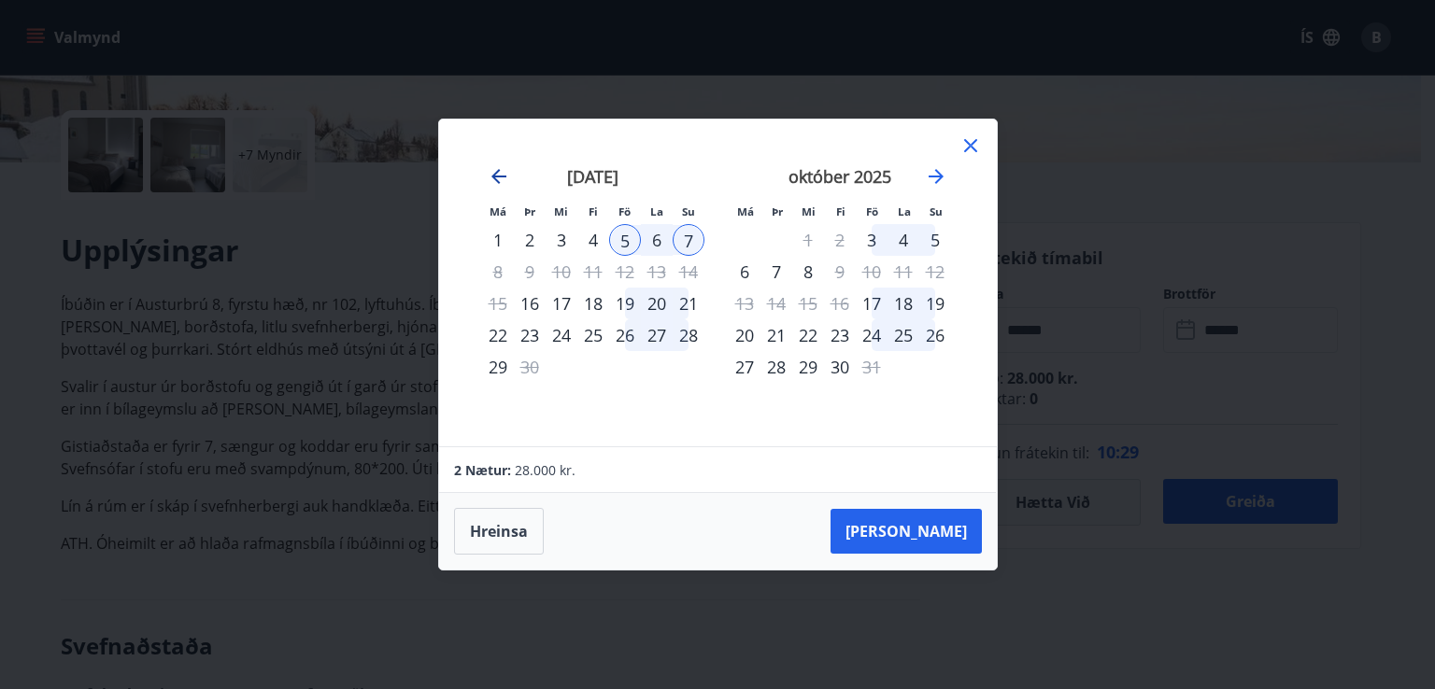
click at [497, 181] on icon "Move backward to switch to the previous month." at bounding box center [498, 176] width 15 height 15
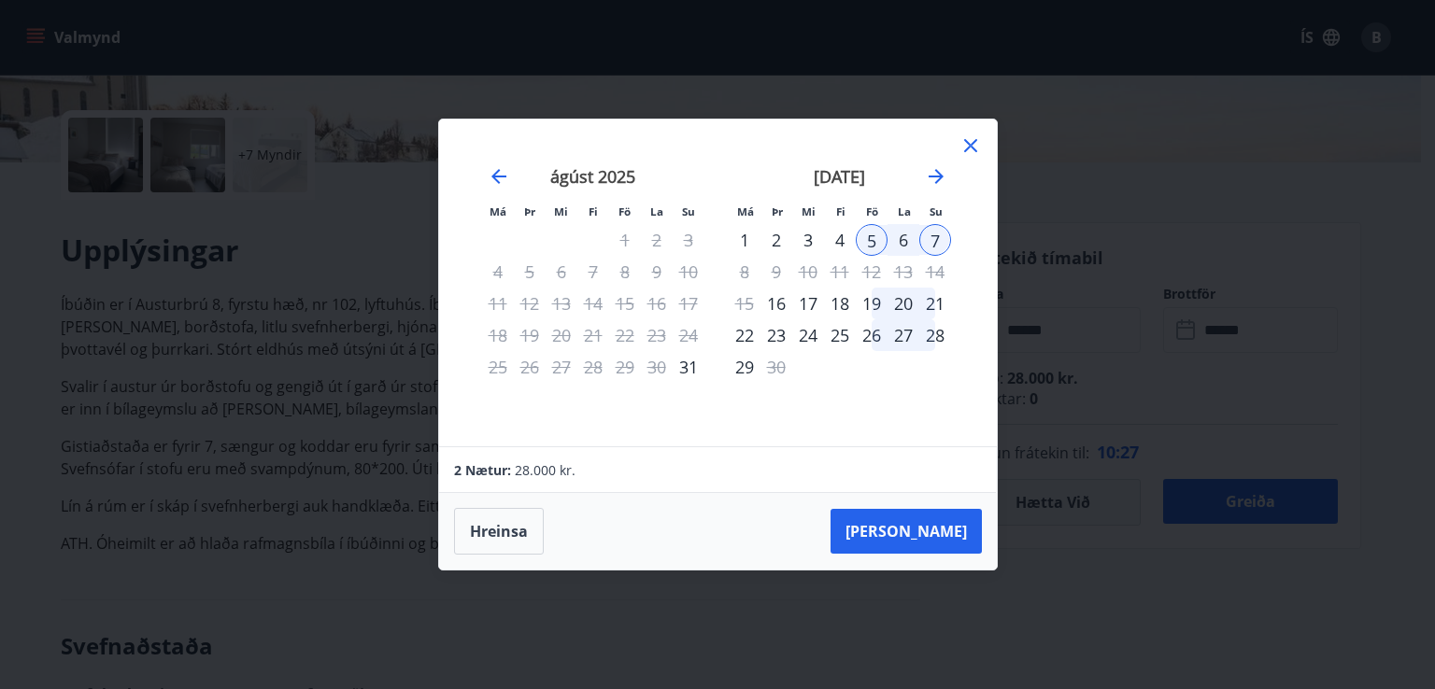
click at [624, 363] on div "29" at bounding box center [625, 367] width 32 height 32
click at [972, 145] on icon at bounding box center [970, 145] width 13 height 13
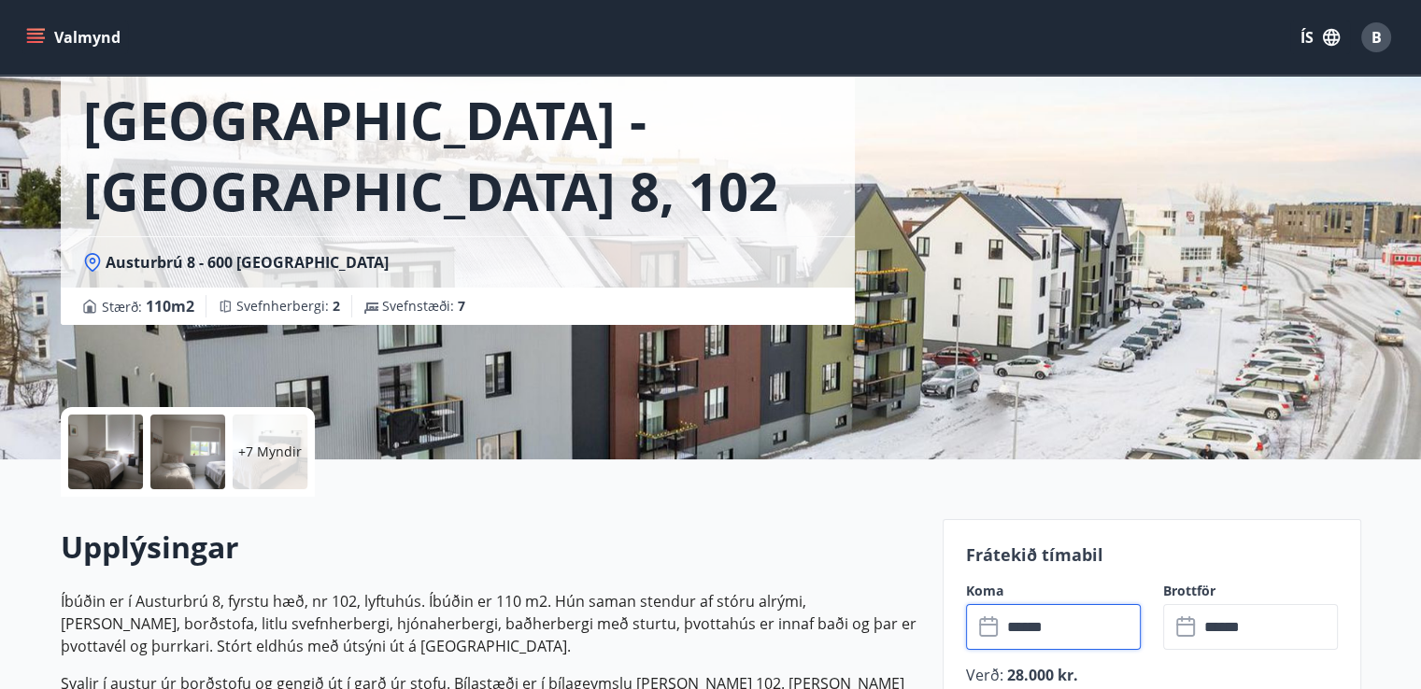
scroll to position [0, 0]
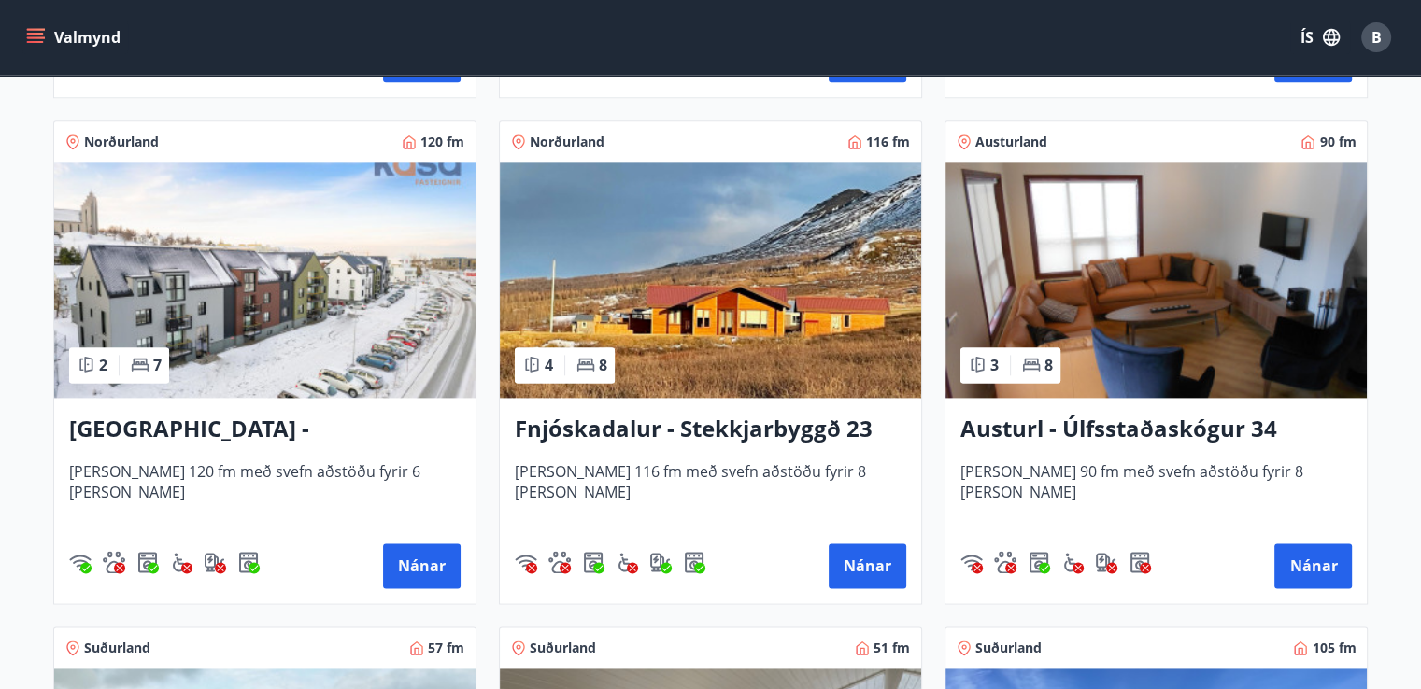
scroll to position [2335, 0]
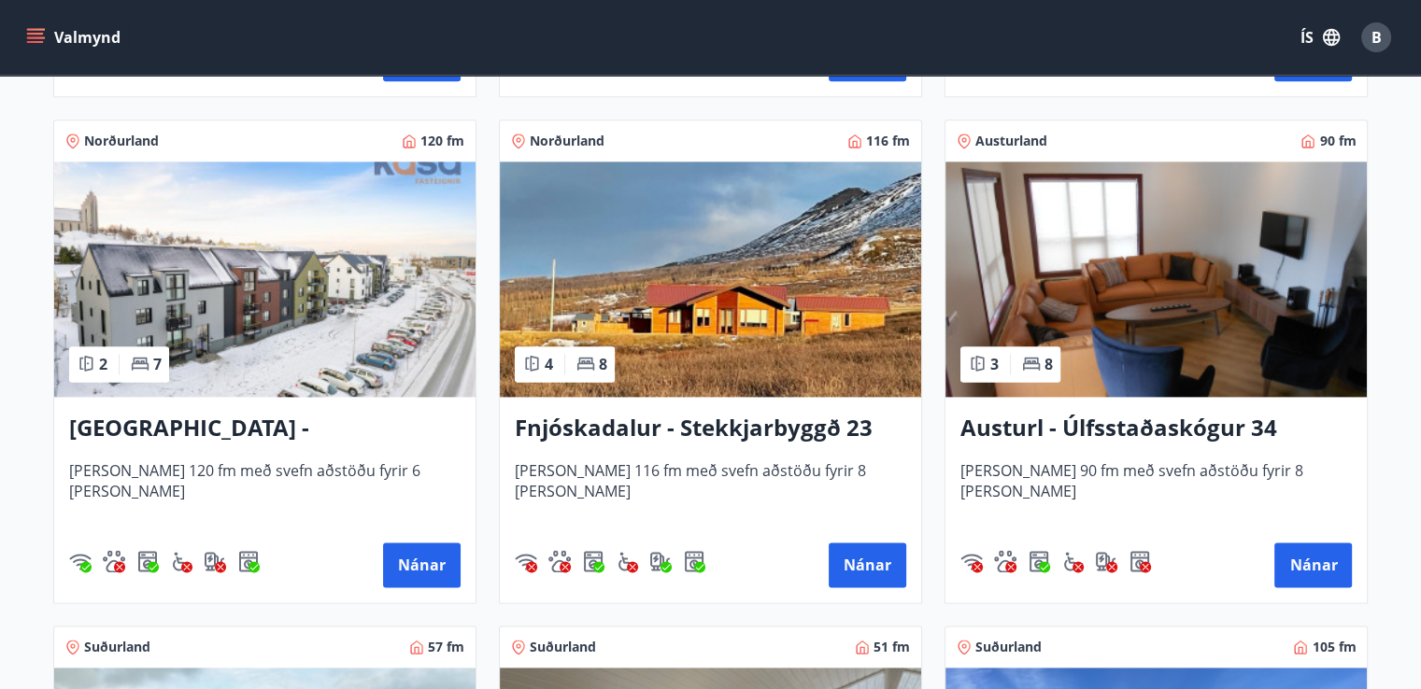
click at [351, 318] on img at bounding box center [264, 279] width 421 height 235
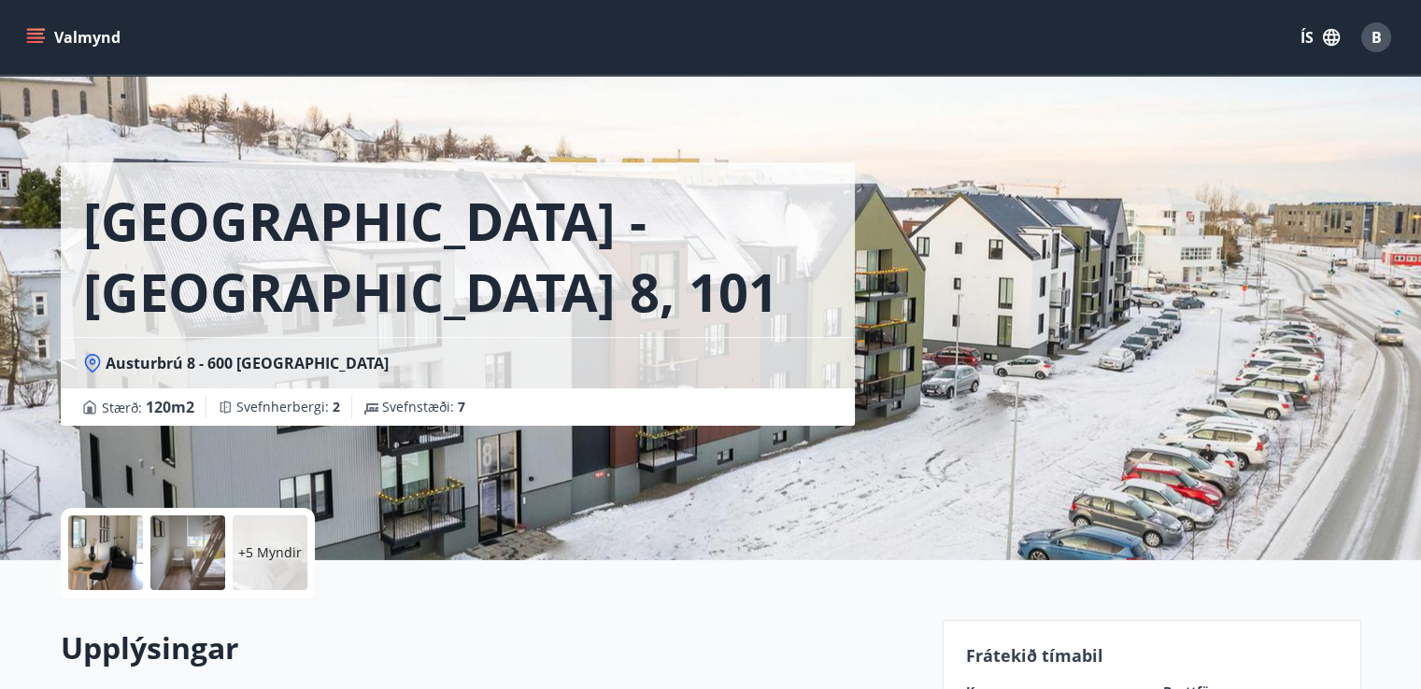
click at [112, 561] on div at bounding box center [105, 553] width 75 height 75
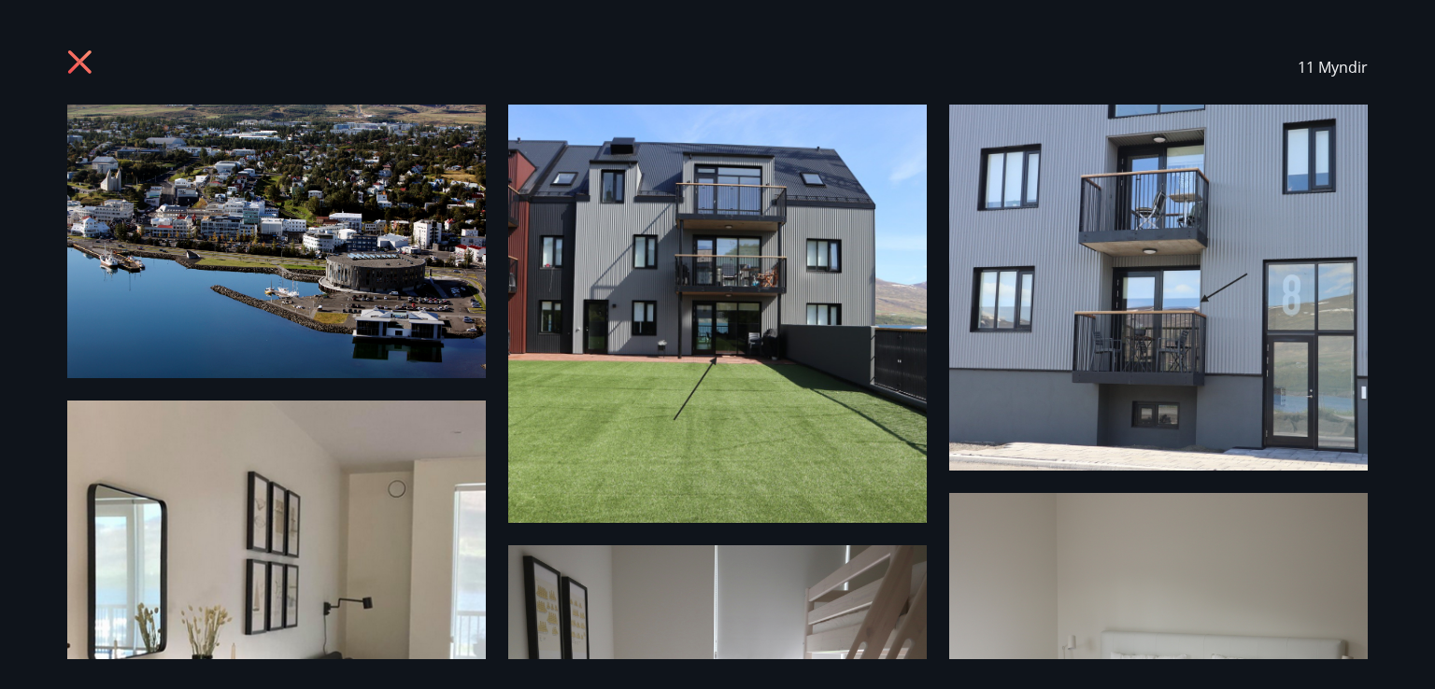
click at [208, 337] on img at bounding box center [276, 242] width 419 height 274
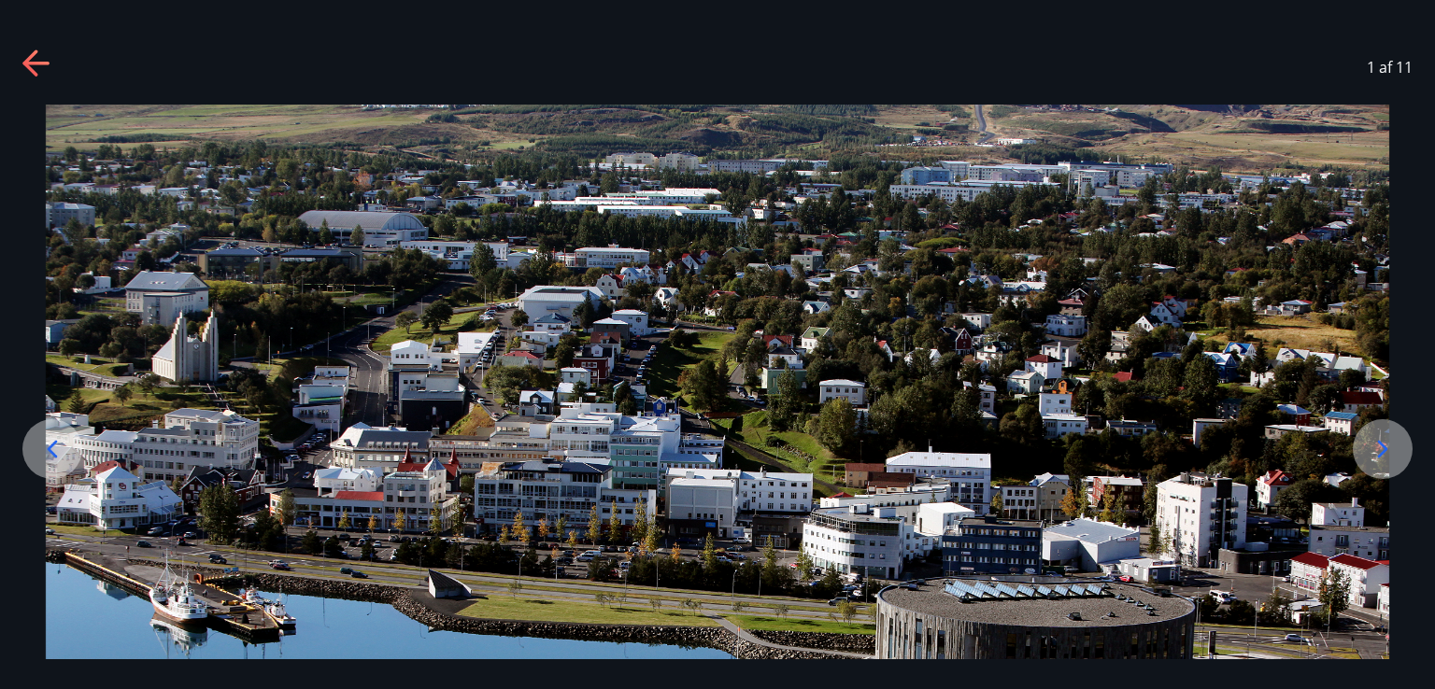
click at [1382, 447] on icon at bounding box center [1383, 449] width 30 height 30
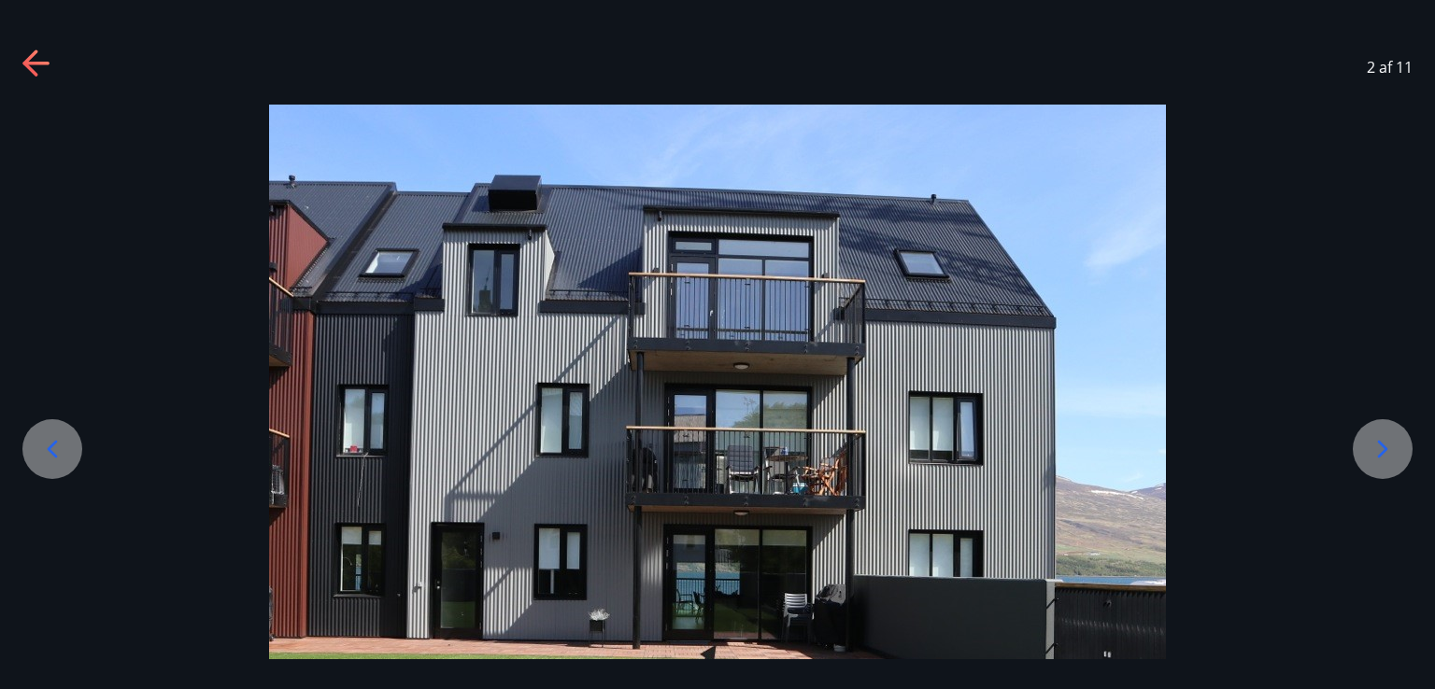
click at [1382, 447] on icon at bounding box center [1383, 449] width 30 height 30
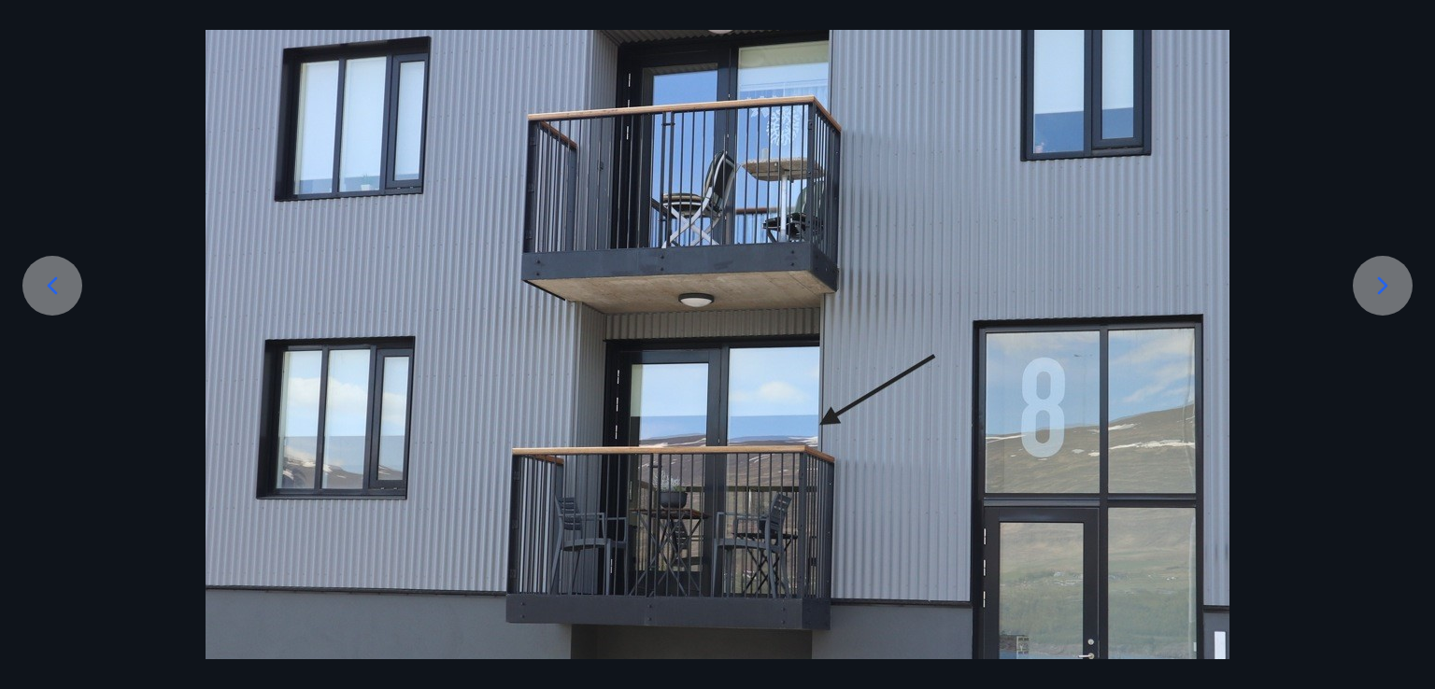
scroll to position [163, 0]
click at [1379, 299] on icon at bounding box center [1383, 287] width 30 height 30
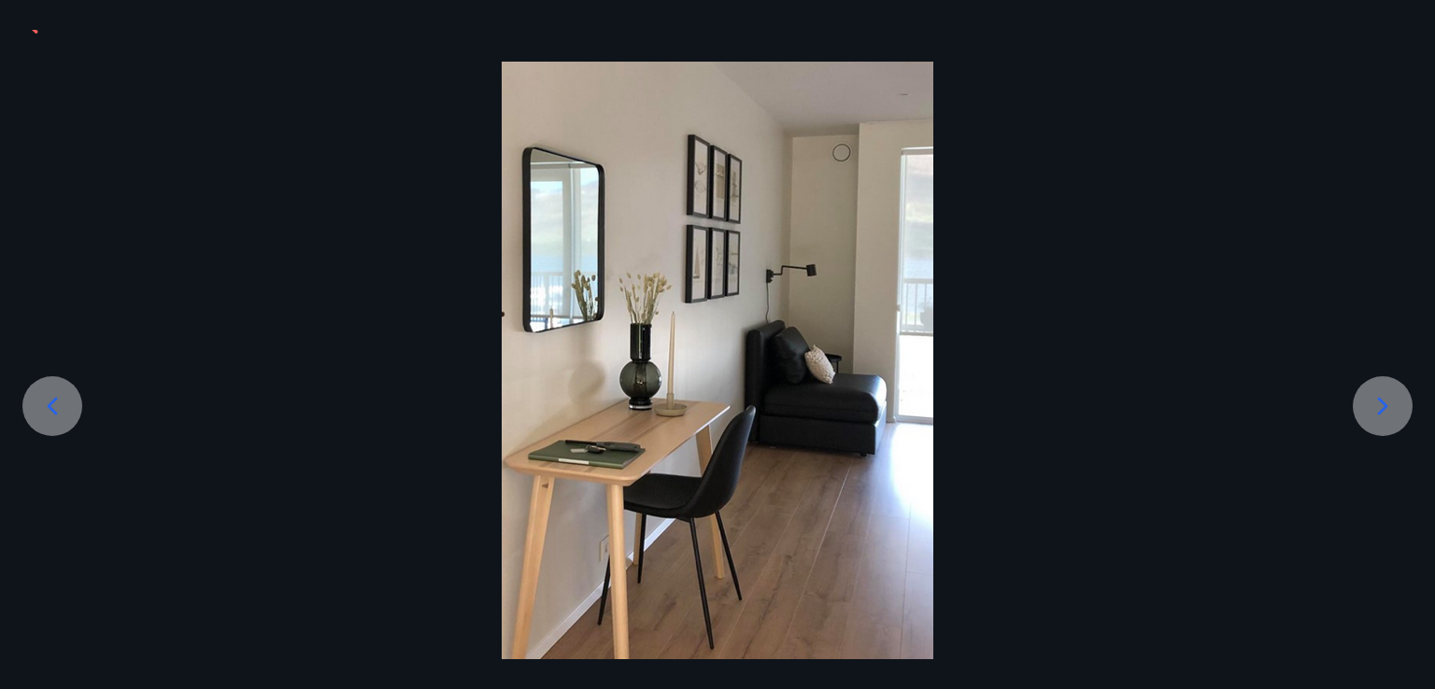
scroll to position [43, 0]
click at [1378, 407] on icon at bounding box center [1383, 406] width 30 height 30
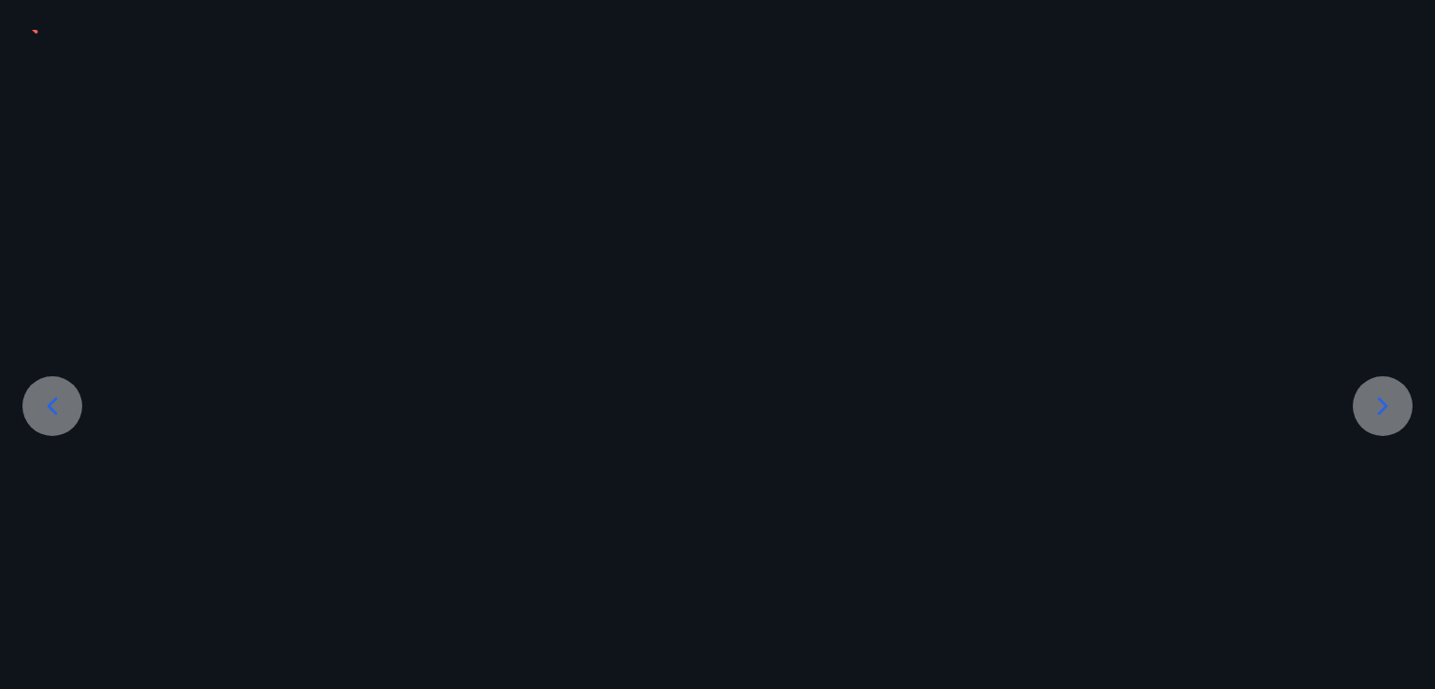
scroll to position [163, 0]
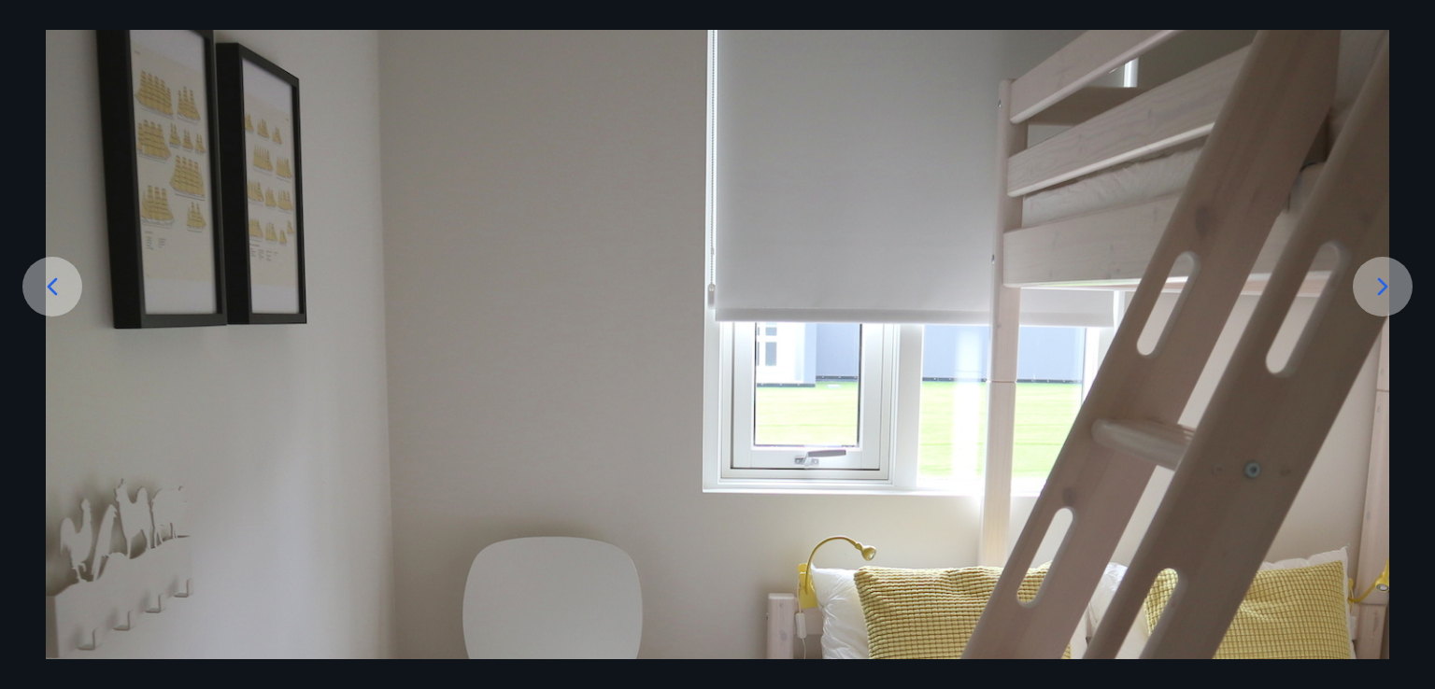
click at [1381, 277] on icon at bounding box center [1383, 287] width 30 height 30
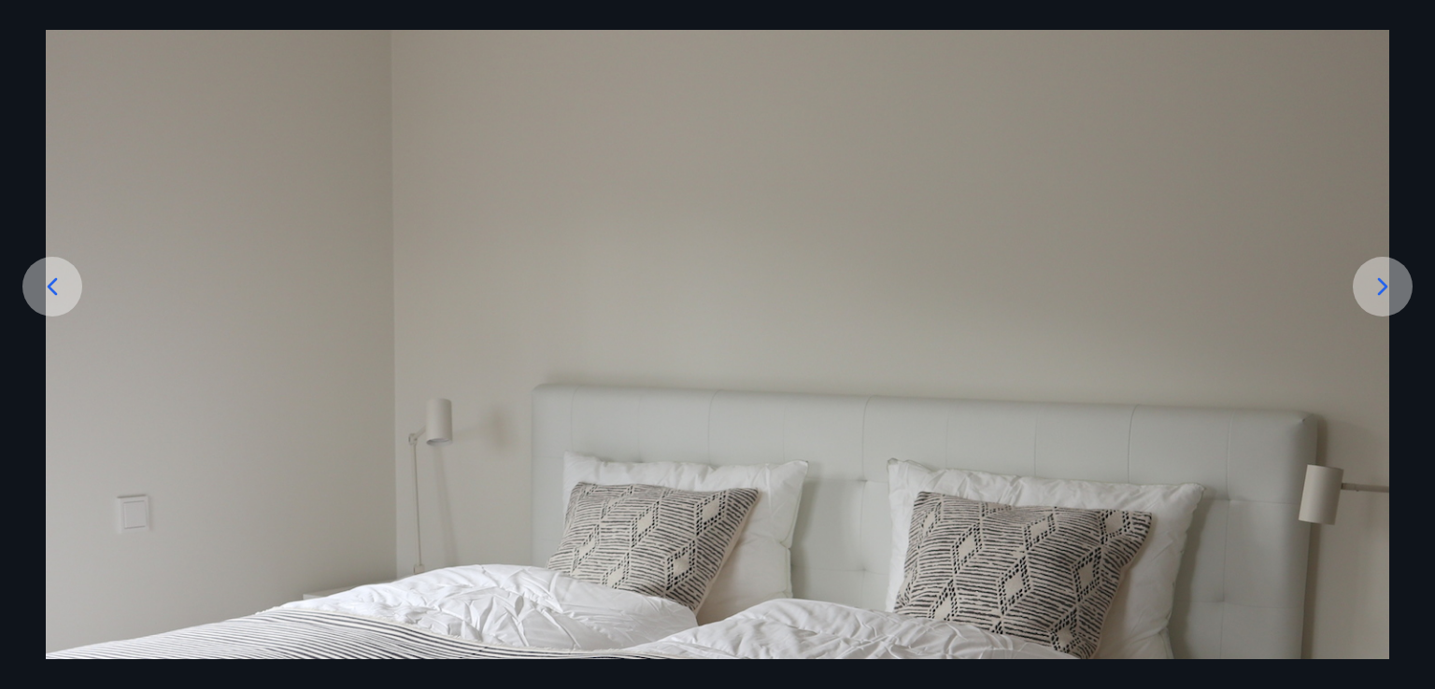
click at [1381, 277] on icon at bounding box center [1383, 287] width 30 height 30
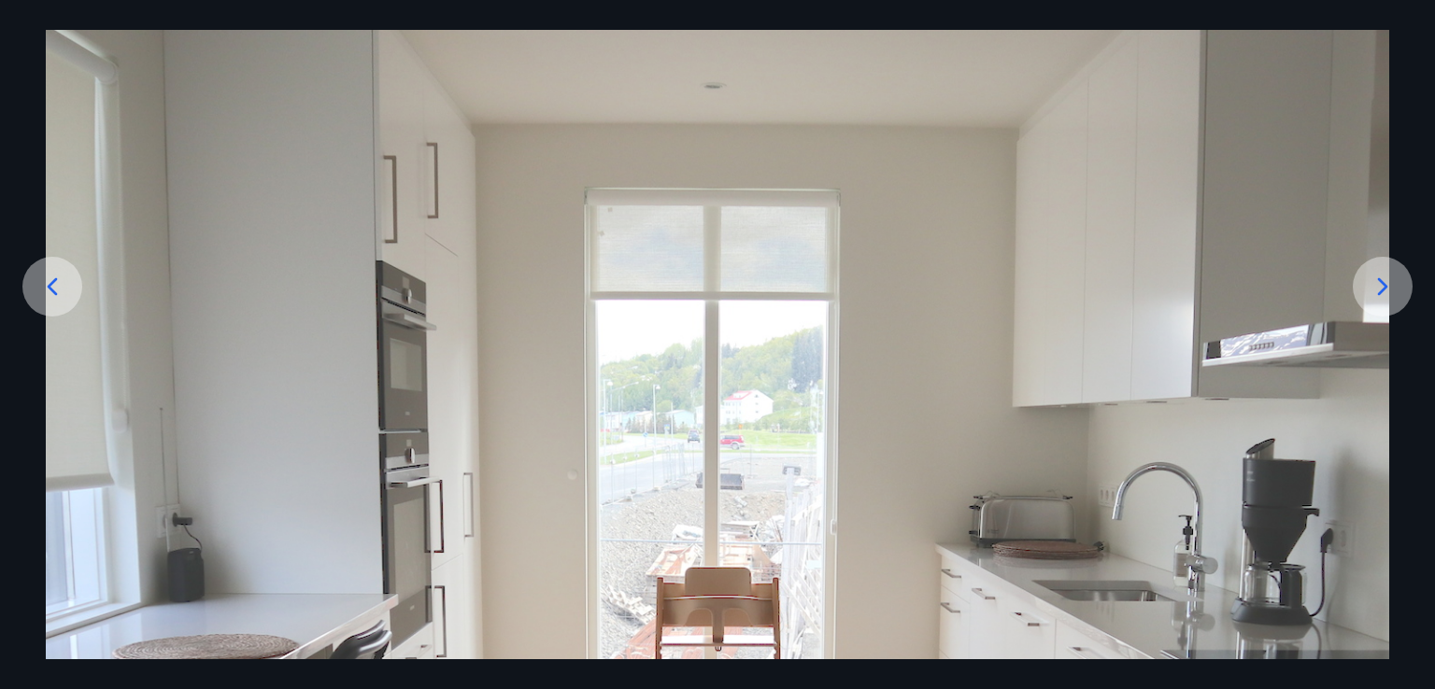
click at [1381, 277] on icon at bounding box center [1383, 287] width 30 height 30
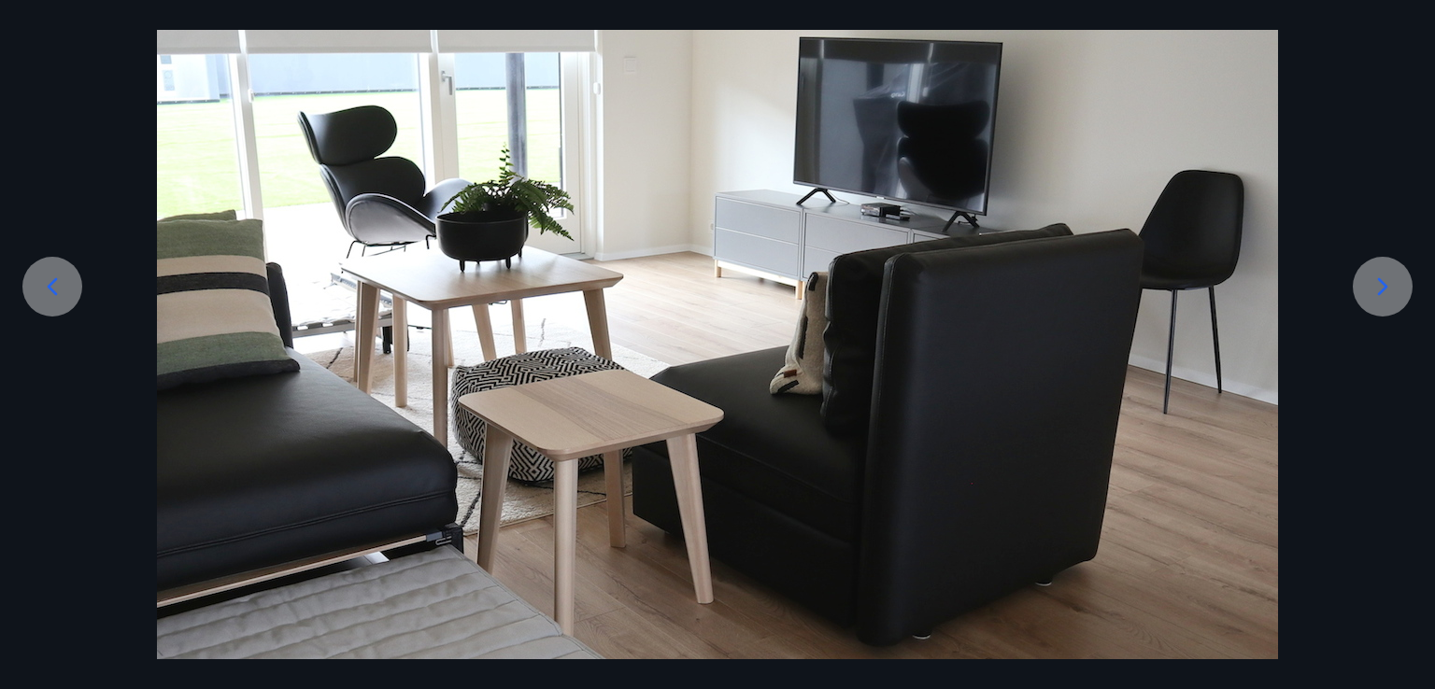
click at [1381, 277] on icon at bounding box center [1383, 287] width 30 height 30
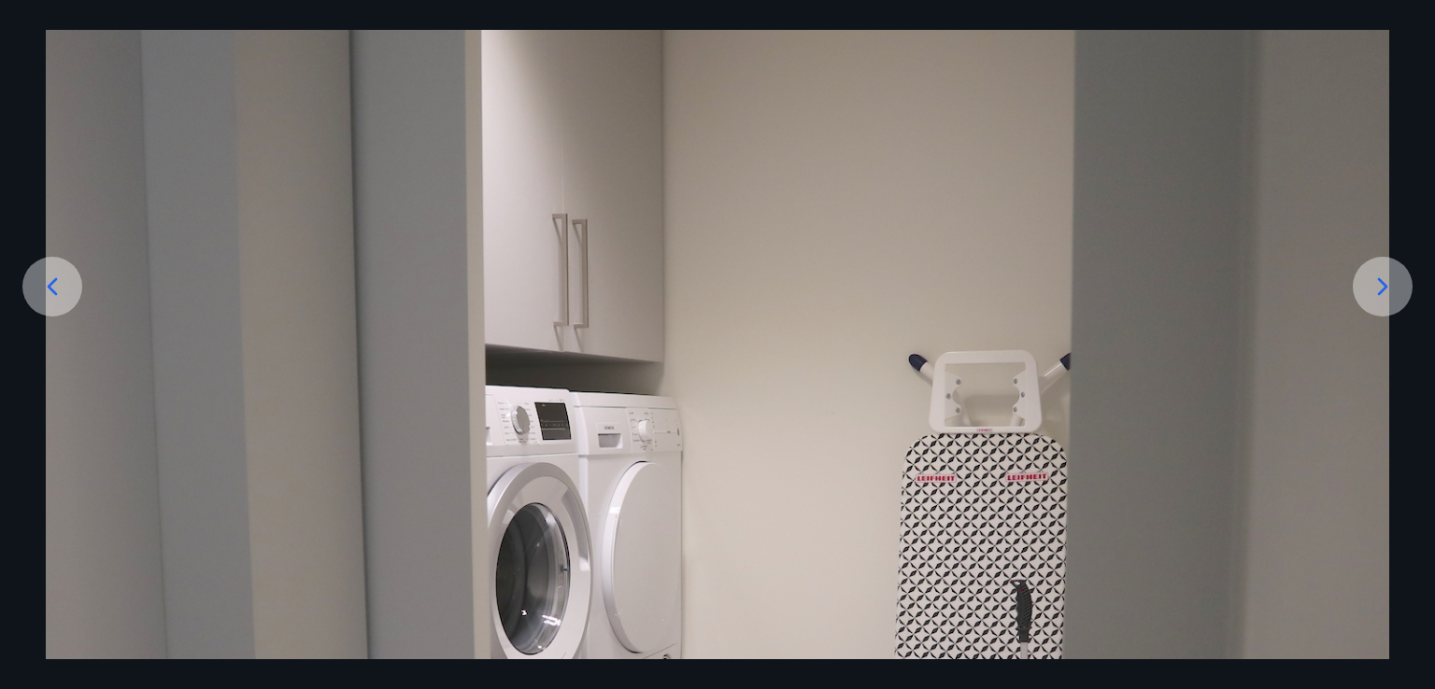
click at [1381, 277] on icon at bounding box center [1383, 287] width 30 height 30
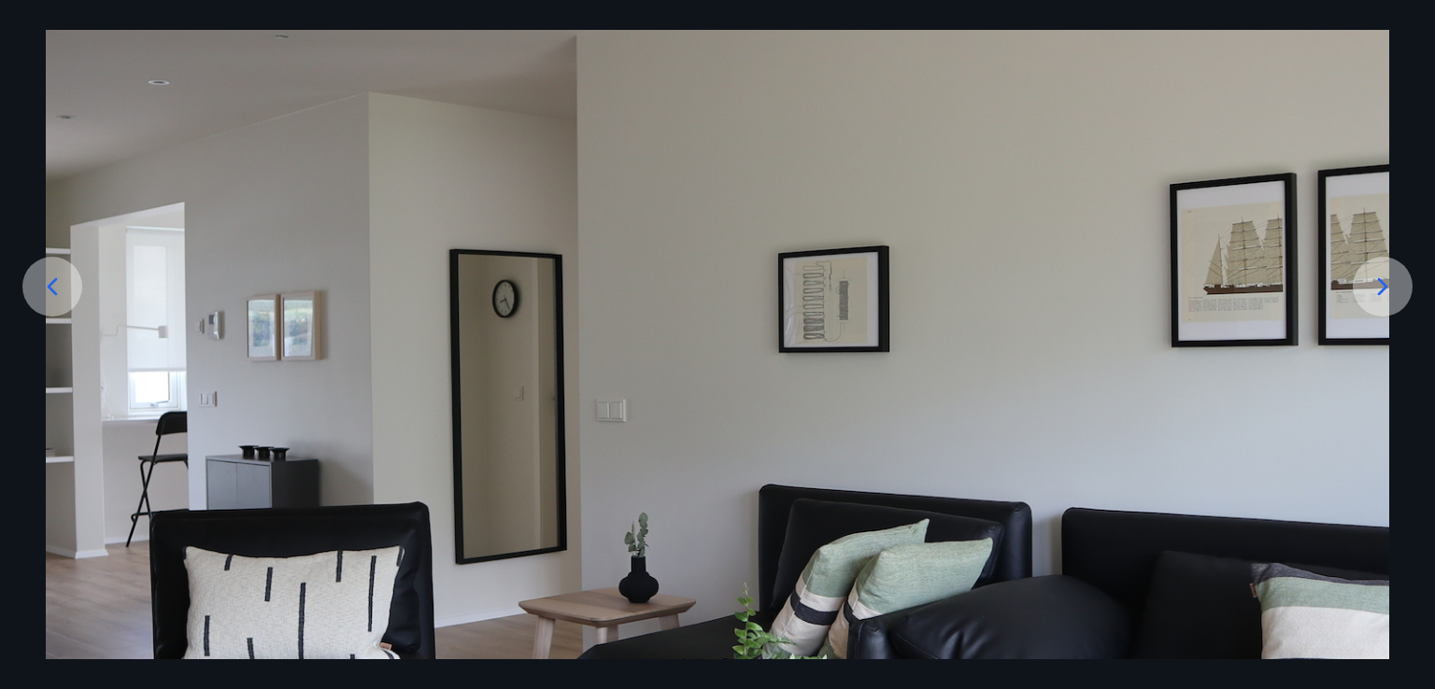
click at [1381, 277] on icon at bounding box center [1383, 287] width 30 height 30
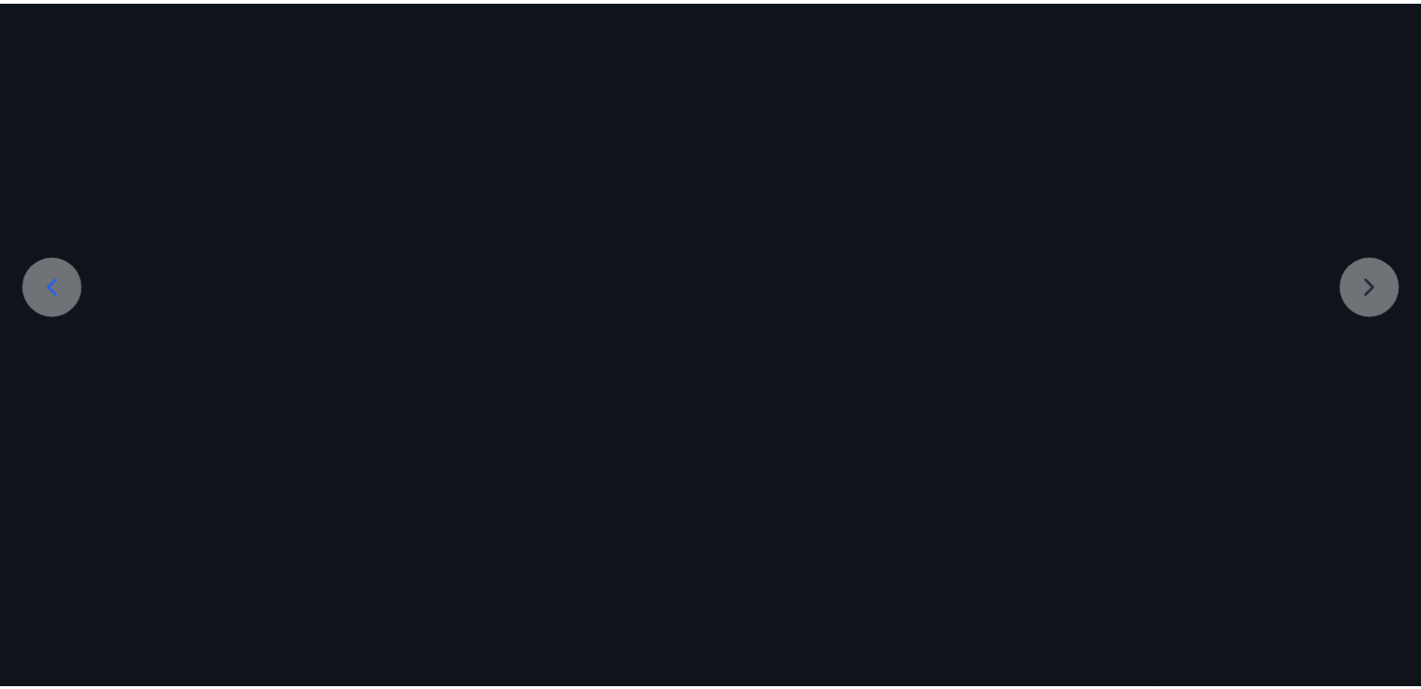
scroll to position [6, 0]
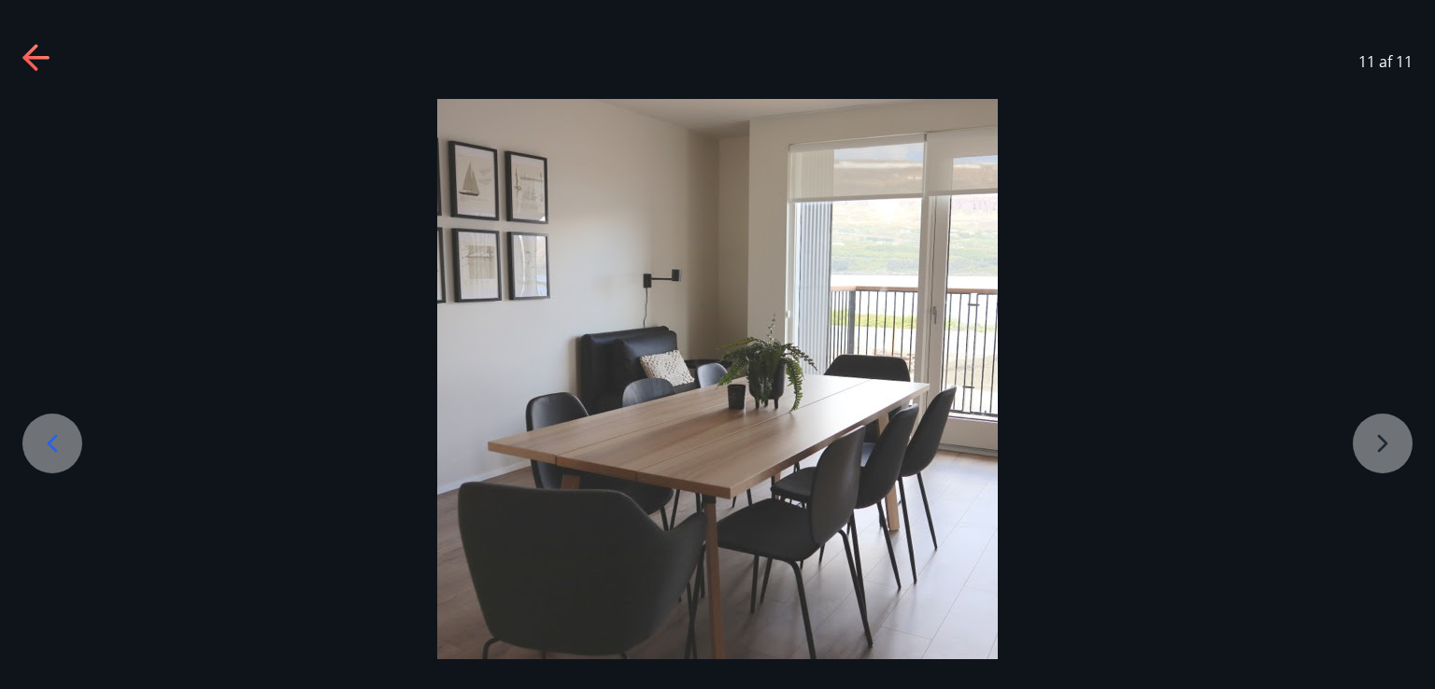
click at [1381, 277] on div at bounding box center [717, 379] width 1435 height 561
click at [1388, 442] on div at bounding box center [717, 379] width 1435 height 561
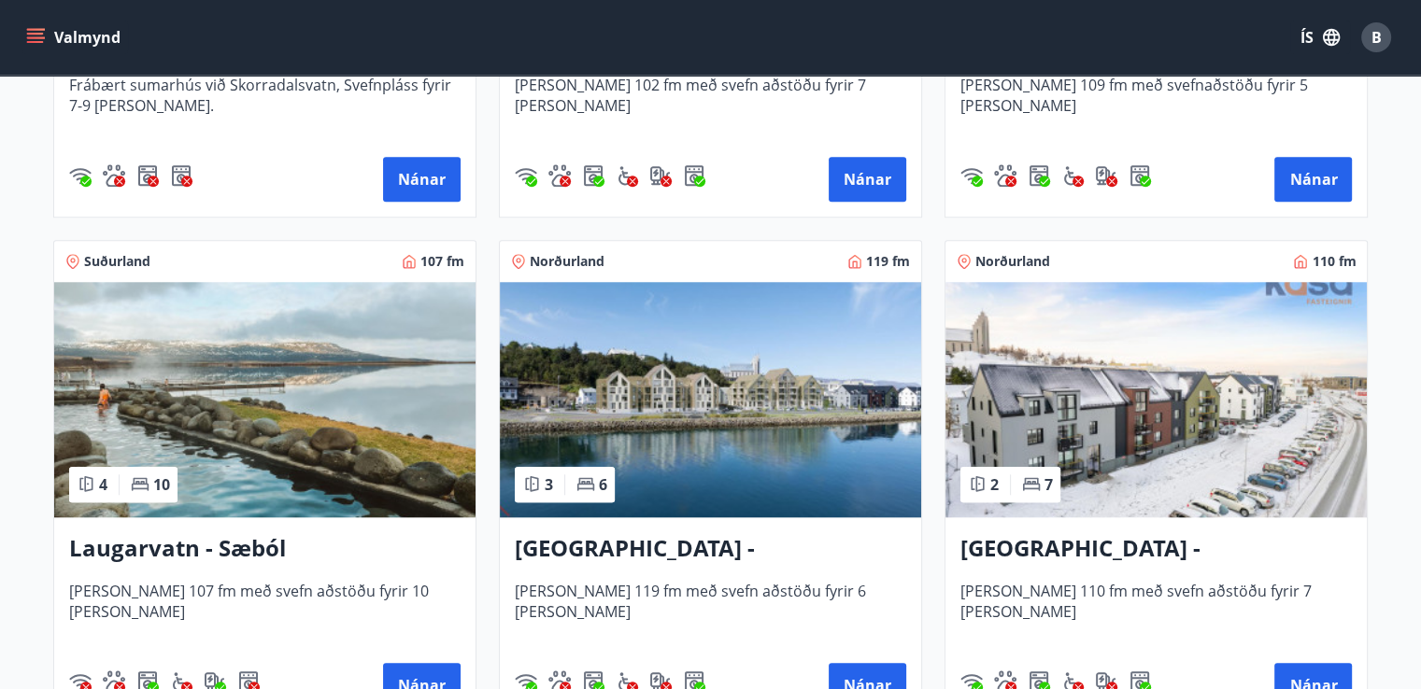
scroll to position [1707, 0]
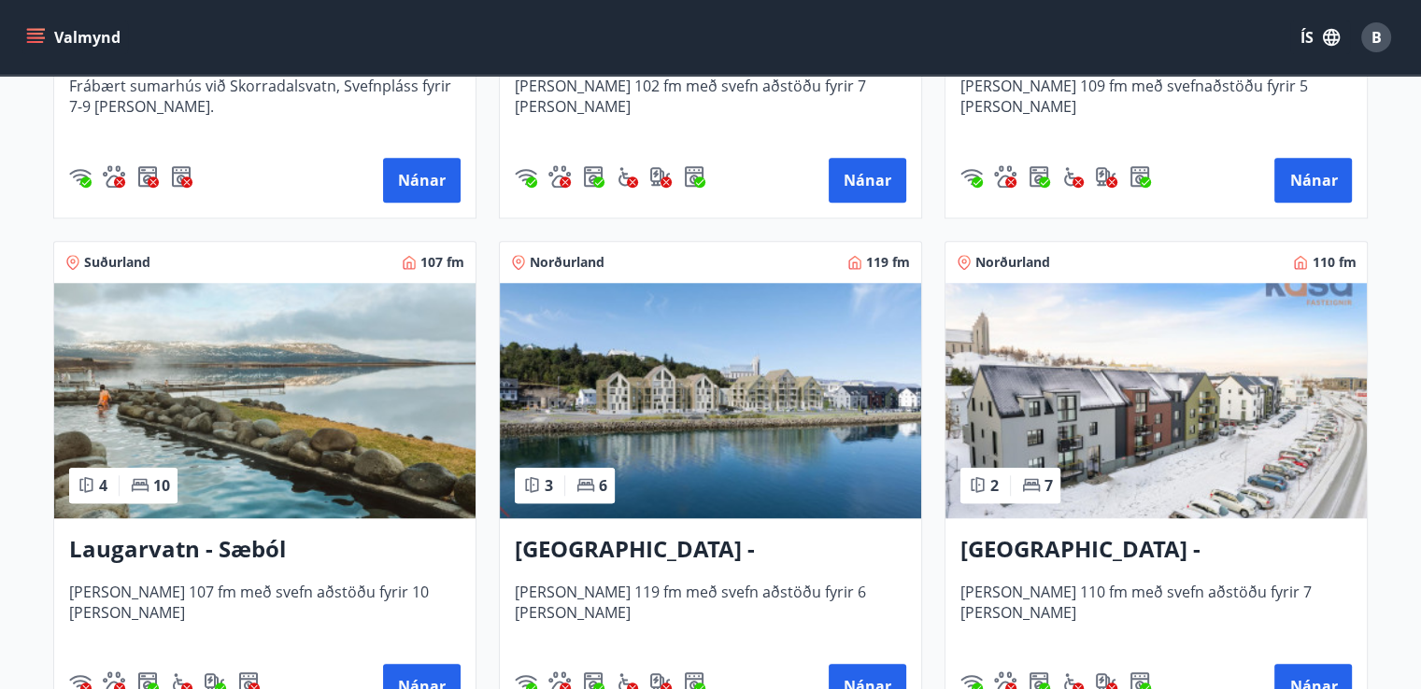
click at [712, 409] on img at bounding box center [710, 400] width 421 height 235
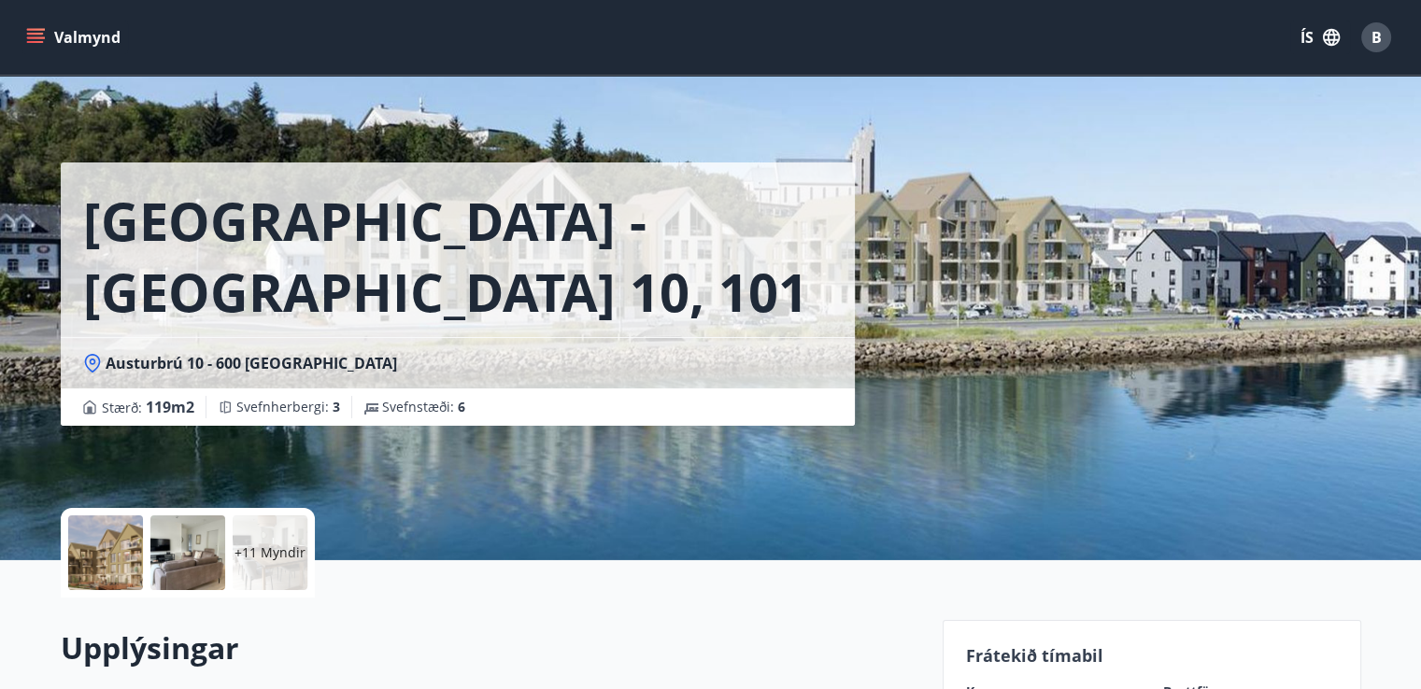
scroll to position [334, 0]
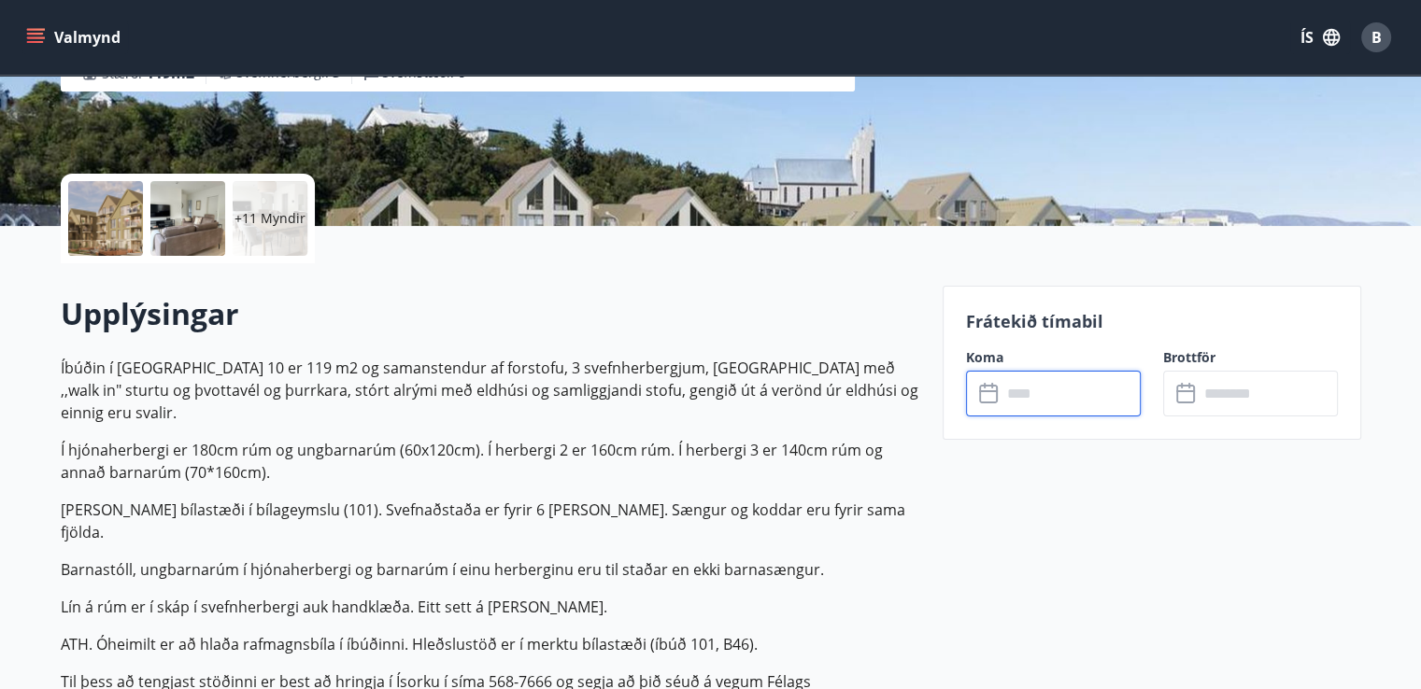
click at [1013, 393] on input "text" at bounding box center [1070, 394] width 139 height 46
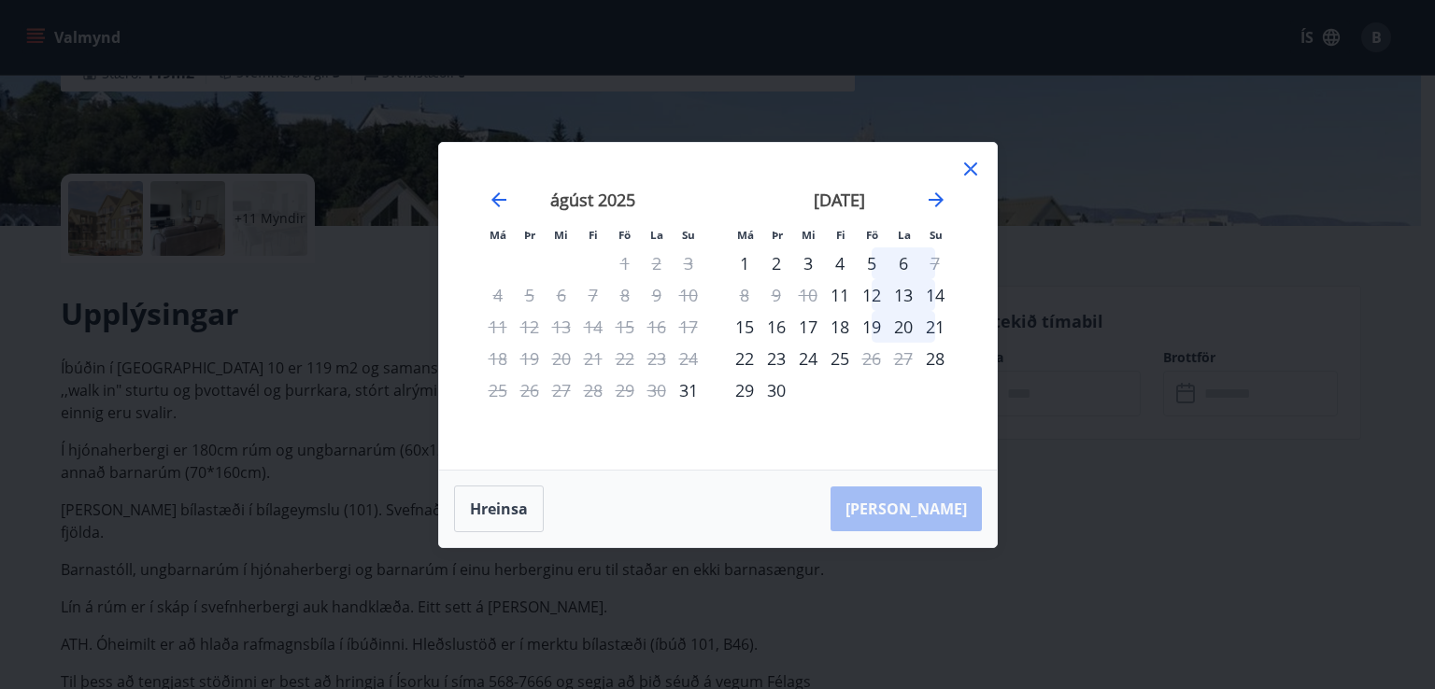
click at [972, 168] on icon at bounding box center [970, 169] width 13 height 13
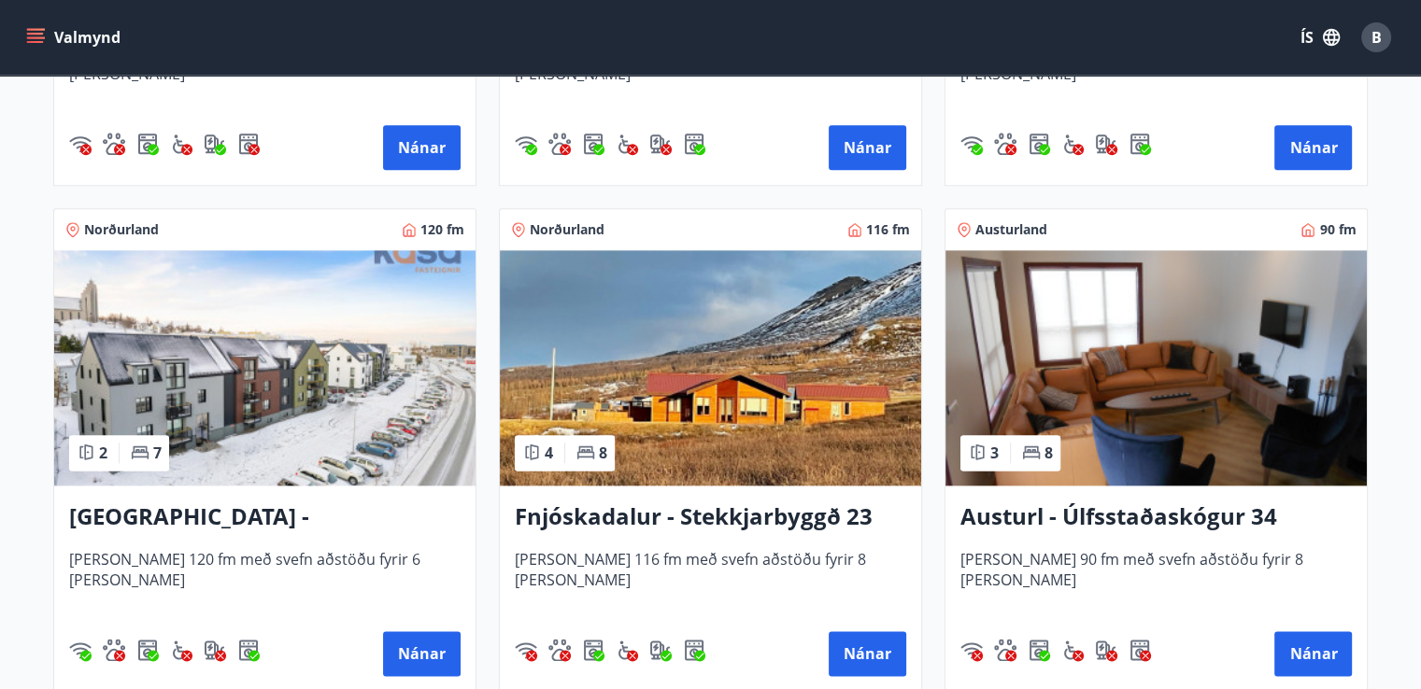
scroll to position [2247, 0]
